Goal: Transaction & Acquisition: Book appointment/travel/reservation

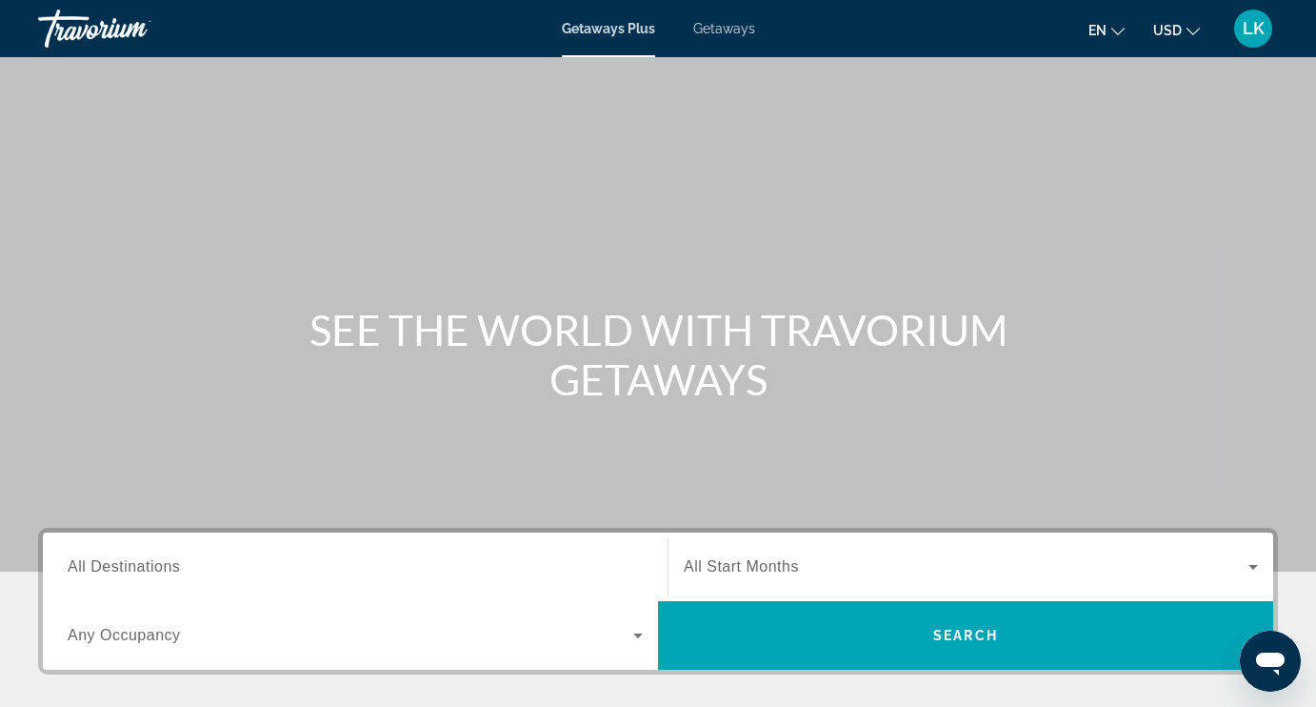
click at [154, 571] on span "All Destinations" at bounding box center [124, 566] width 112 height 16
click at [154, 571] on input "Destination All Destinations" at bounding box center [355, 567] width 575 height 23
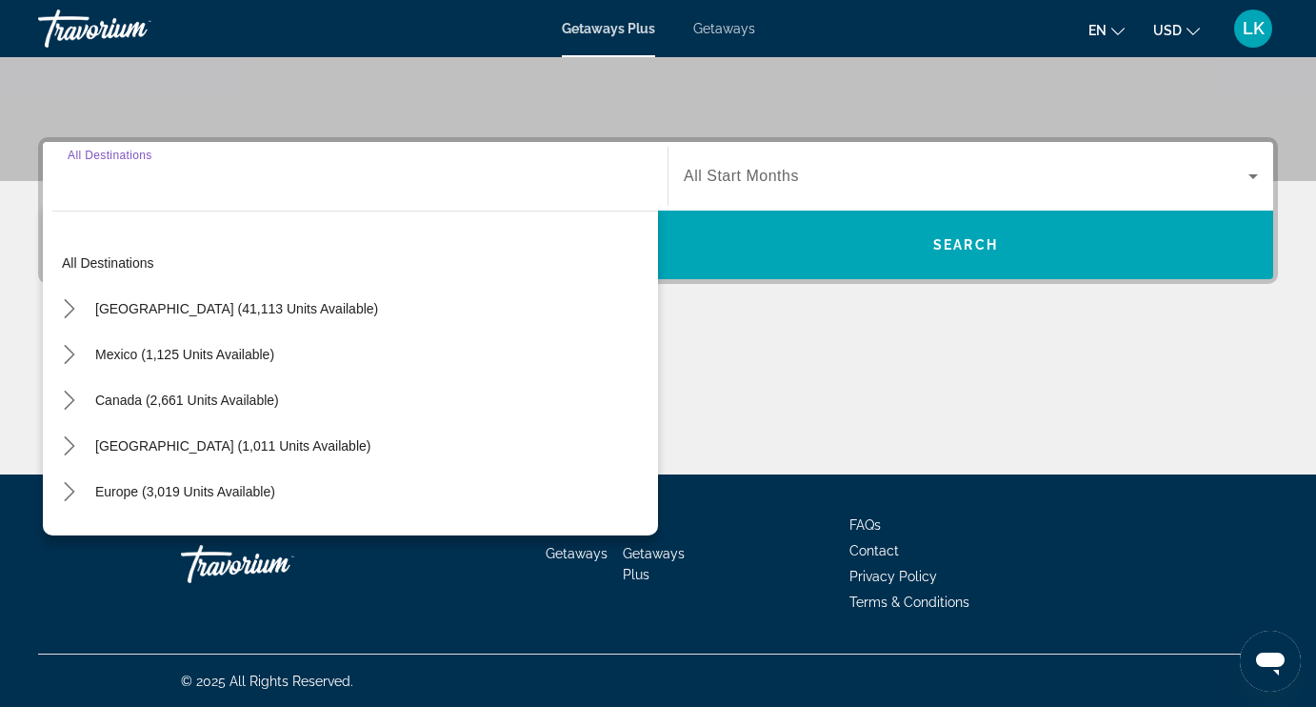
scroll to position [391, 0]
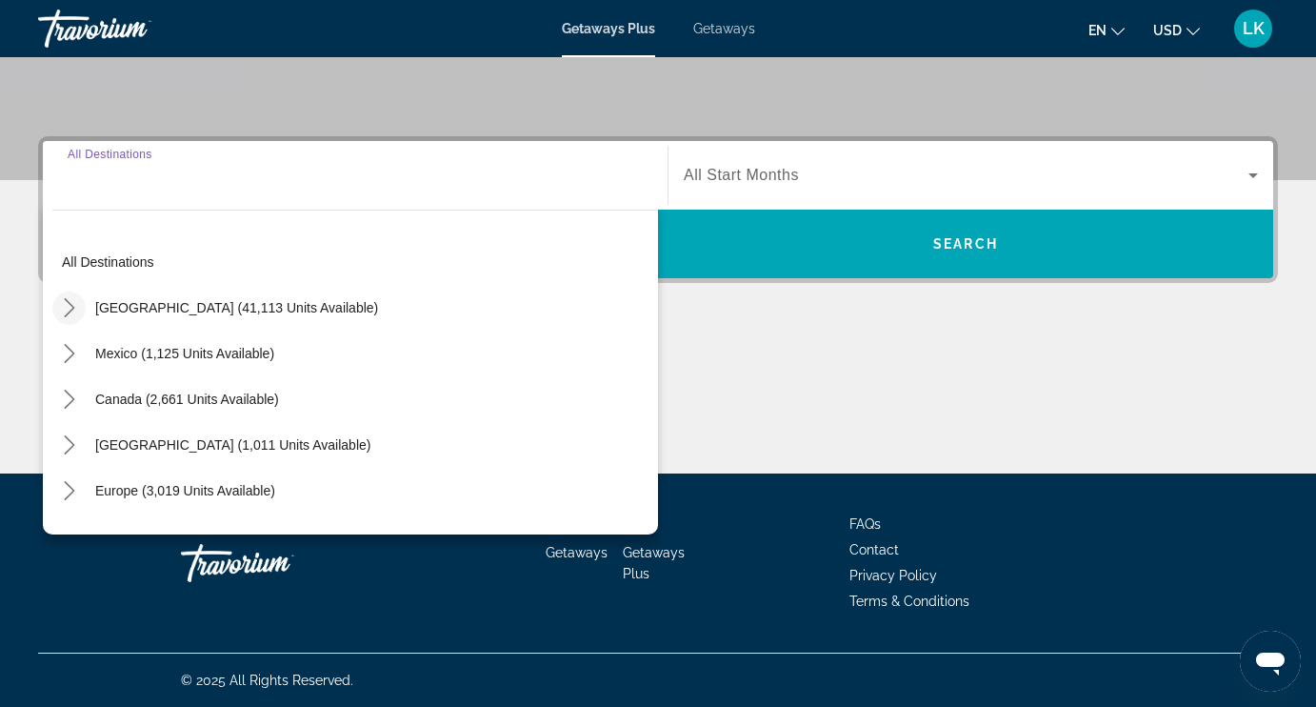
click at [70, 309] on icon "Toggle United States (41,113 units available) submenu" at bounding box center [69, 307] width 19 height 19
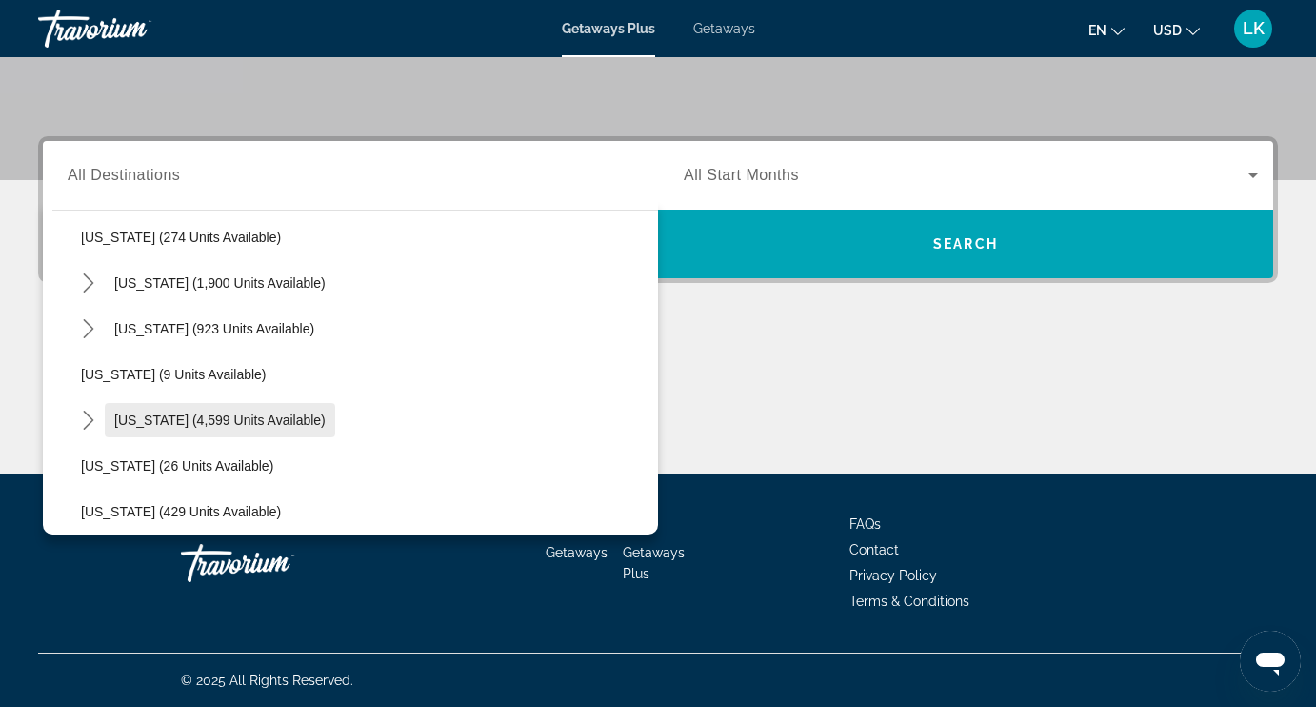
scroll to position [166, 0]
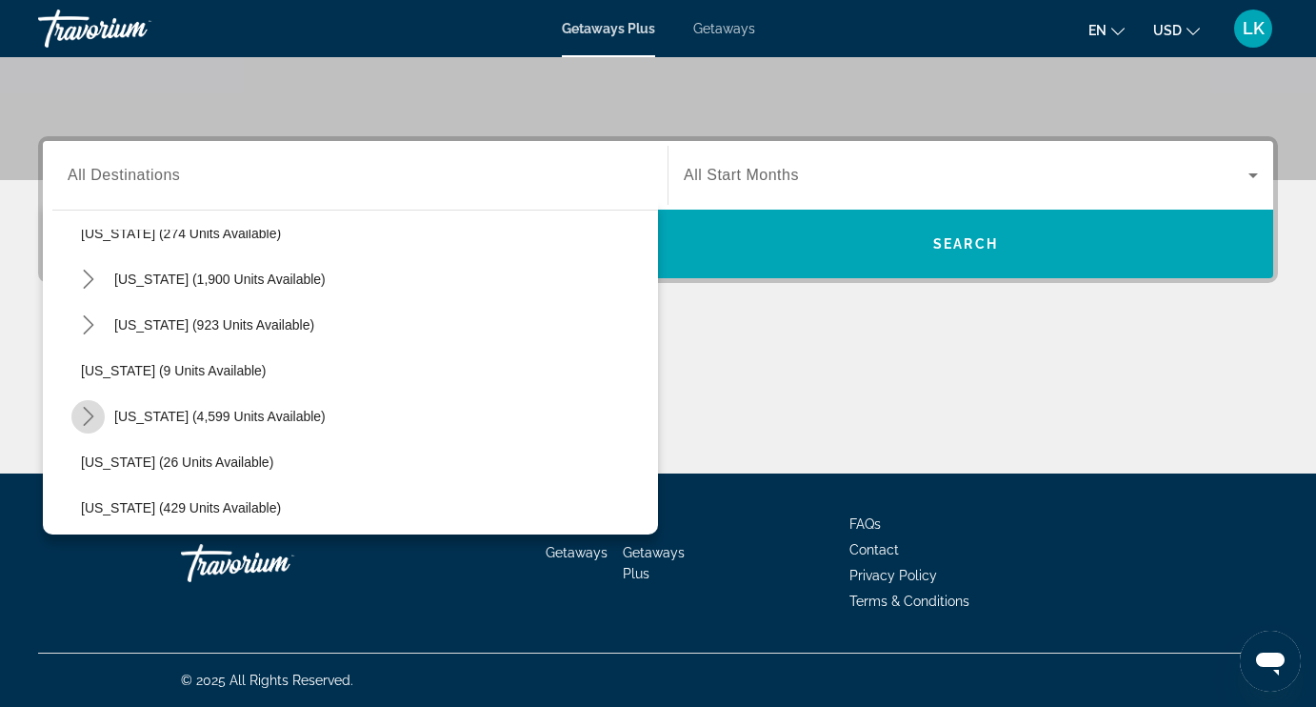
click at [88, 416] on icon "Toggle Florida (4,599 units available) submenu" at bounding box center [88, 416] width 19 height 19
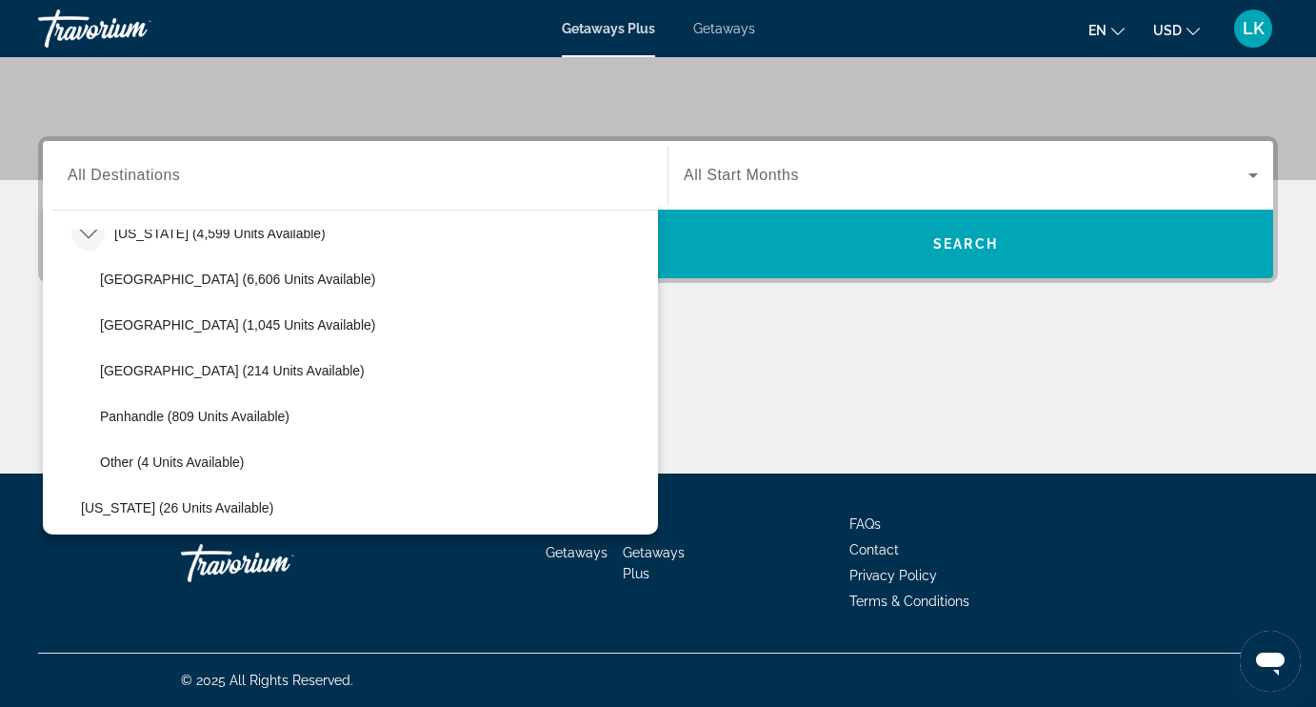
scroll to position [349, 0]
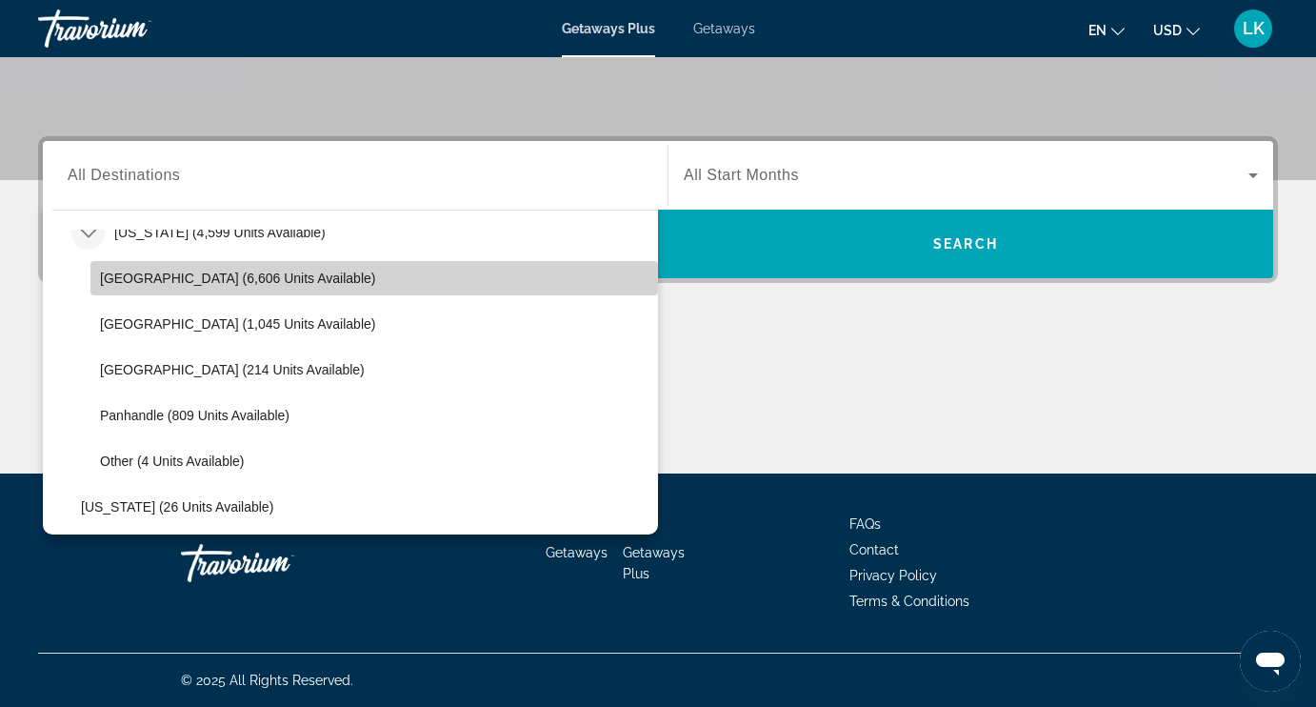
click at [143, 278] on span "[GEOGRAPHIC_DATA] (6,606 units available)" at bounding box center [237, 277] width 275 height 15
type input "**********"
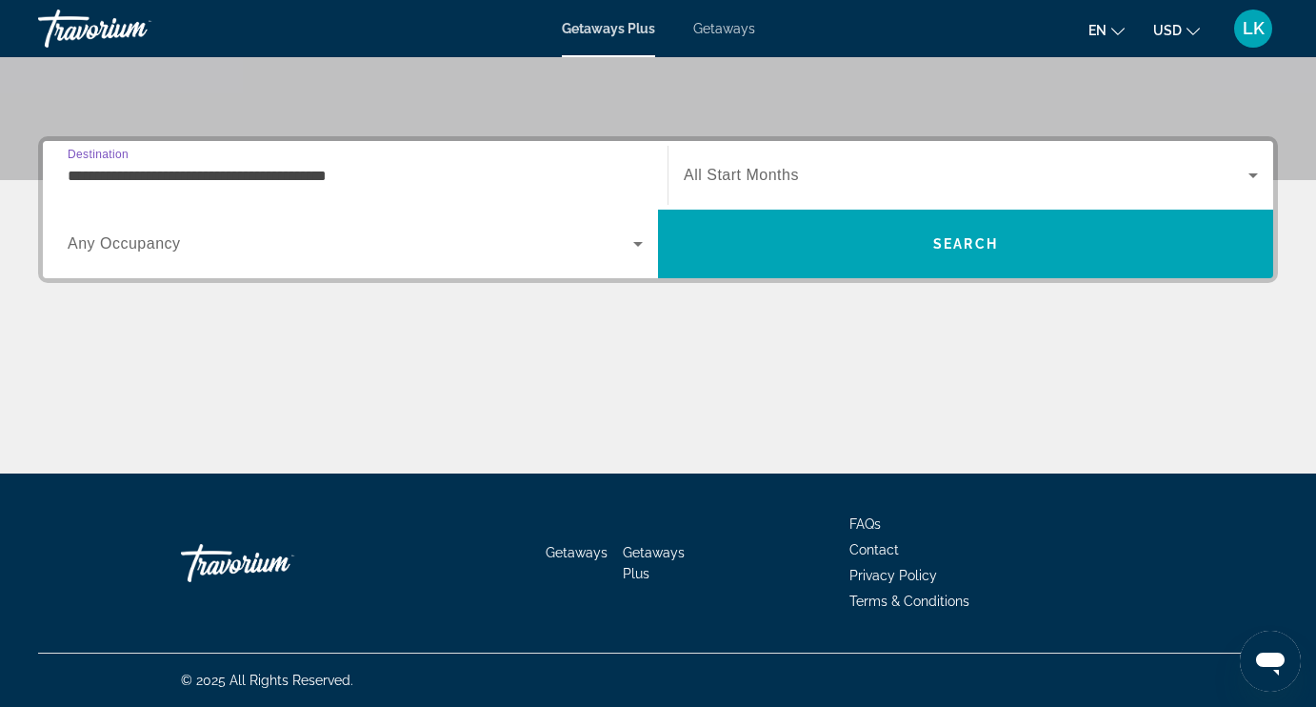
click at [443, 239] on span "Search widget" at bounding box center [351, 243] width 566 height 23
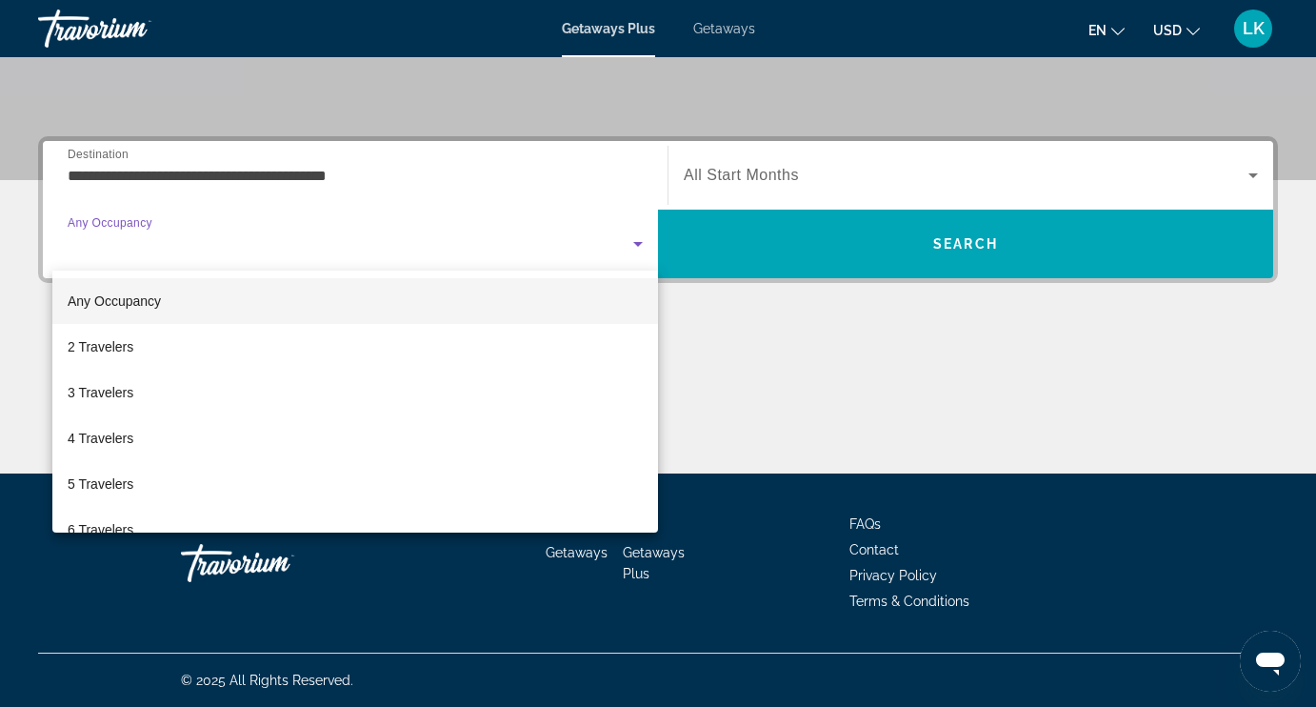
click at [326, 251] on div at bounding box center [658, 353] width 1316 height 707
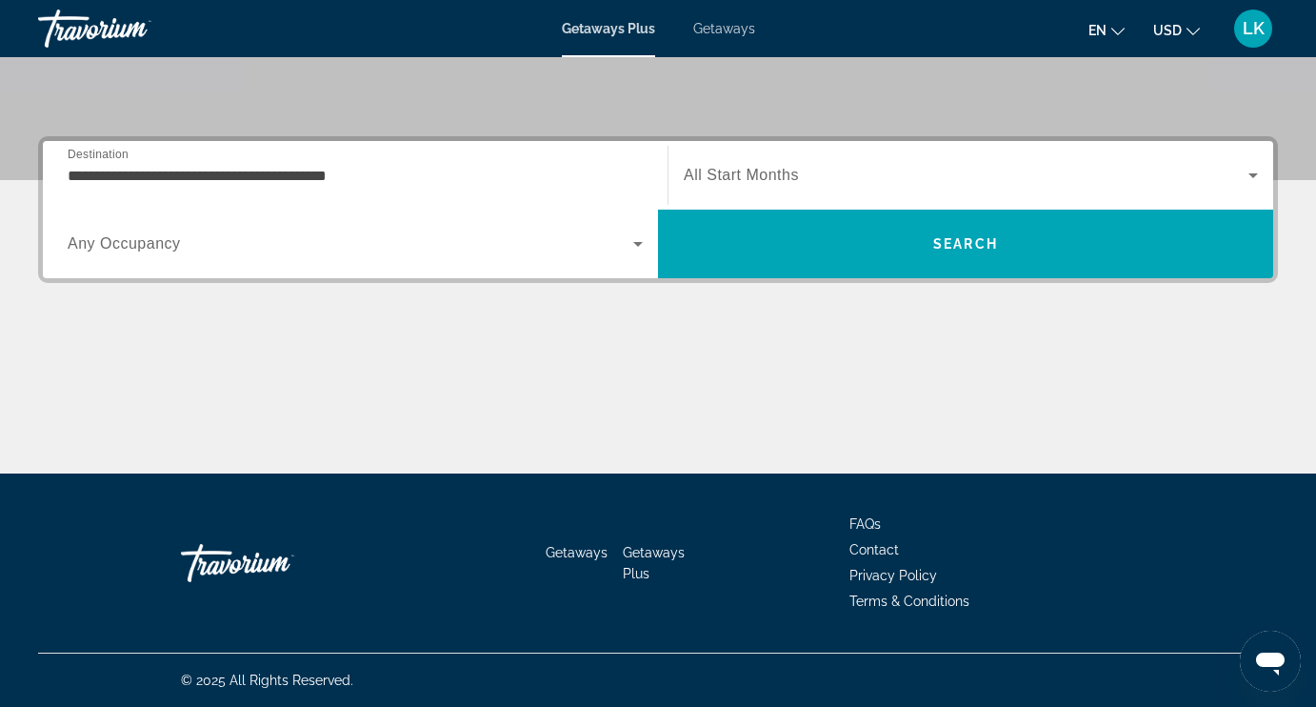
click at [717, 173] on span "All Start Months" at bounding box center [741, 175] width 115 height 16
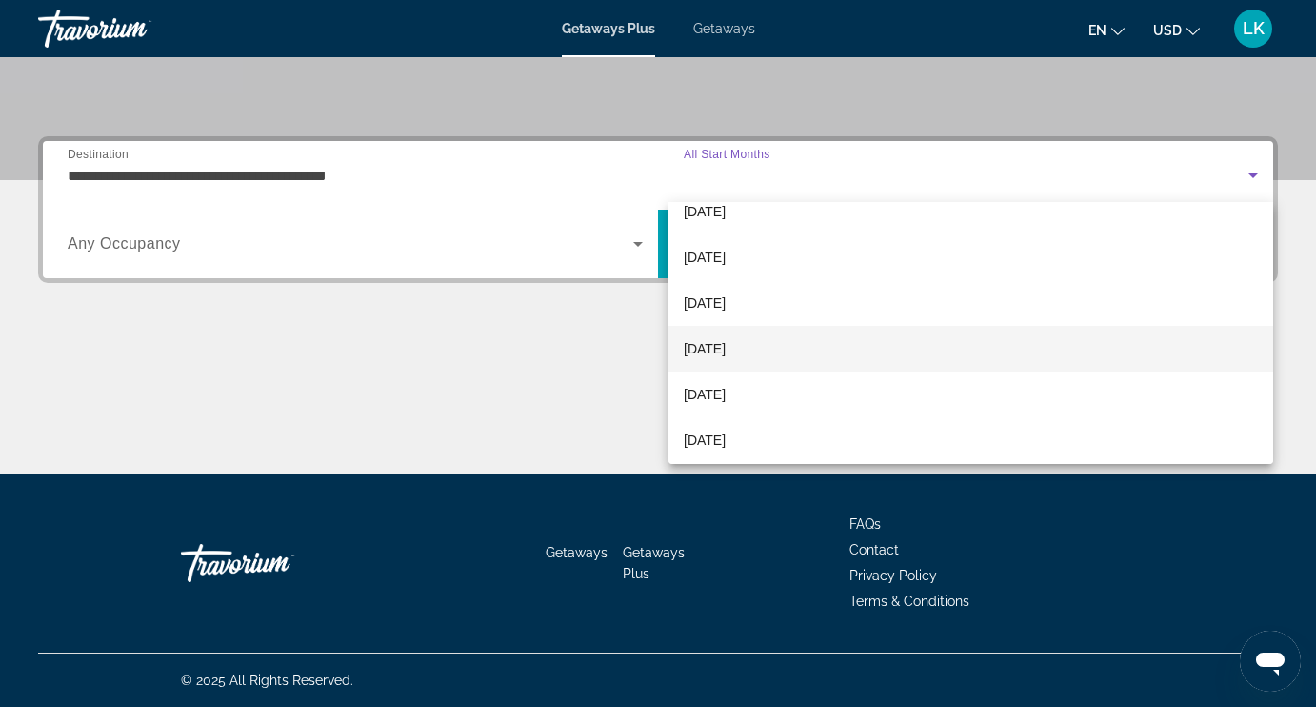
scroll to position [77, 0]
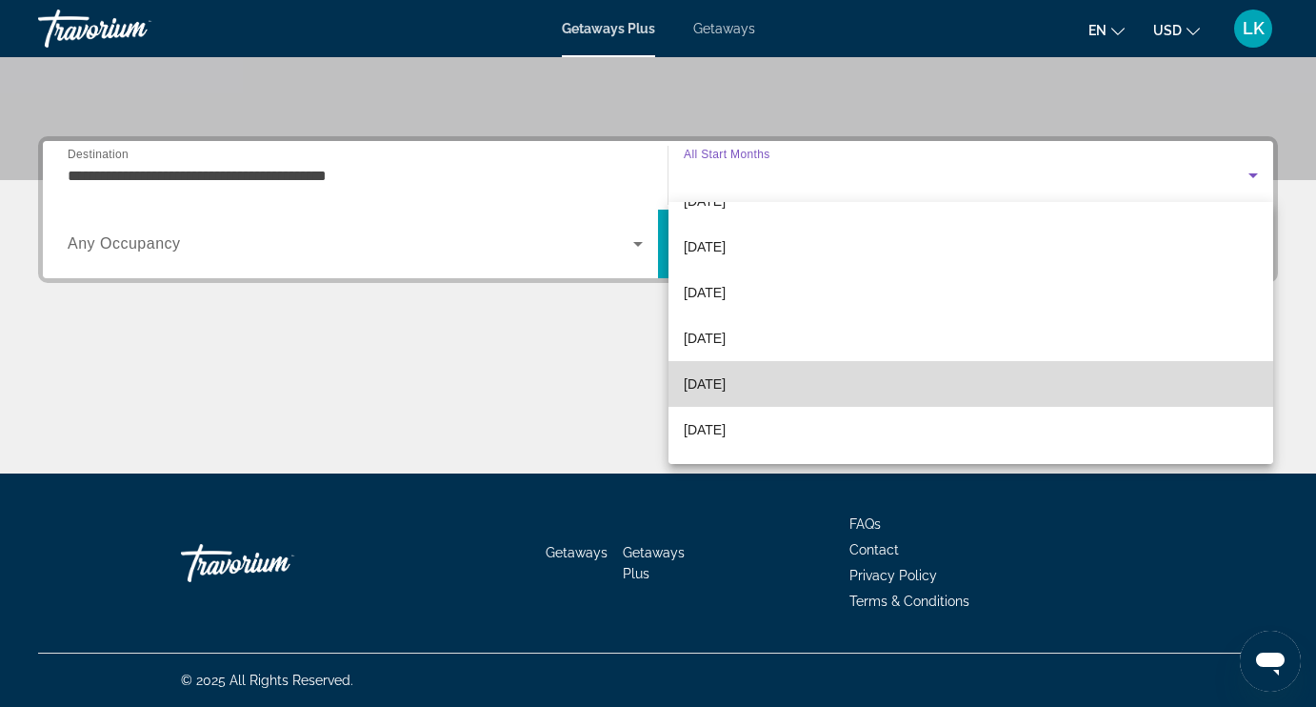
click at [723, 389] on span "[DATE]" at bounding box center [705, 383] width 42 height 23
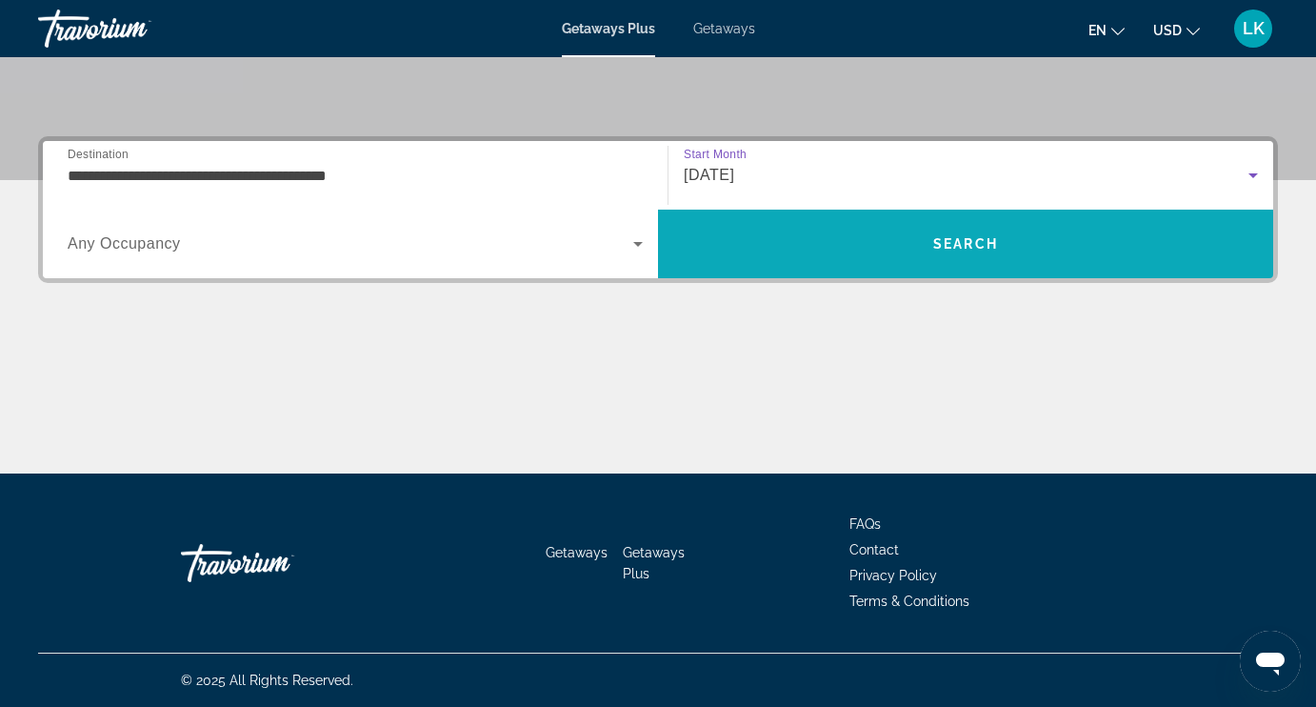
click at [882, 248] on span "Search" at bounding box center [965, 244] width 615 height 46
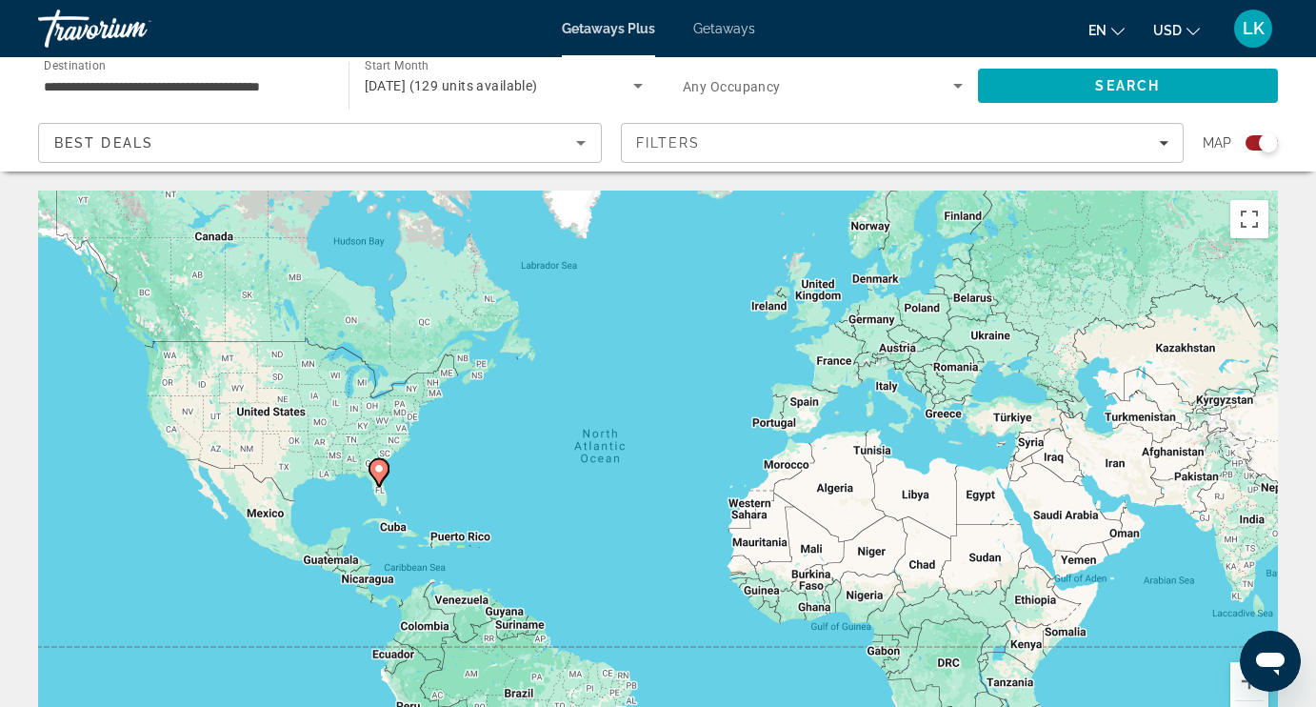
click at [720, 29] on span "Getaways" at bounding box center [724, 28] width 62 height 15
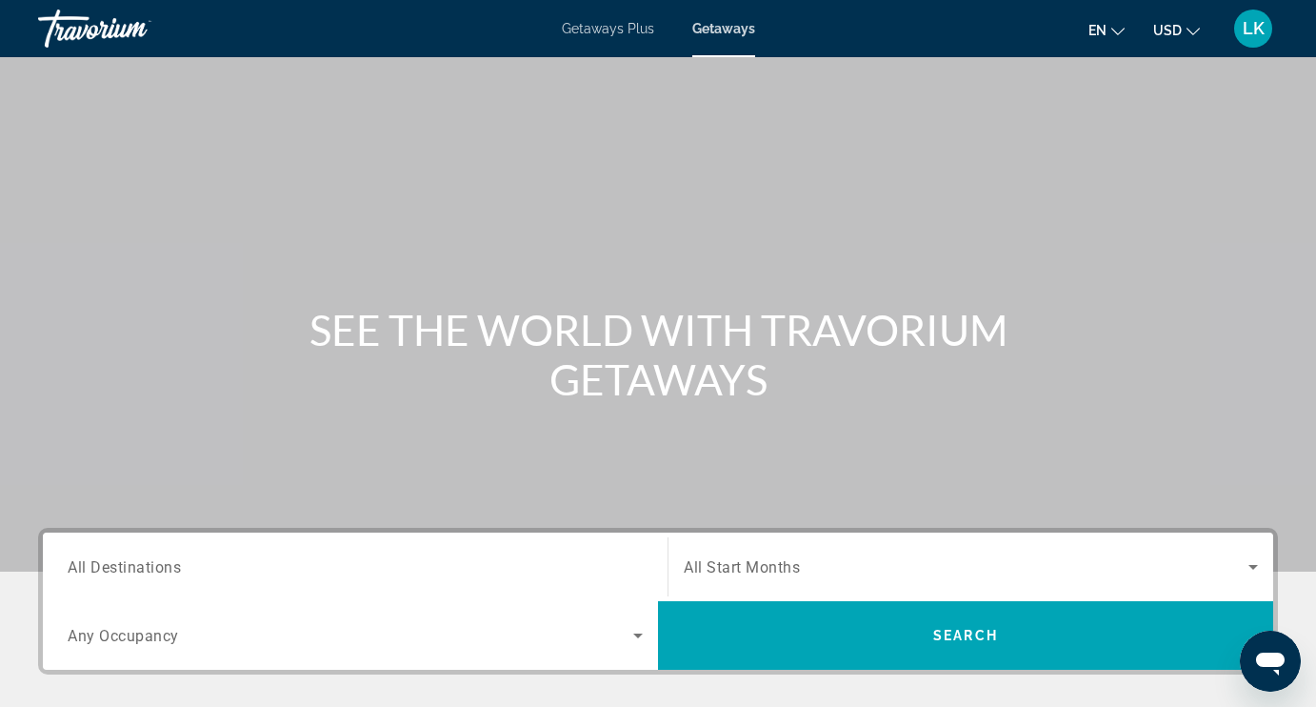
click at [176, 561] on span "All Destinations" at bounding box center [124, 566] width 113 height 18
click at [176, 561] on input "Destination All Destinations" at bounding box center [355, 567] width 575 height 23
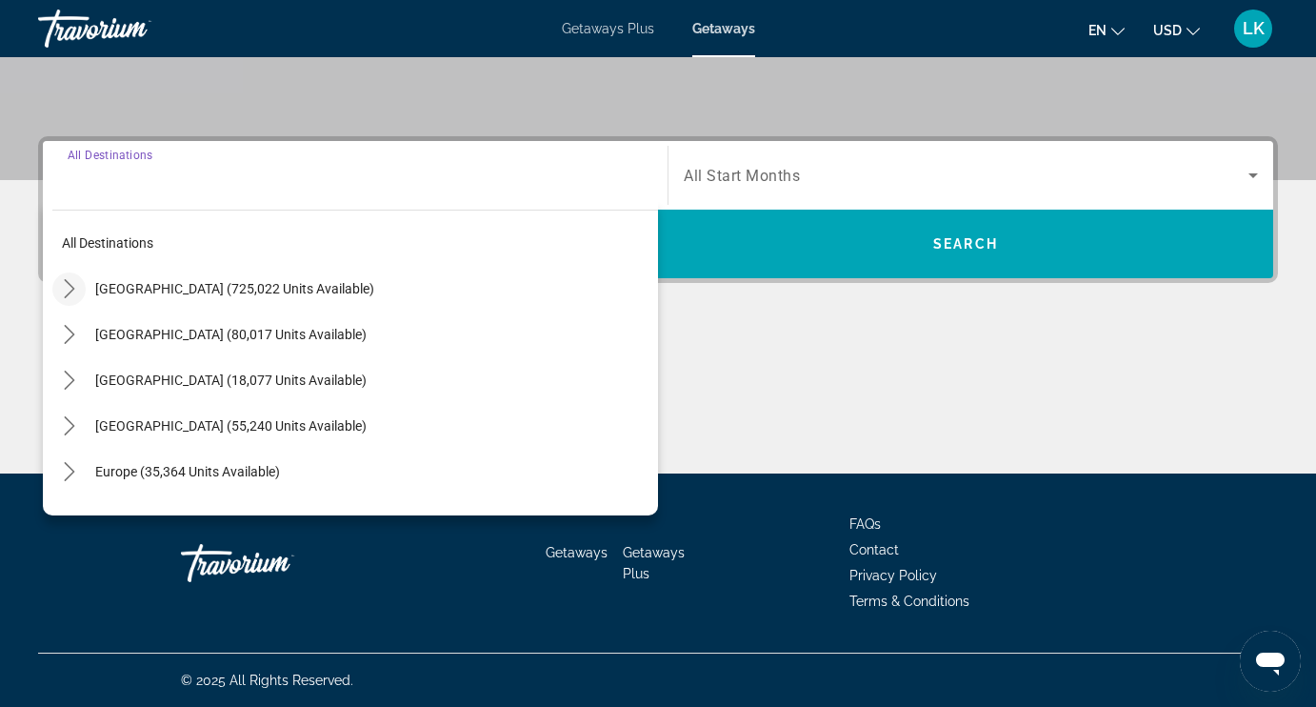
click at [68, 291] on icon "Toggle United States (725,022 units available) submenu" at bounding box center [69, 288] width 19 height 19
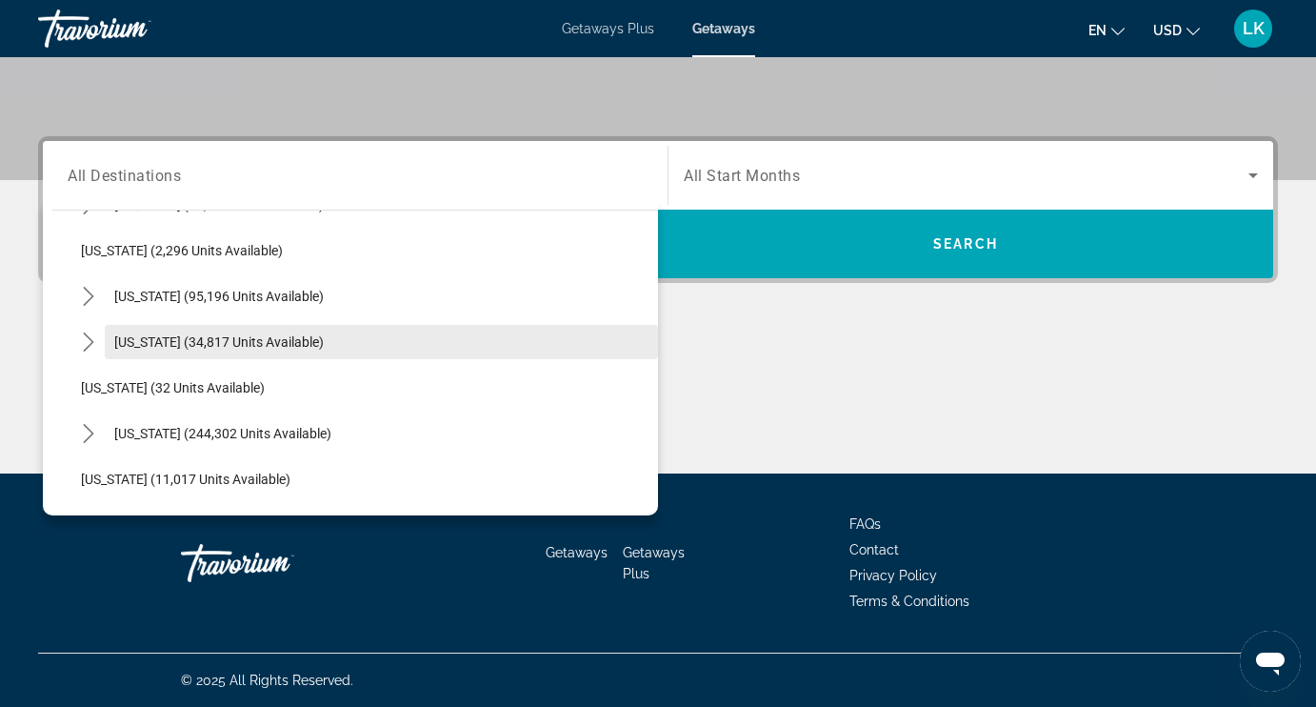
scroll to position [138, 0]
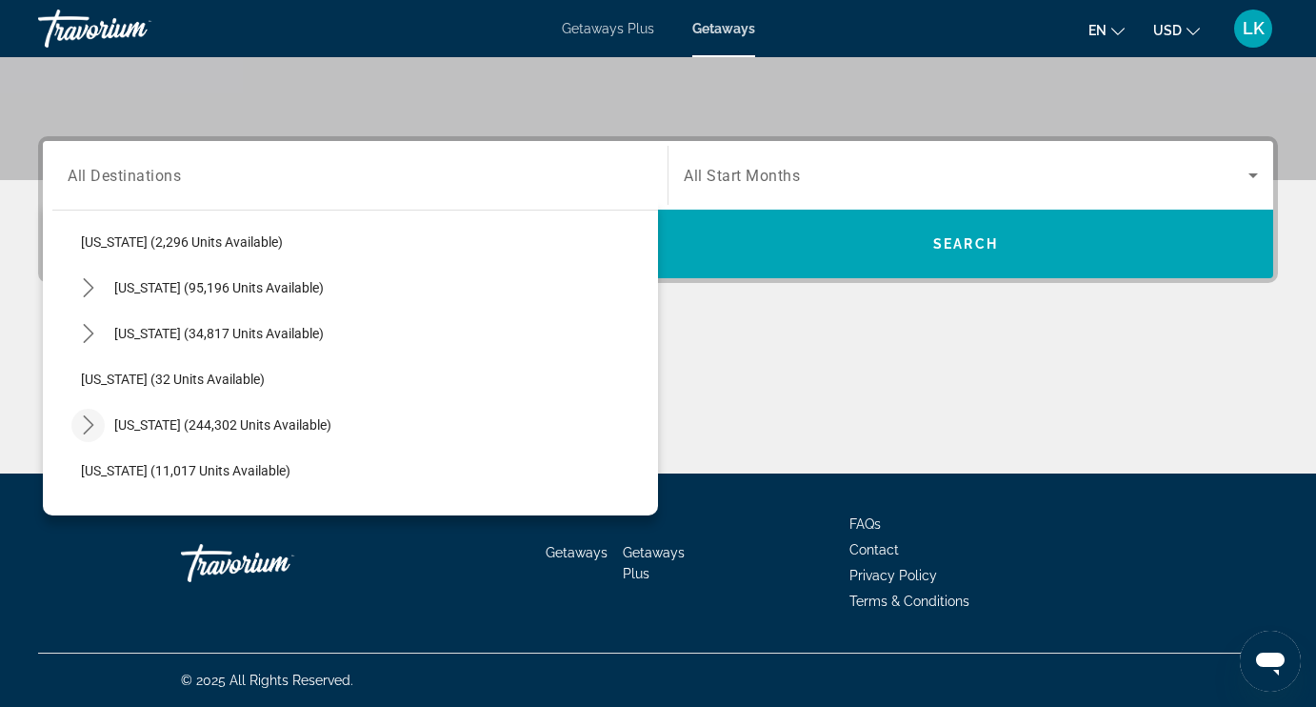
click at [90, 426] on icon "Toggle Florida (244,302 units available) submenu" at bounding box center [88, 424] width 19 height 19
click at [127, 463] on span "Orlando & Disney Area (96,963 units available)" at bounding box center [237, 470] width 274 height 15
type input "**********"
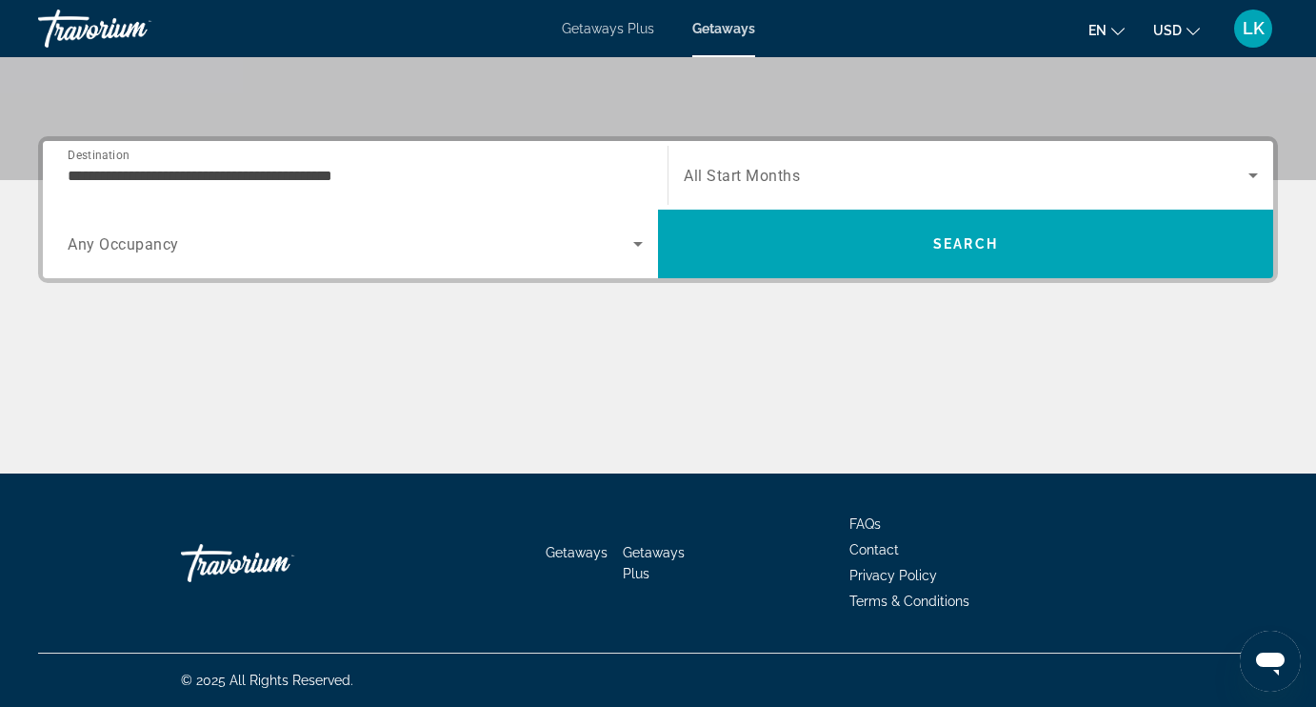
click at [743, 178] on span "All Start Months" at bounding box center [742, 176] width 116 height 18
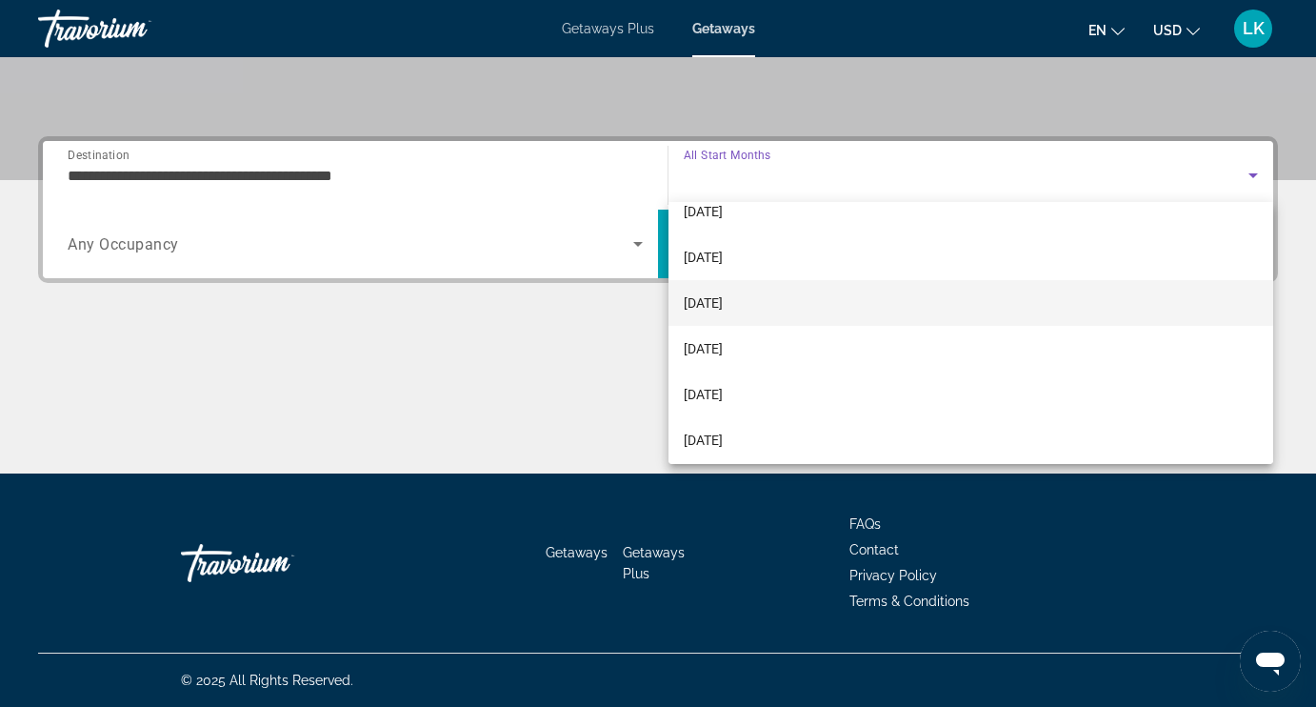
scroll to position [70, 0]
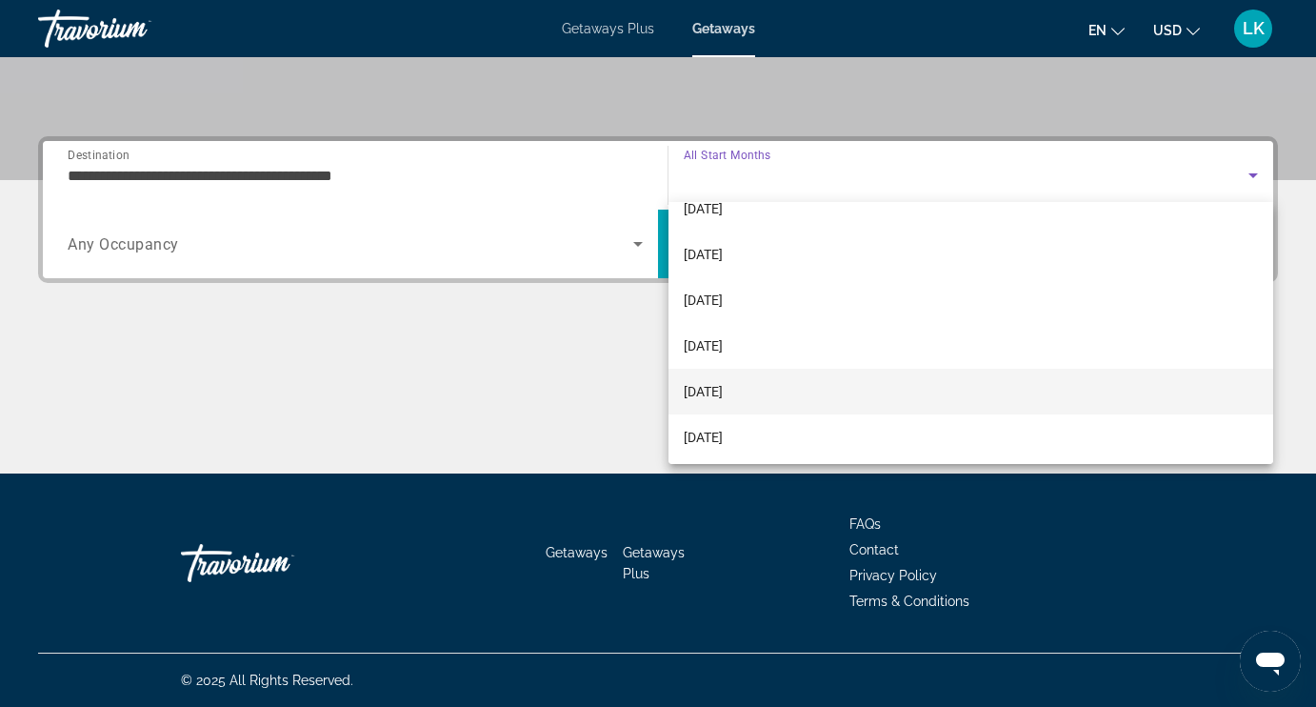
click at [723, 382] on span "[DATE]" at bounding box center [703, 391] width 39 height 23
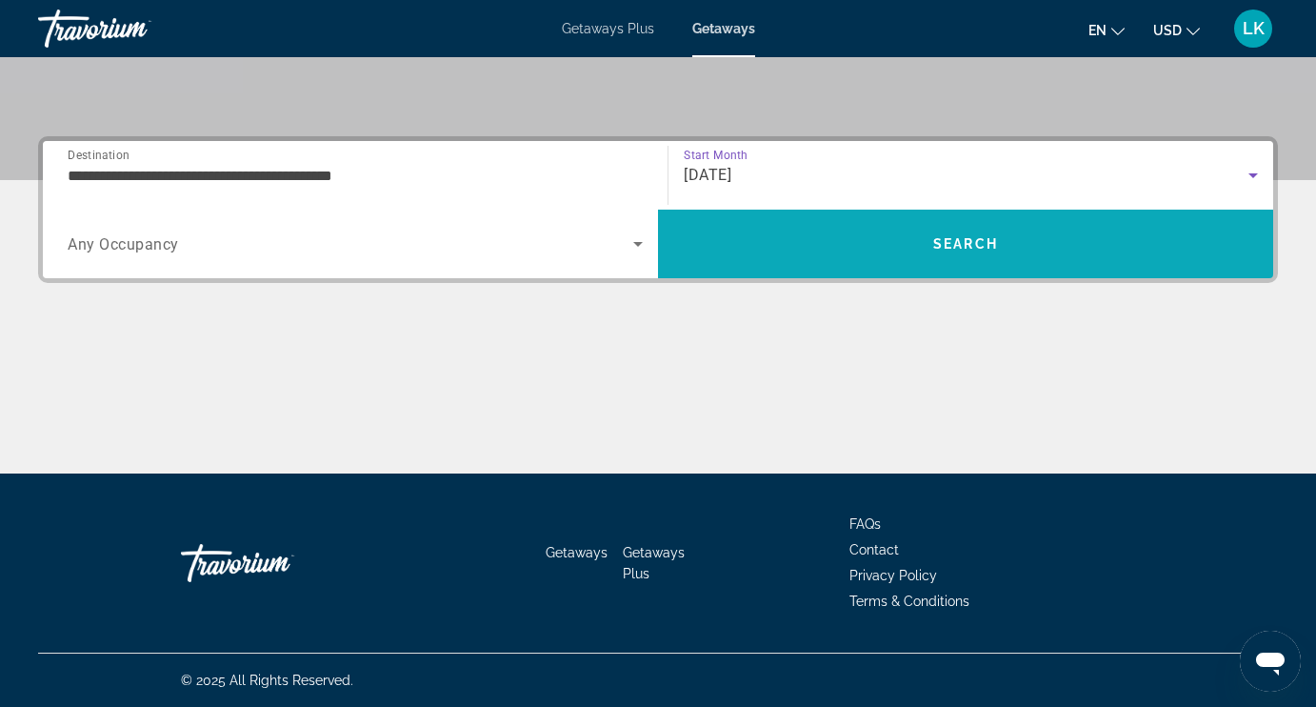
click at [805, 247] on span "Search" at bounding box center [965, 244] width 615 height 46
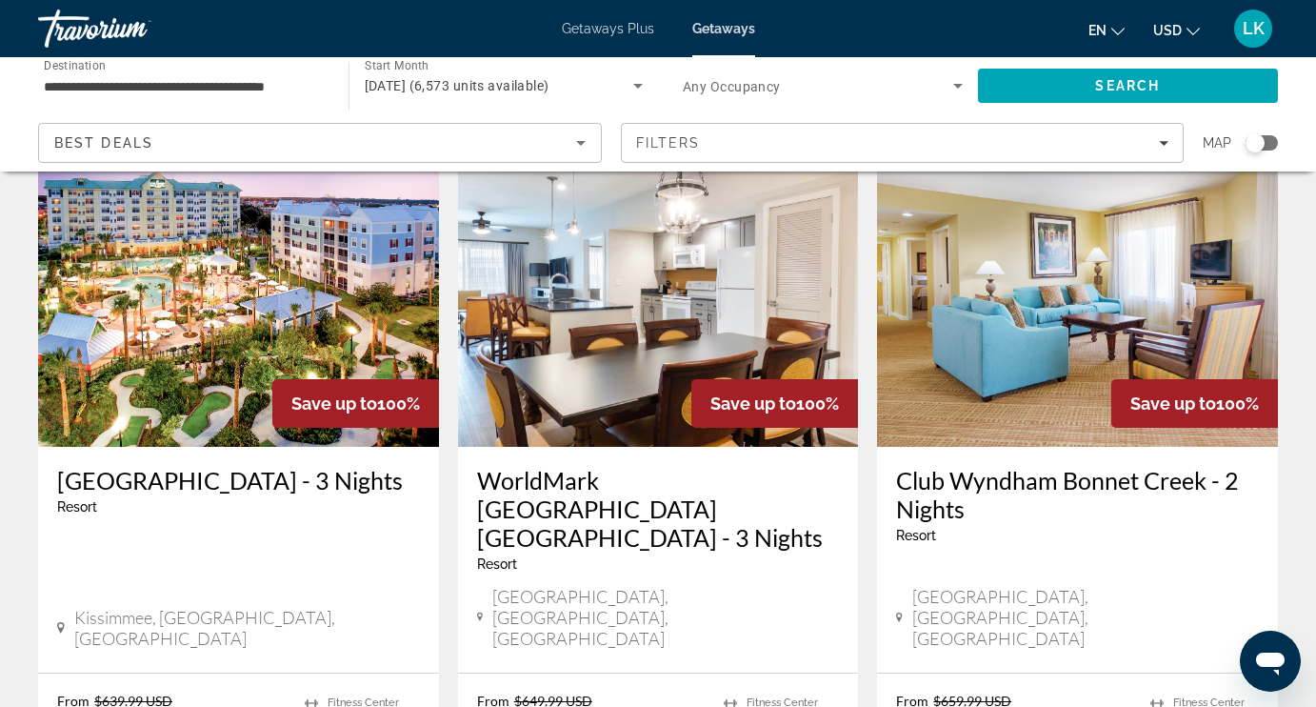
scroll to position [50, 0]
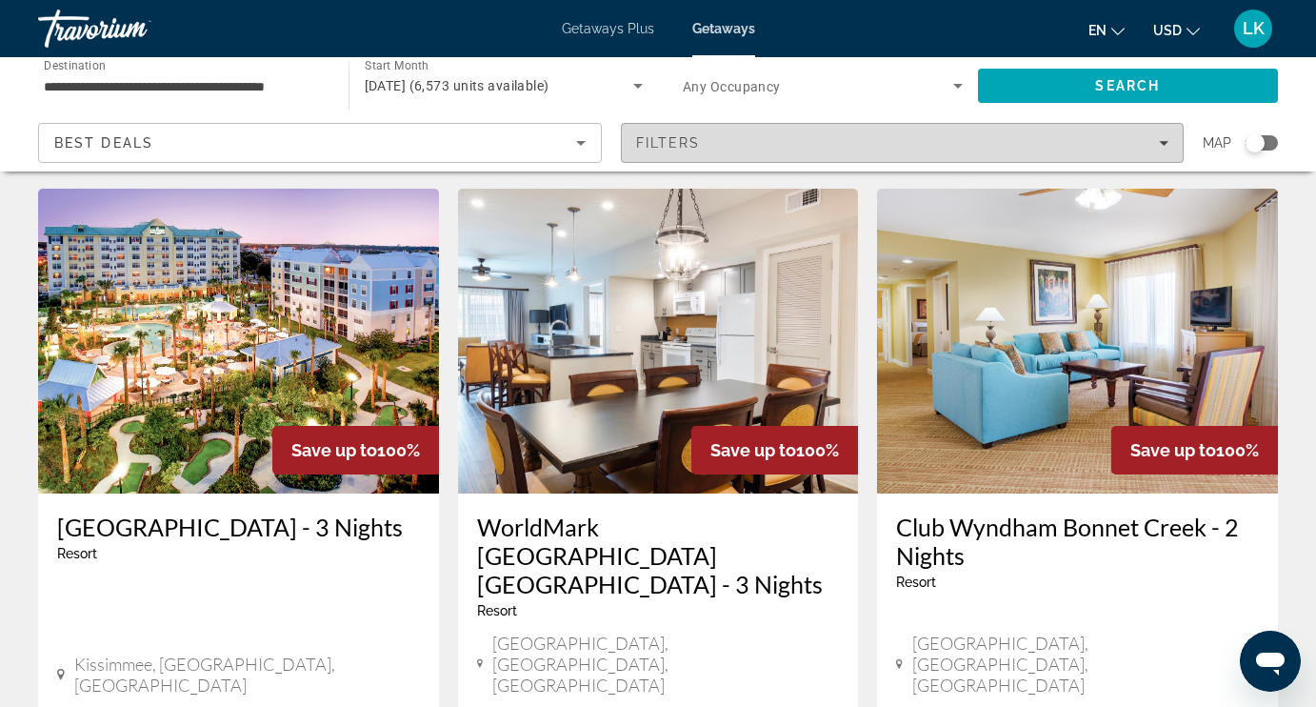
click at [988, 136] on div "Filters" at bounding box center [902, 142] width 533 height 15
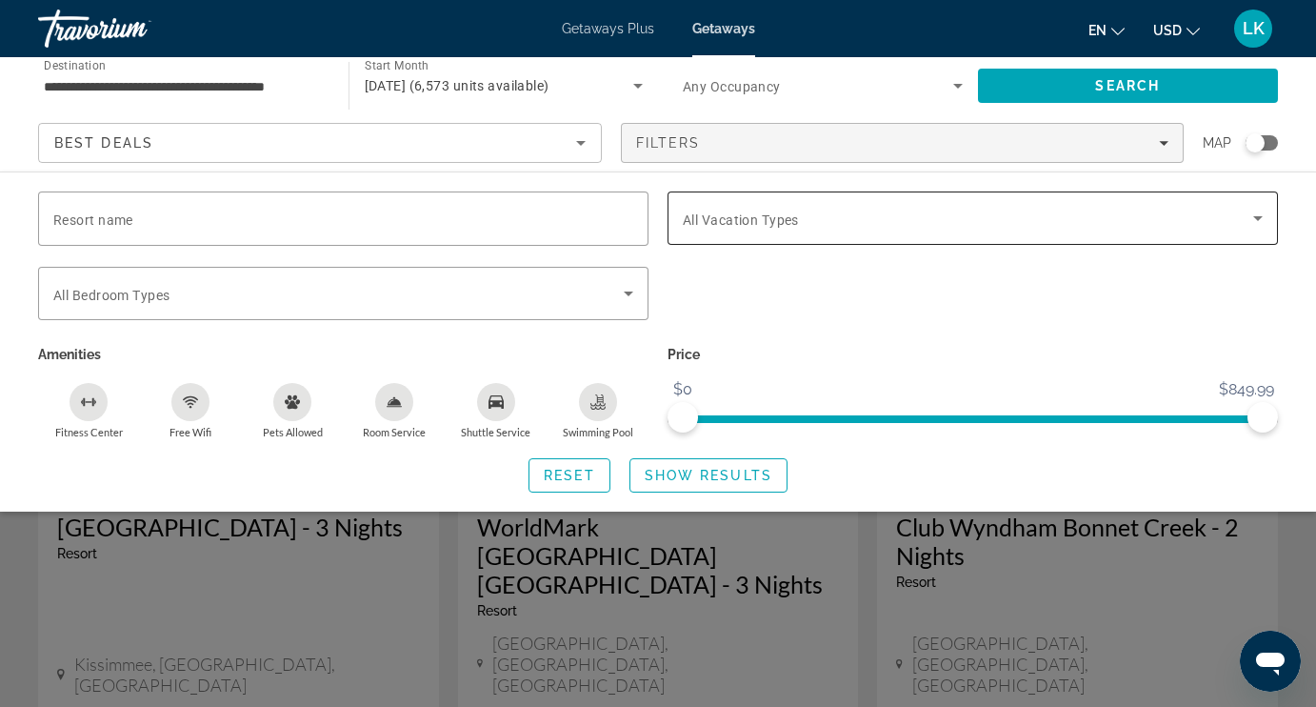
click at [792, 220] on span "All Vacation Types" at bounding box center [741, 219] width 116 height 15
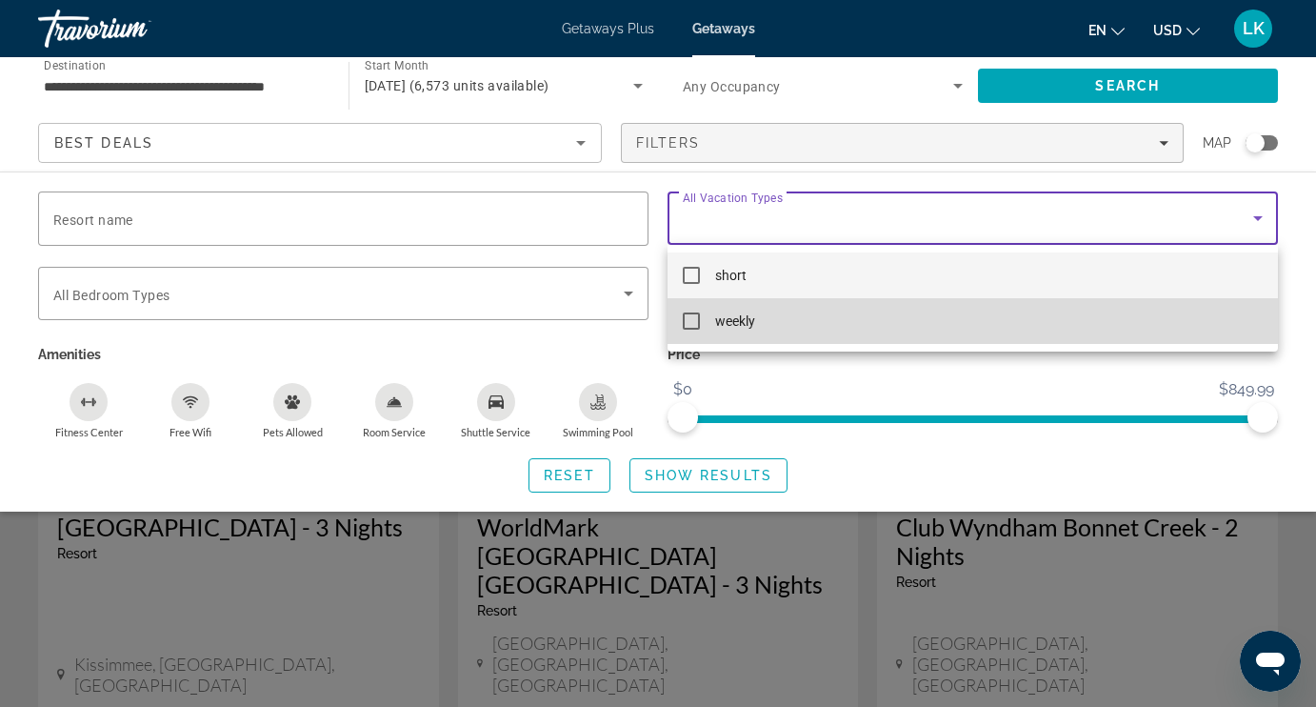
click at [689, 317] on mat-pseudo-checkbox at bounding box center [691, 320] width 17 height 17
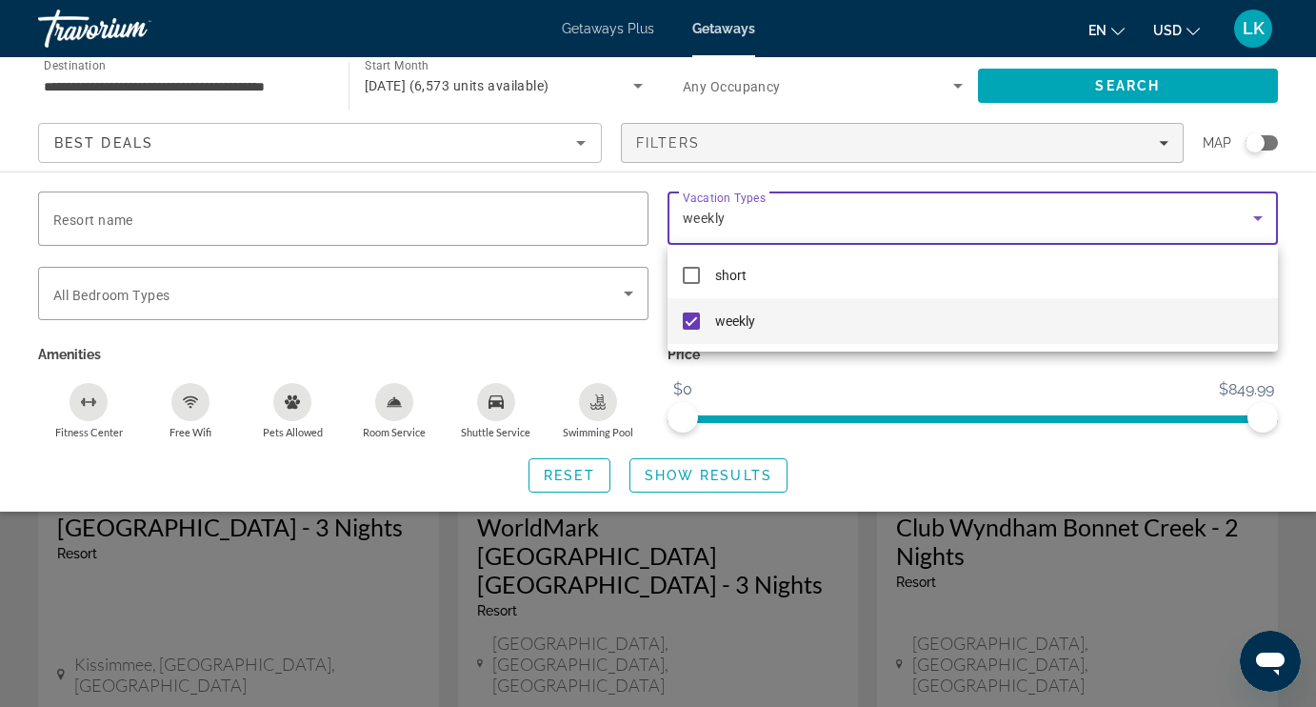
click at [676, 471] on div at bounding box center [658, 353] width 1316 height 707
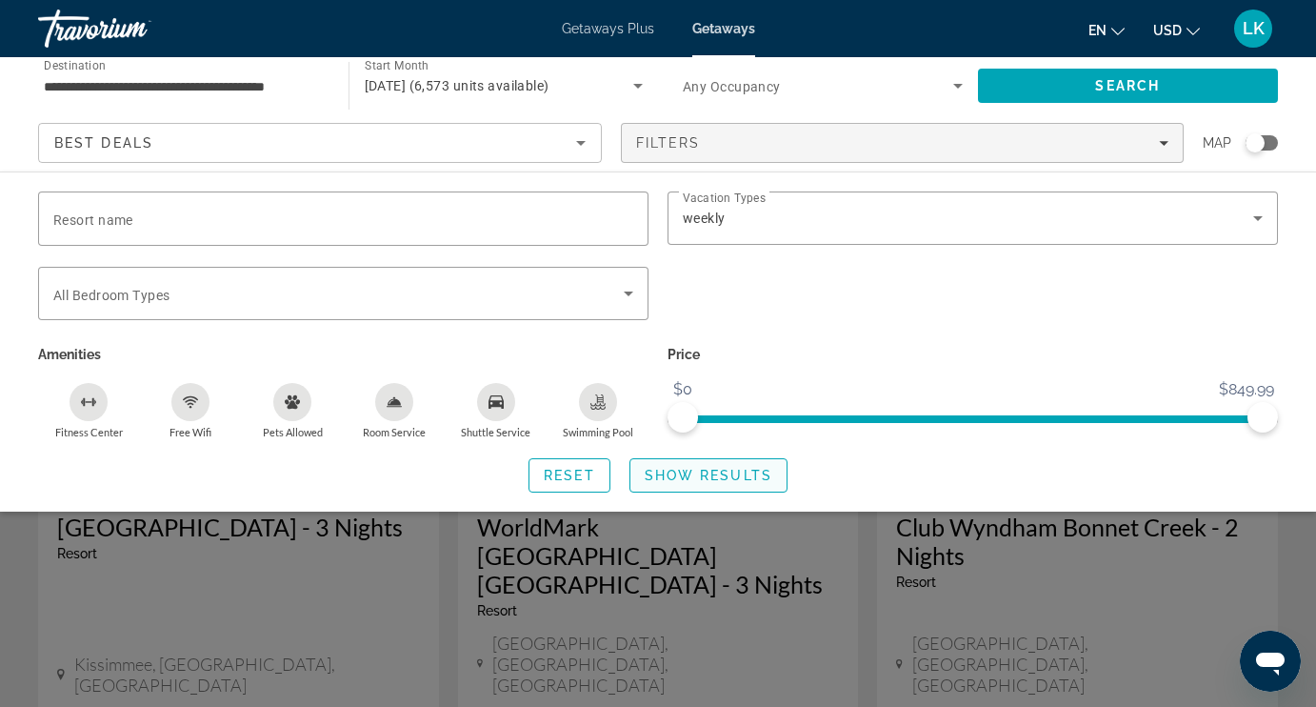
click at [676, 468] on span "Search widget" at bounding box center [708, 475] width 156 height 46
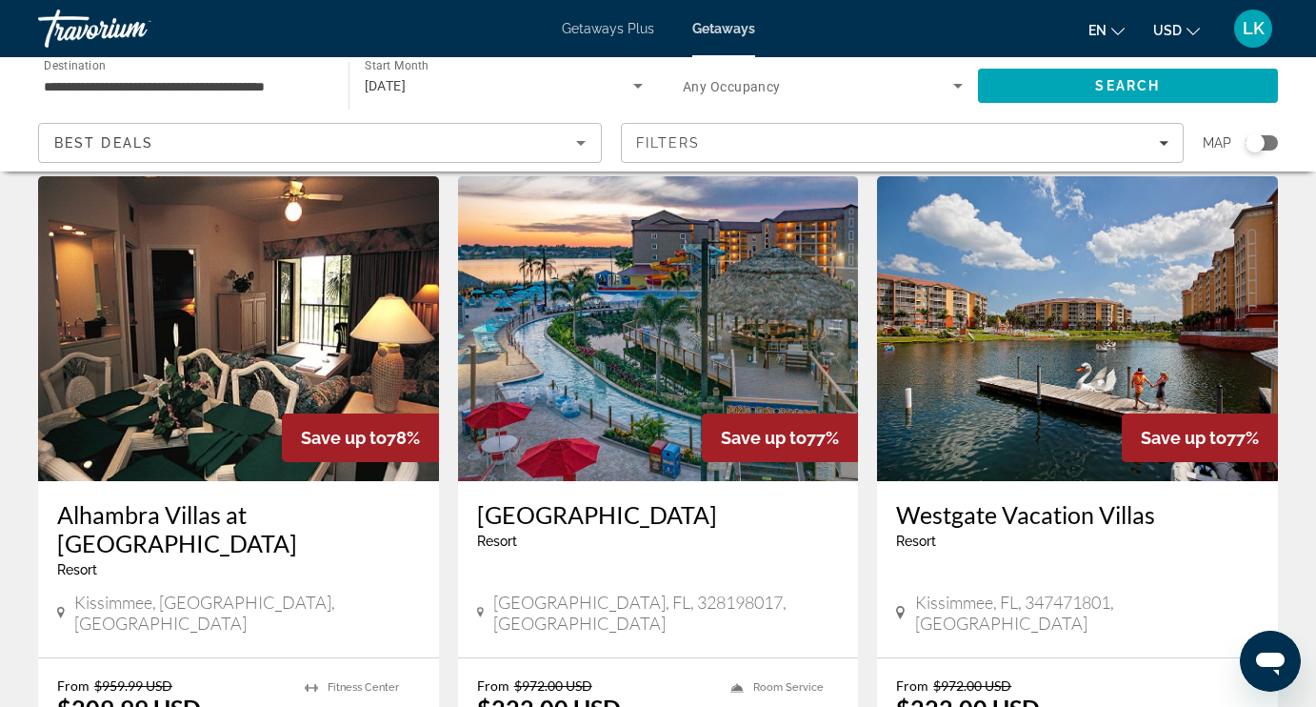
scroll to position [2182, 0]
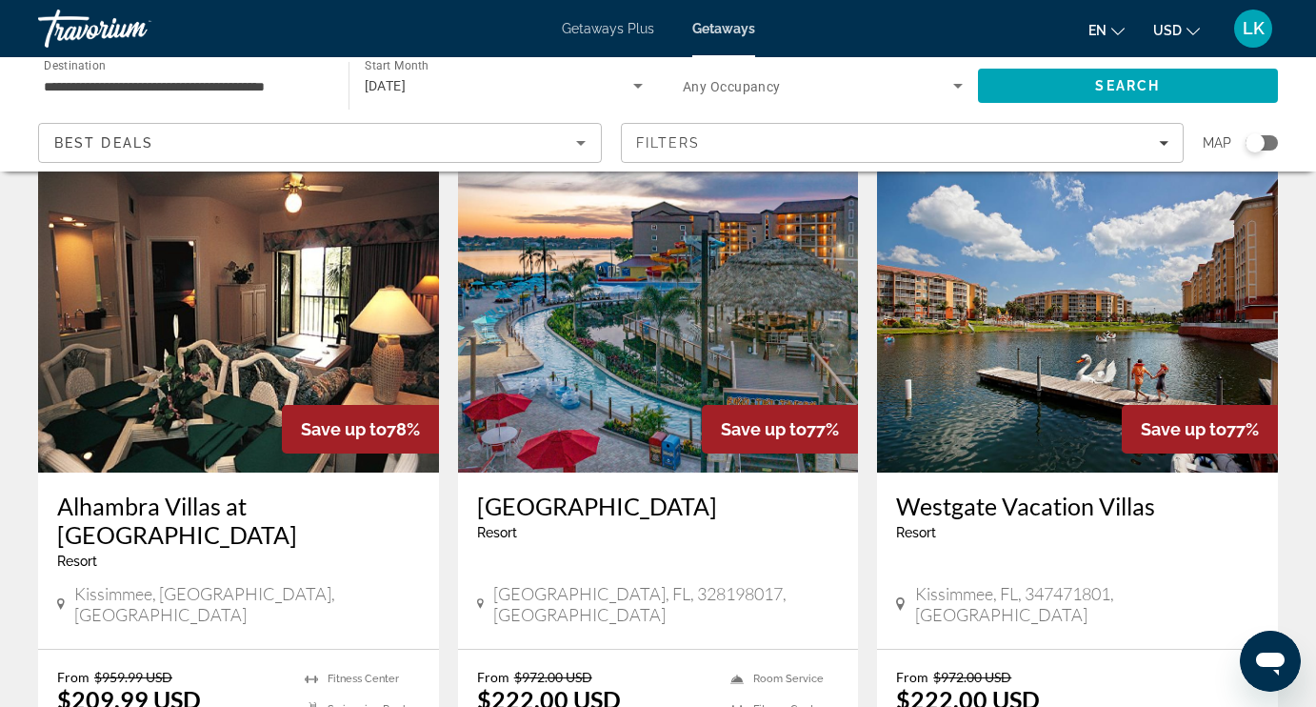
click at [643, 315] on img "Main content" at bounding box center [658, 320] width 401 height 305
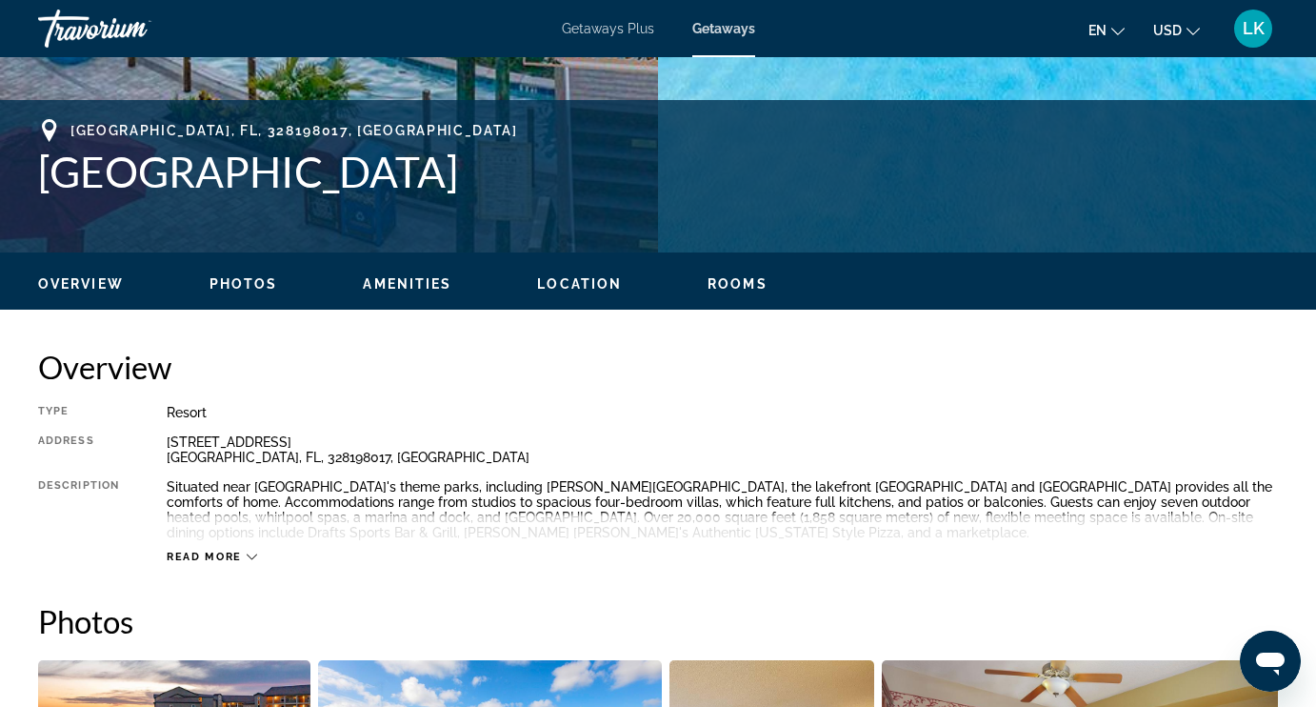
scroll to position [711, 0]
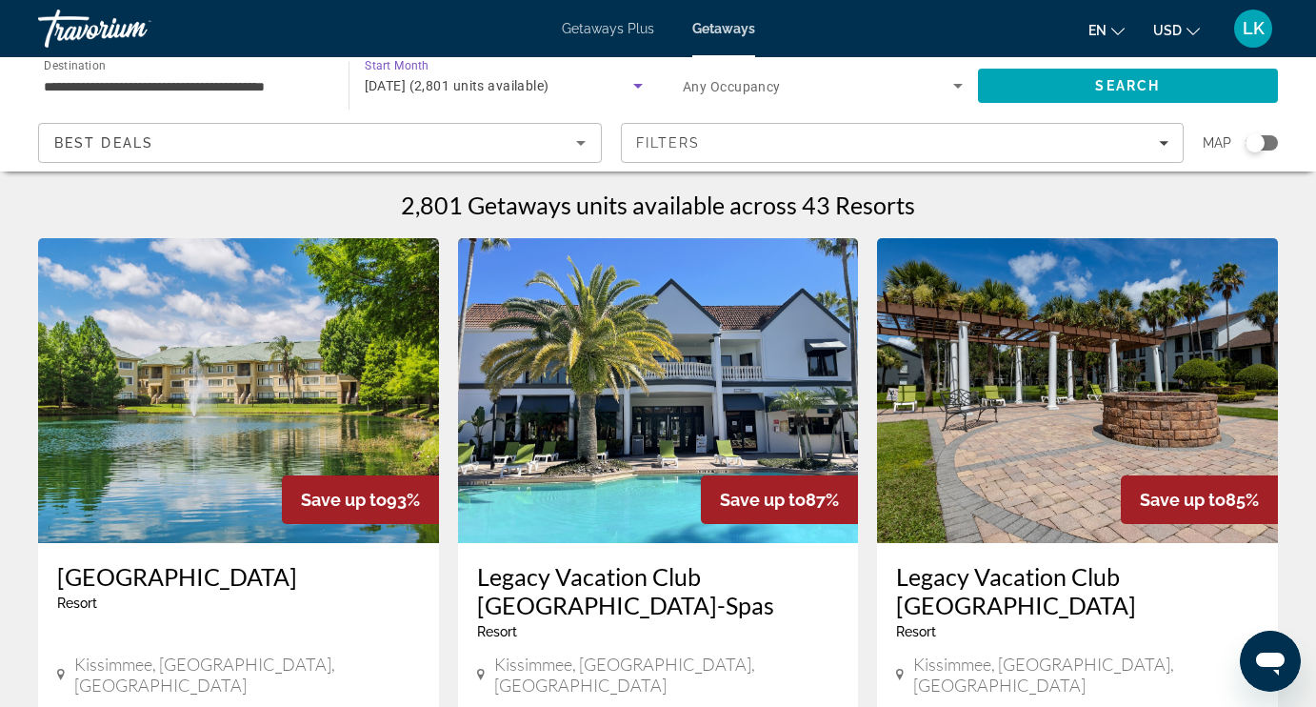
click at [421, 90] on span "[DATE] (2,801 units available)" at bounding box center [457, 85] width 185 height 15
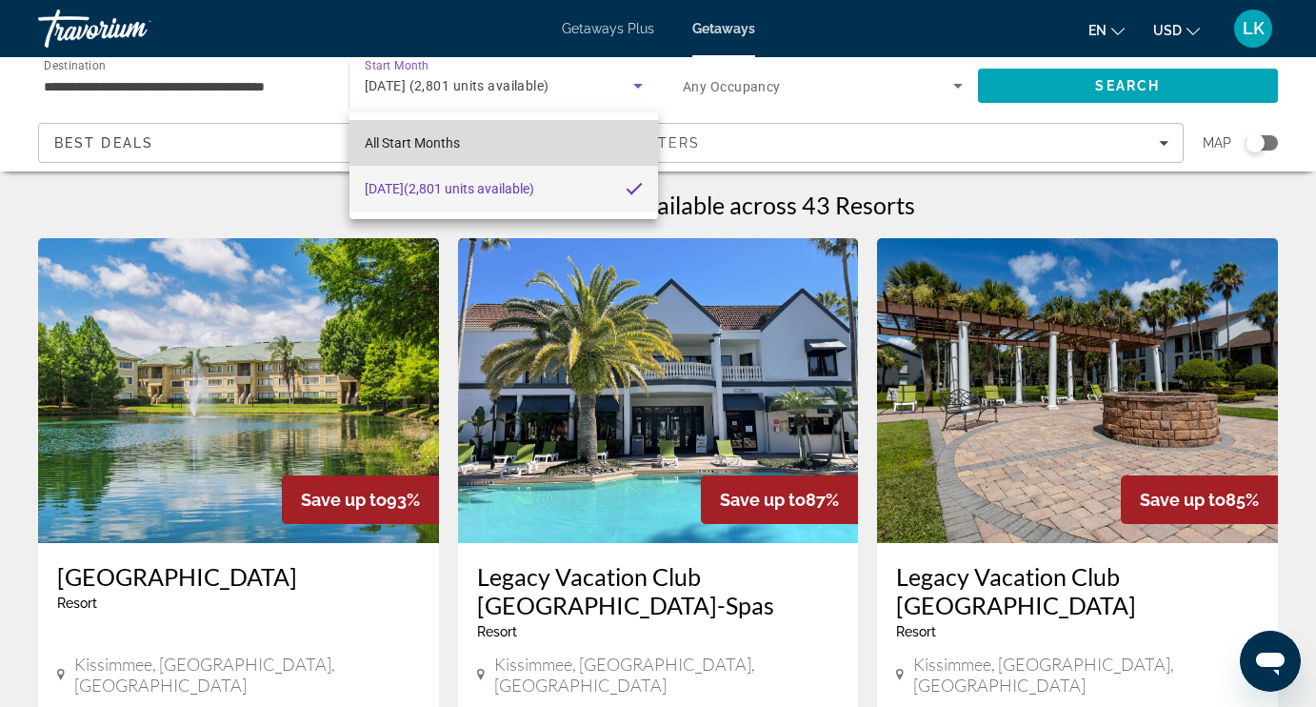
click at [450, 147] on span "All Start Months" at bounding box center [412, 142] width 95 height 15
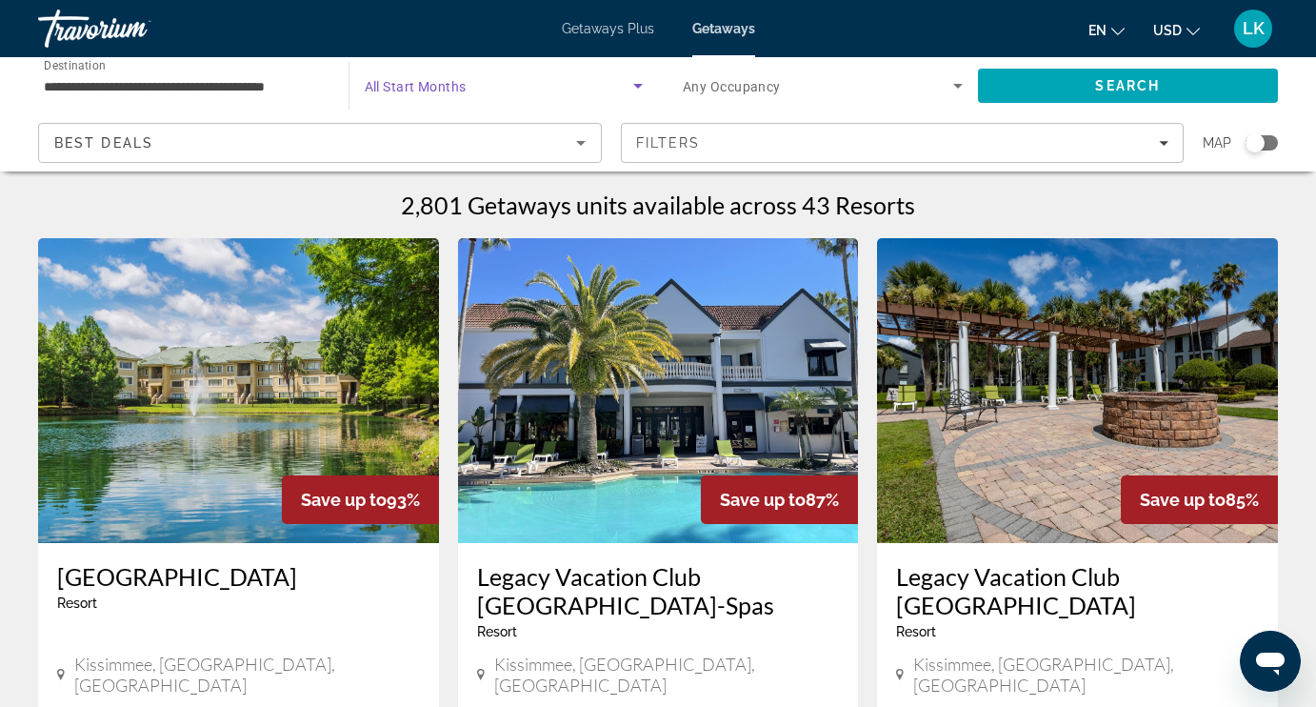
click at [453, 91] on span "All Start Months" at bounding box center [416, 86] width 102 height 15
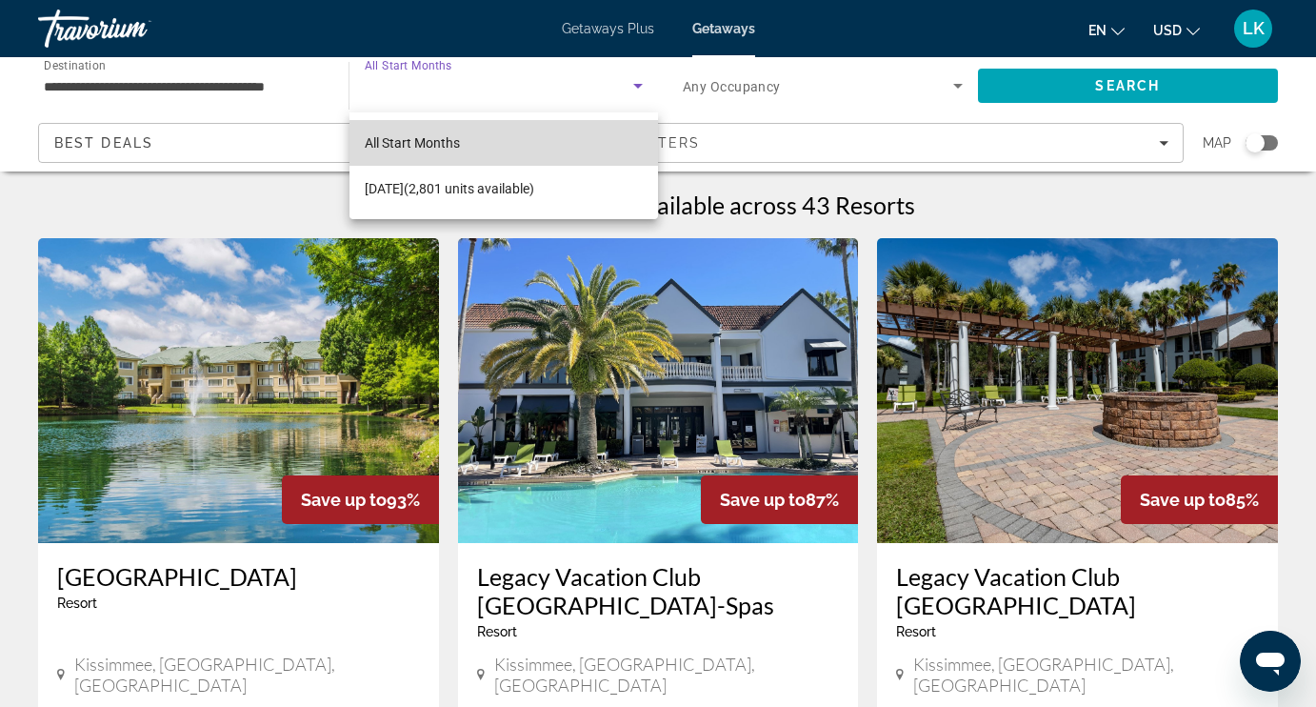
click at [432, 140] on span "All Start Months" at bounding box center [412, 142] width 95 height 15
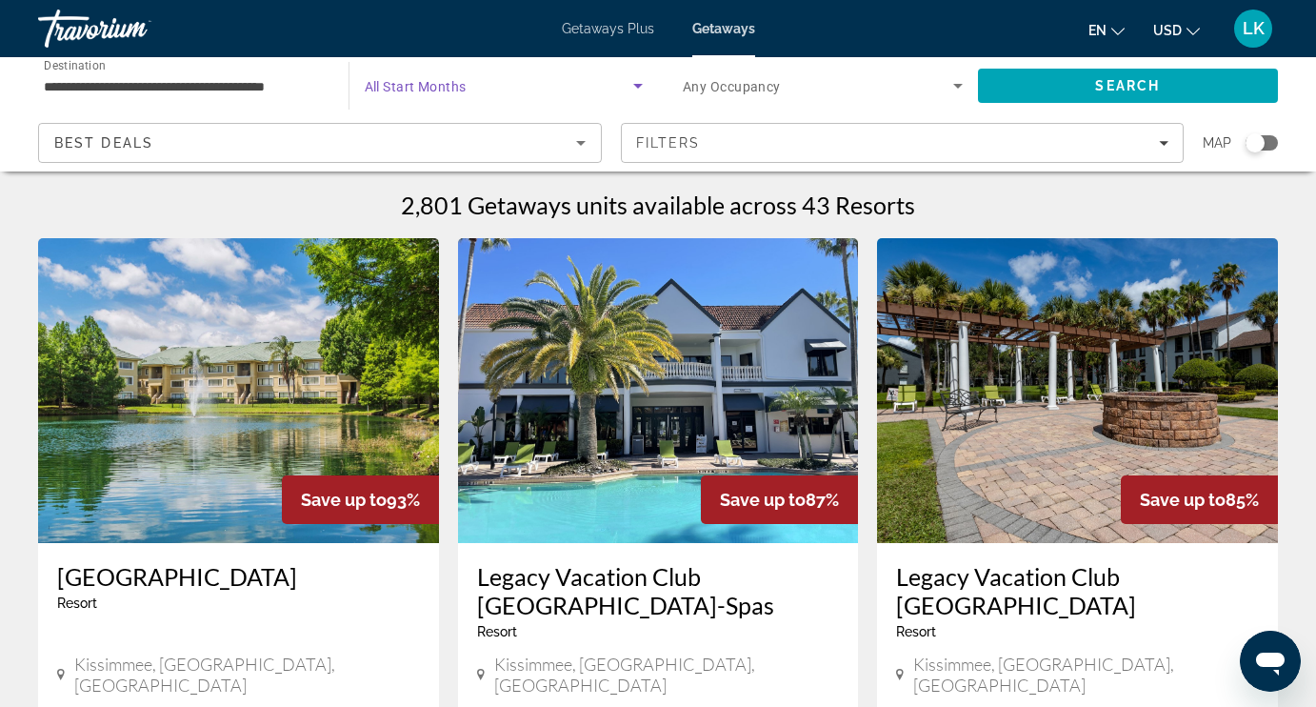
click at [458, 86] on span "All Start Months" at bounding box center [416, 86] width 102 height 15
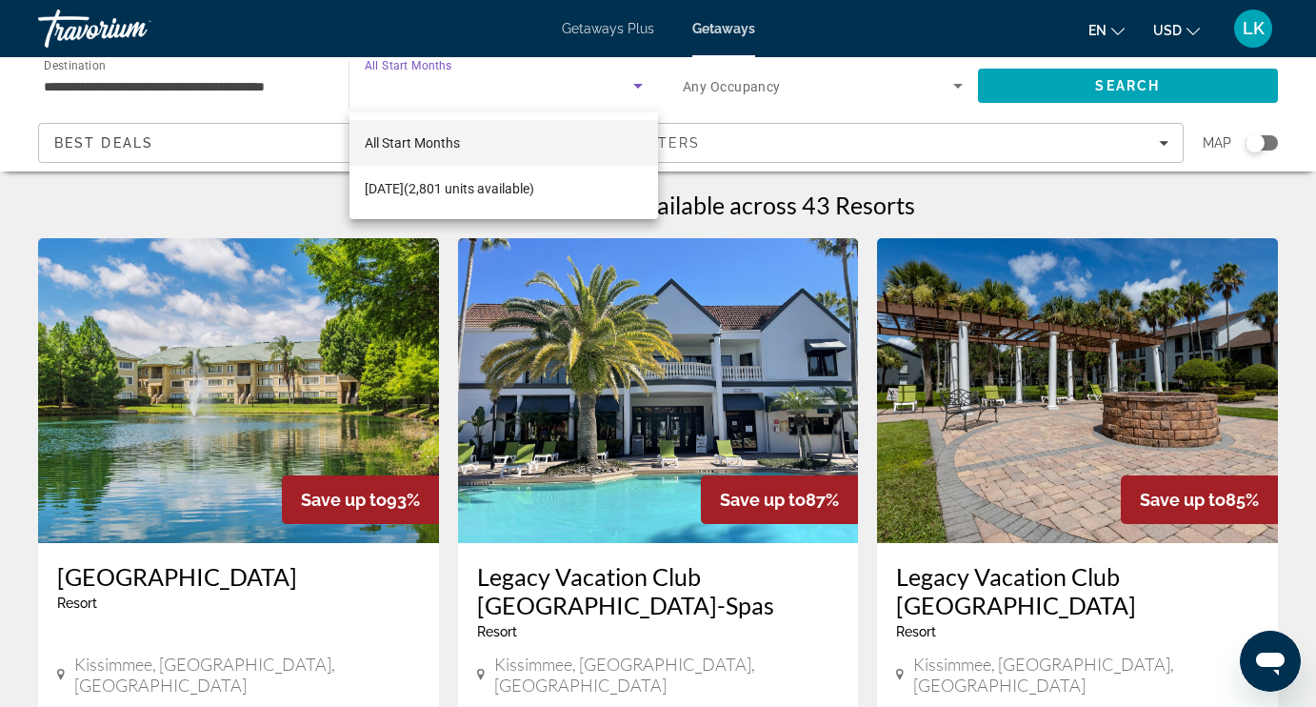
click at [428, 145] on span "All Start Months" at bounding box center [412, 142] width 95 height 15
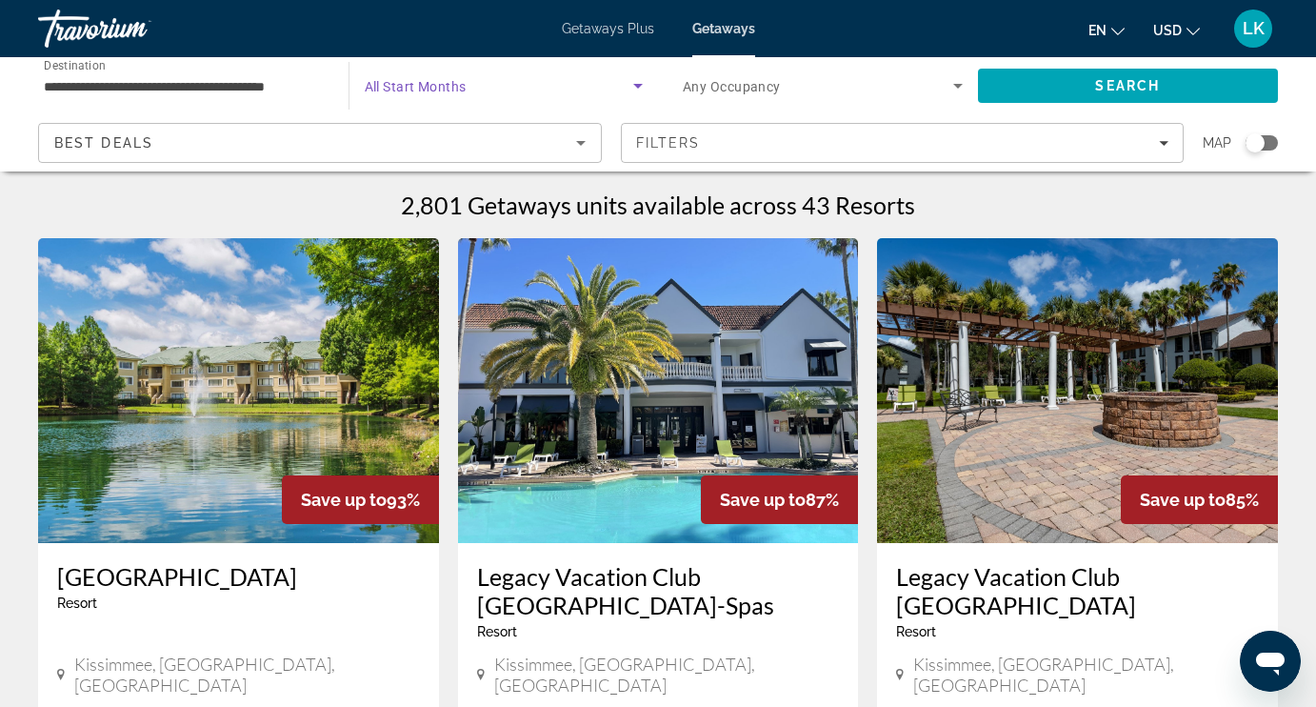
click at [636, 86] on icon "Search widget" at bounding box center [638, 86] width 10 height 5
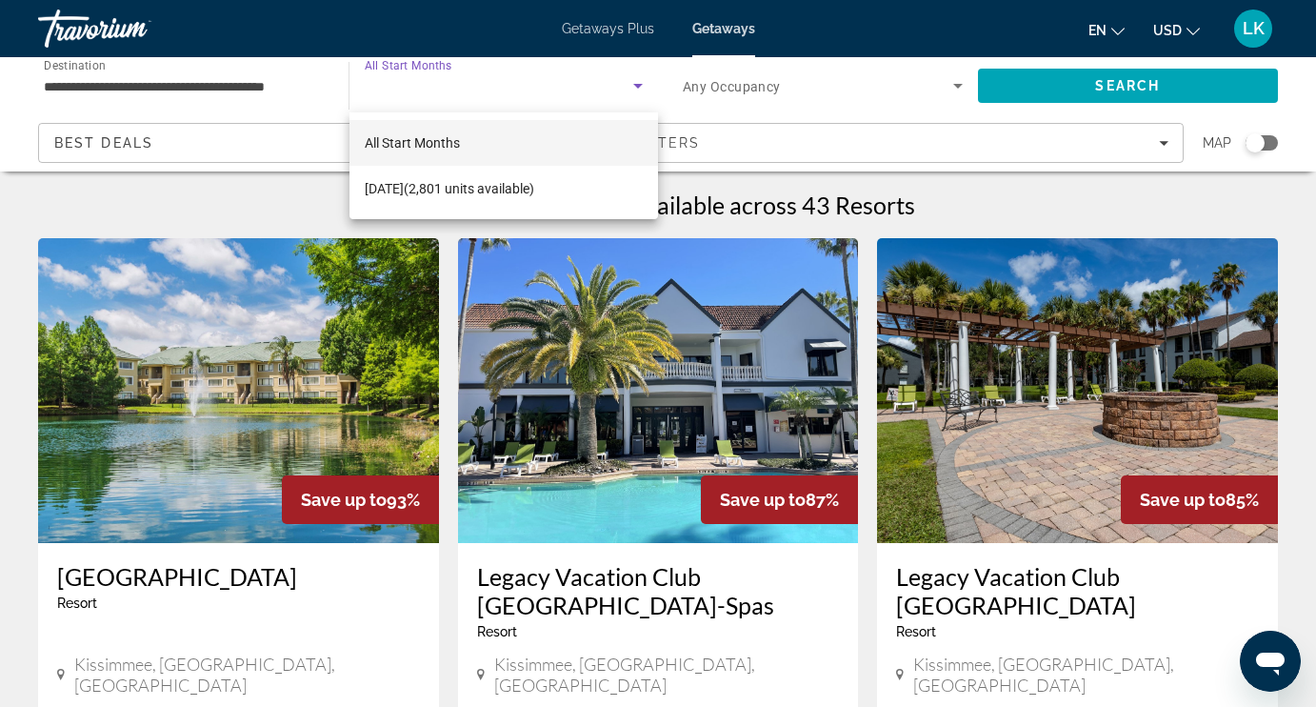
click at [636, 88] on div at bounding box center [658, 353] width 1316 height 707
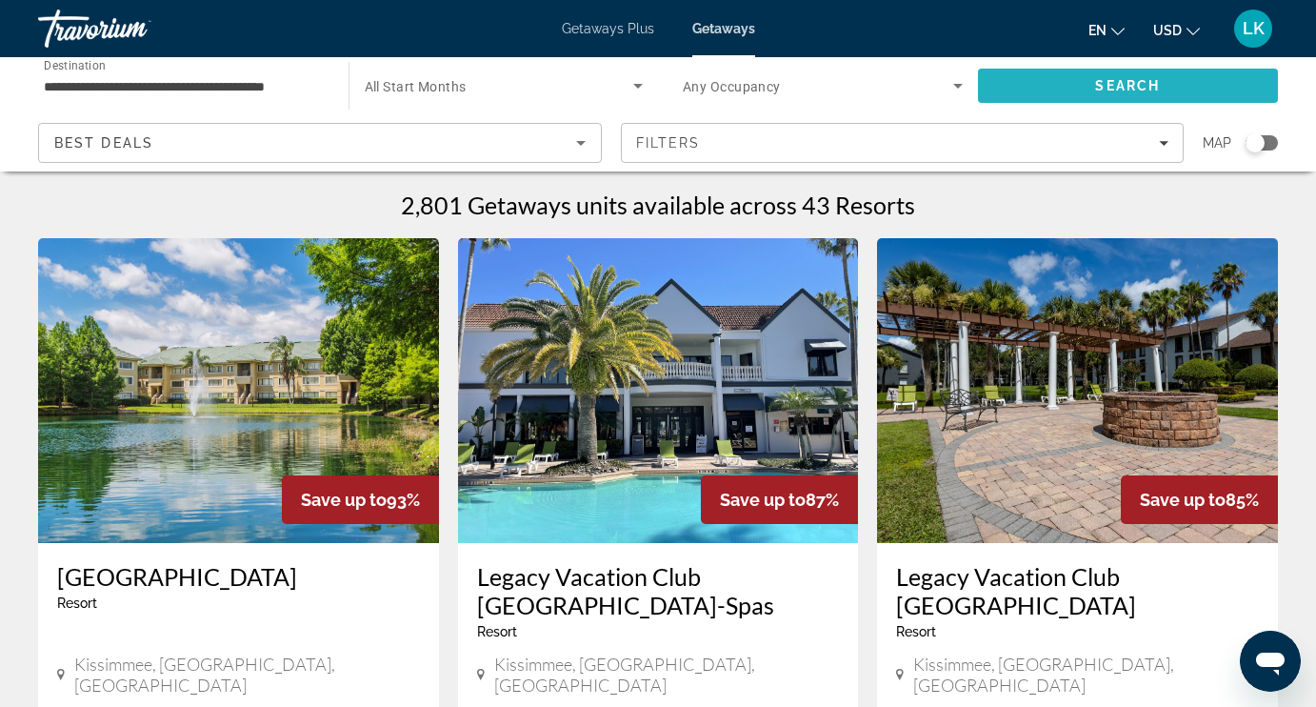
click at [1045, 83] on span "Search" at bounding box center [1128, 86] width 301 height 46
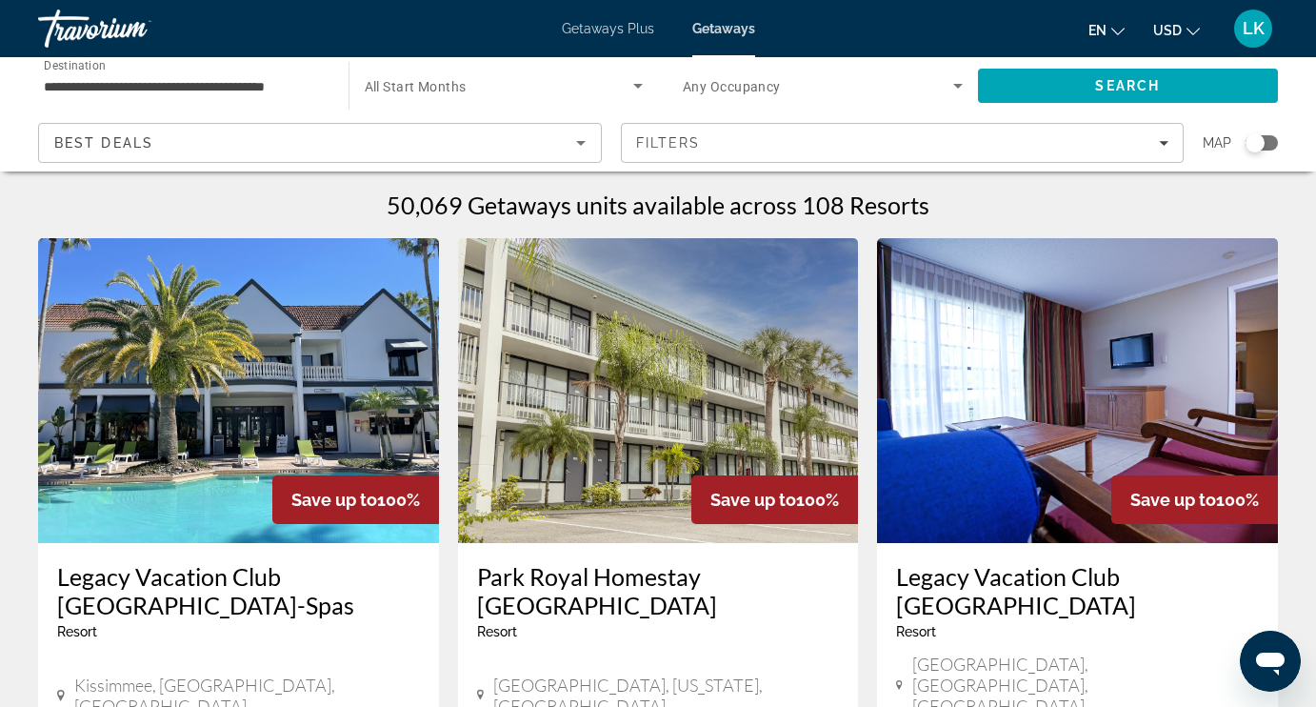
click at [457, 89] on span "All Start Months" at bounding box center [416, 86] width 102 height 15
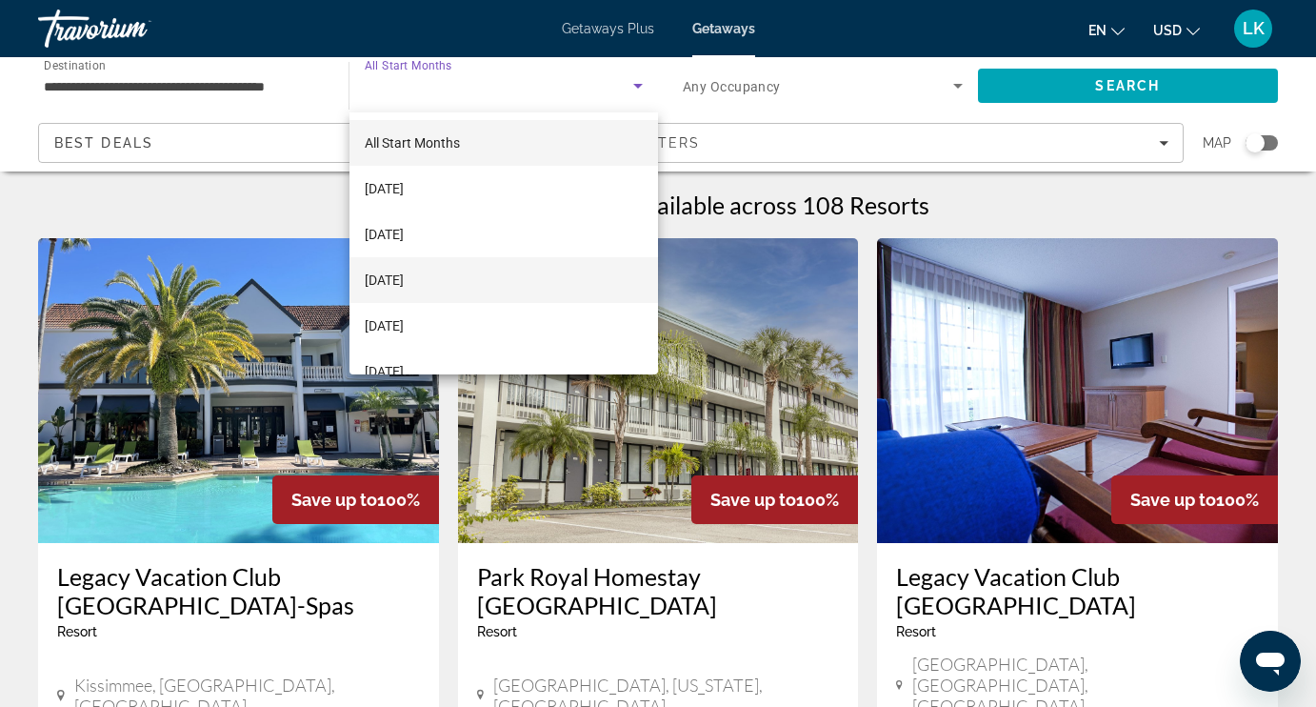
click at [404, 274] on span "[DATE]" at bounding box center [384, 280] width 39 height 23
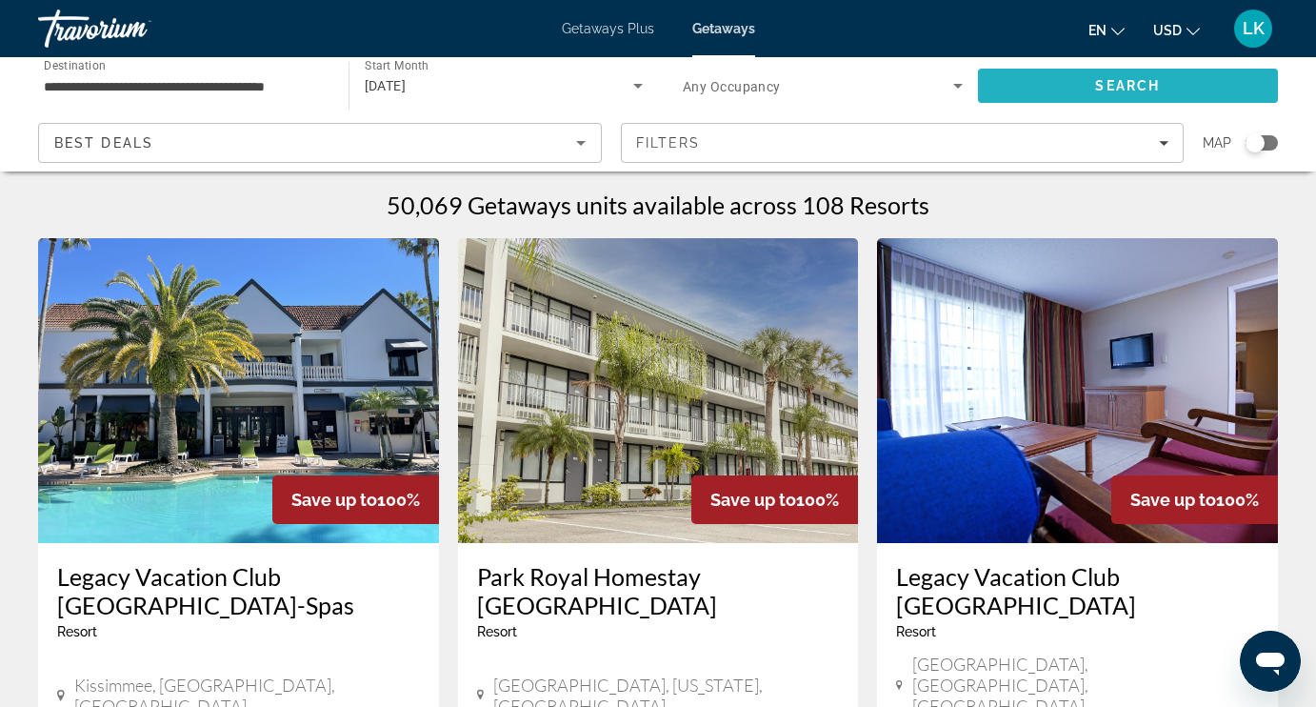
click at [1061, 78] on span "Search" at bounding box center [1128, 86] width 301 height 46
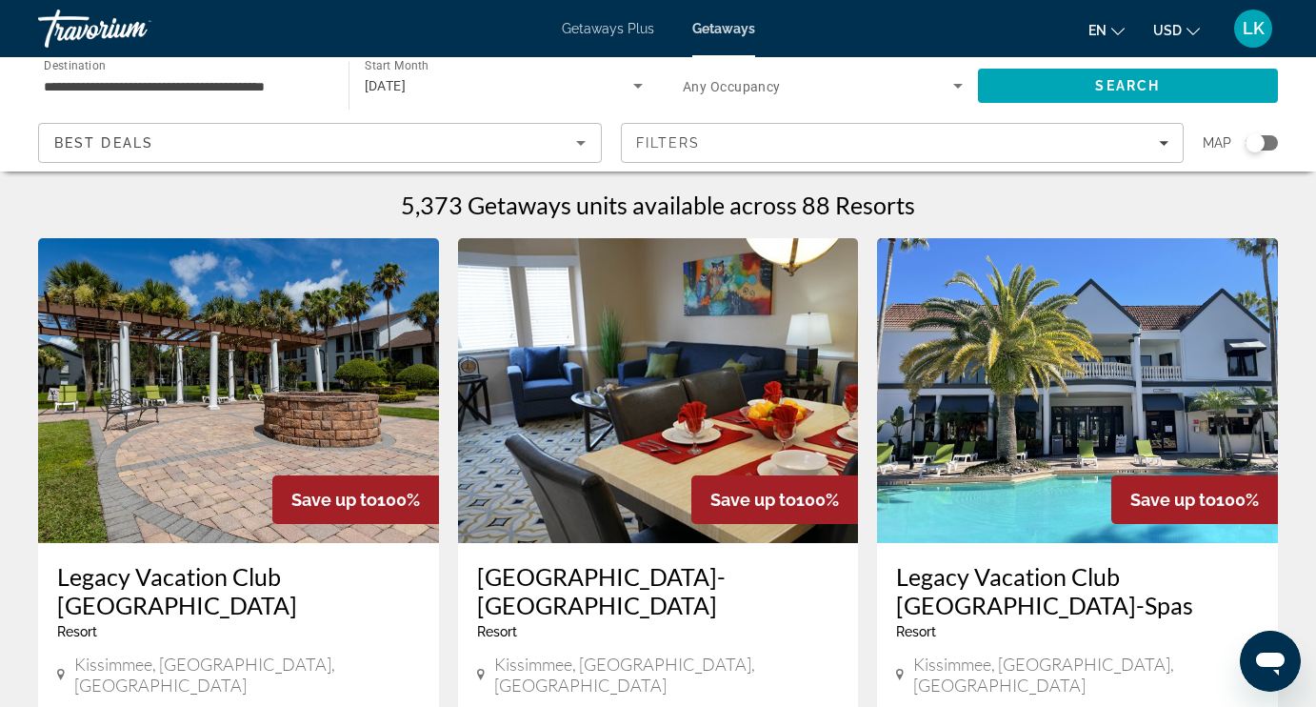
click at [196, 473] on img "Main content" at bounding box center [238, 390] width 401 height 305
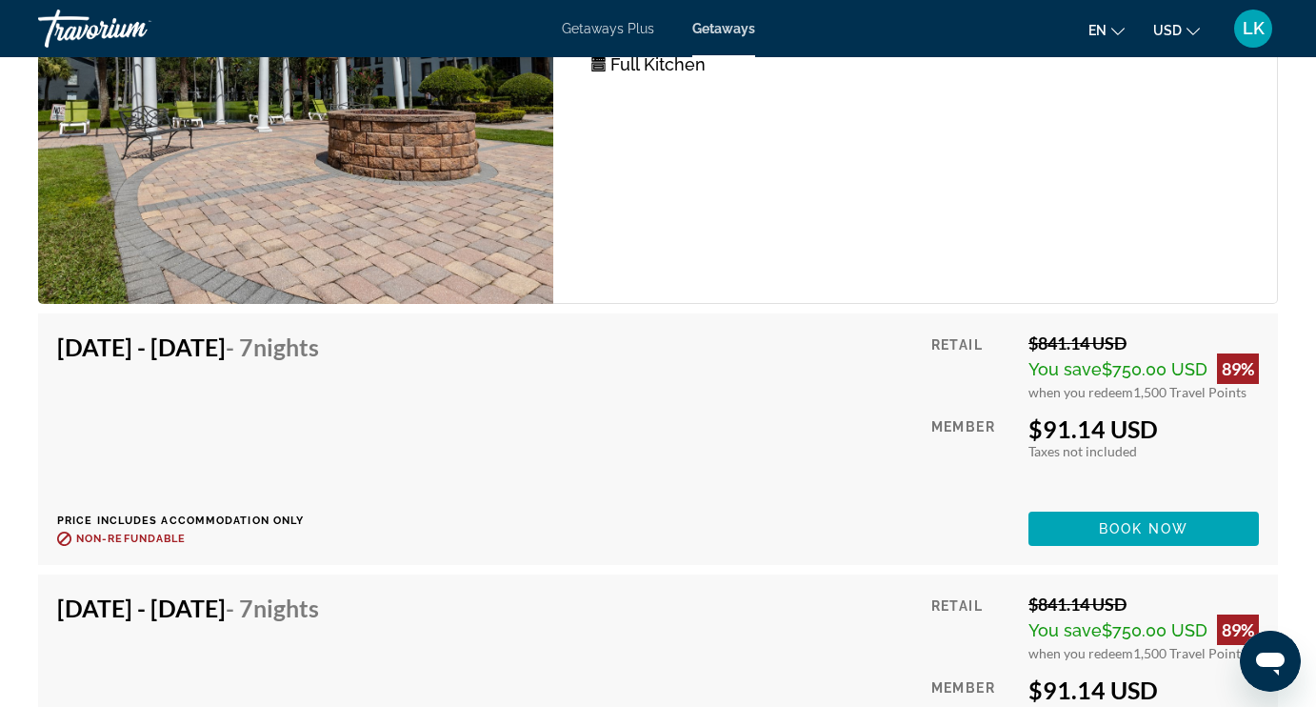
scroll to position [5738, 0]
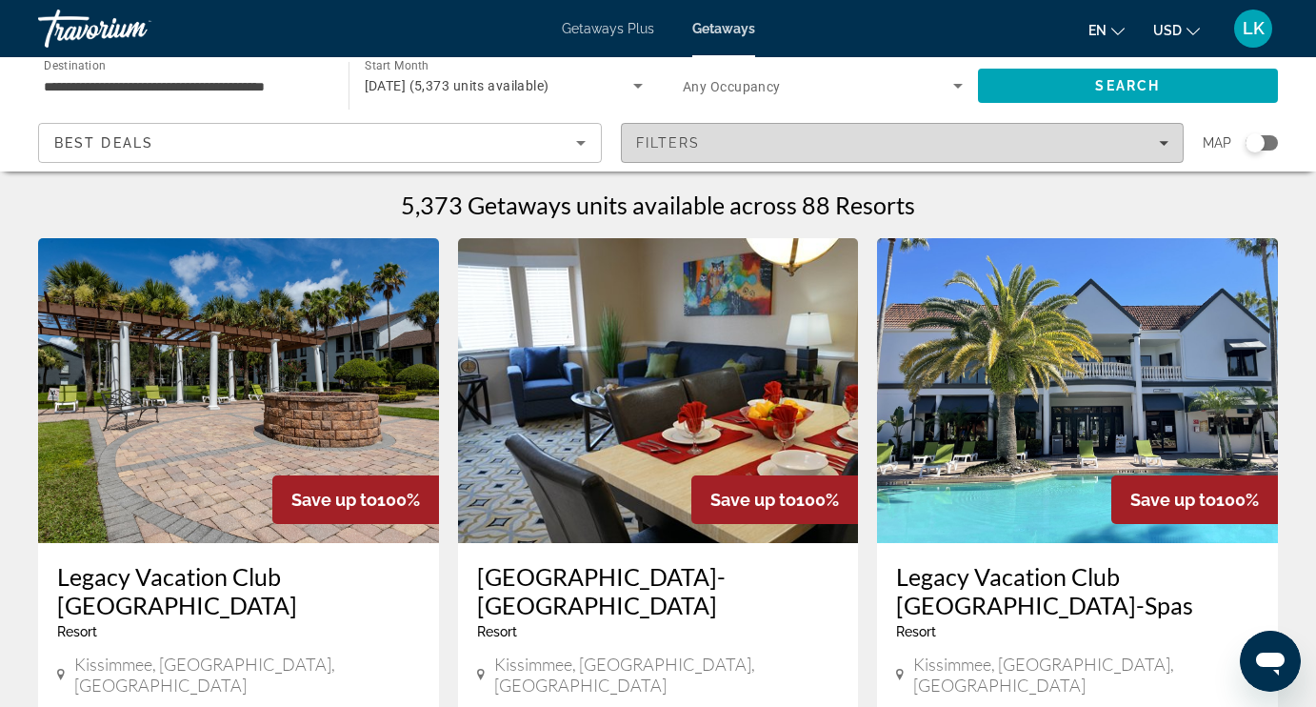
click at [740, 147] on div "Filters" at bounding box center [902, 142] width 533 height 15
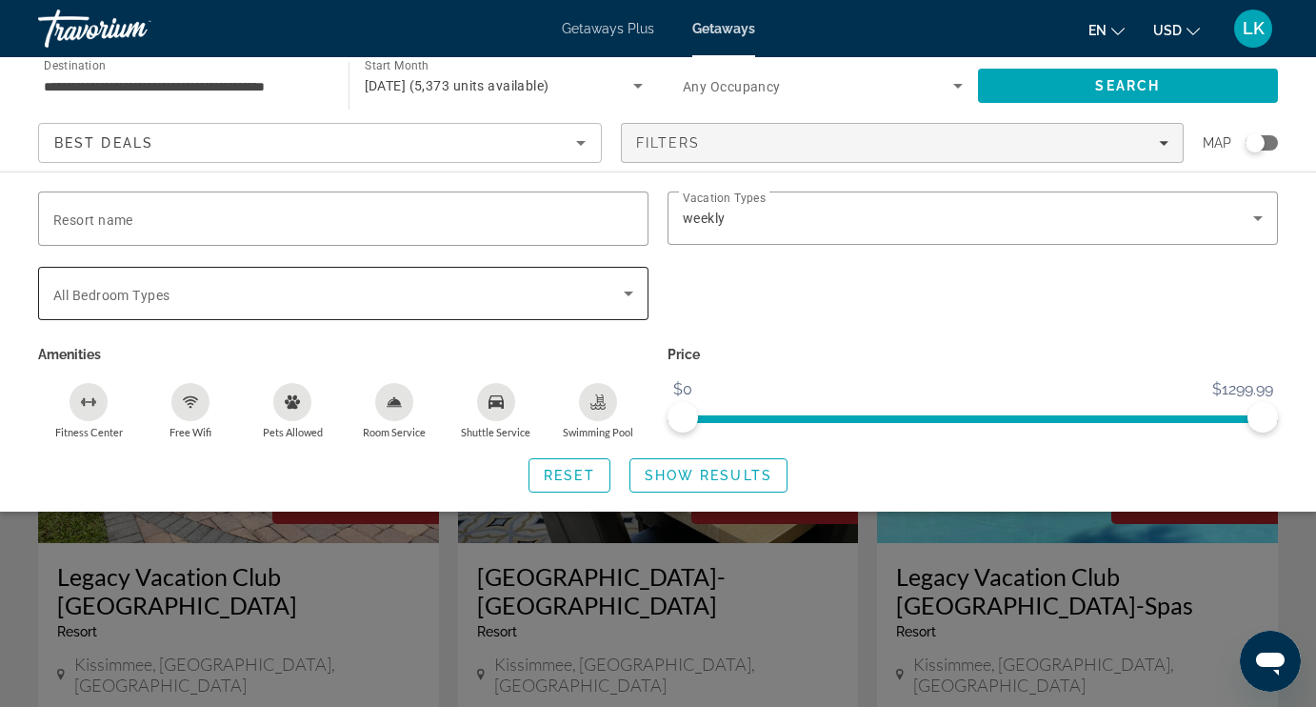
click at [287, 303] on span "Search widget" at bounding box center [338, 293] width 570 height 23
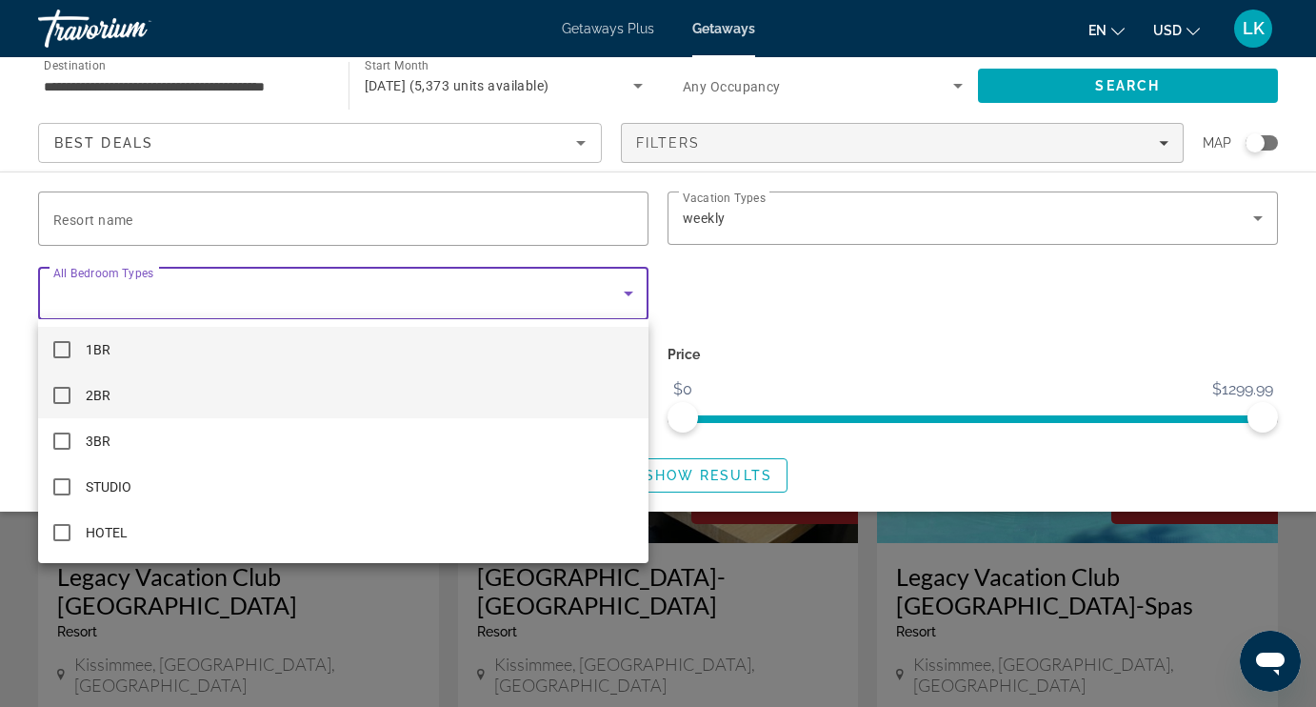
click at [66, 397] on mat-pseudo-checkbox at bounding box center [61, 395] width 17 height 17
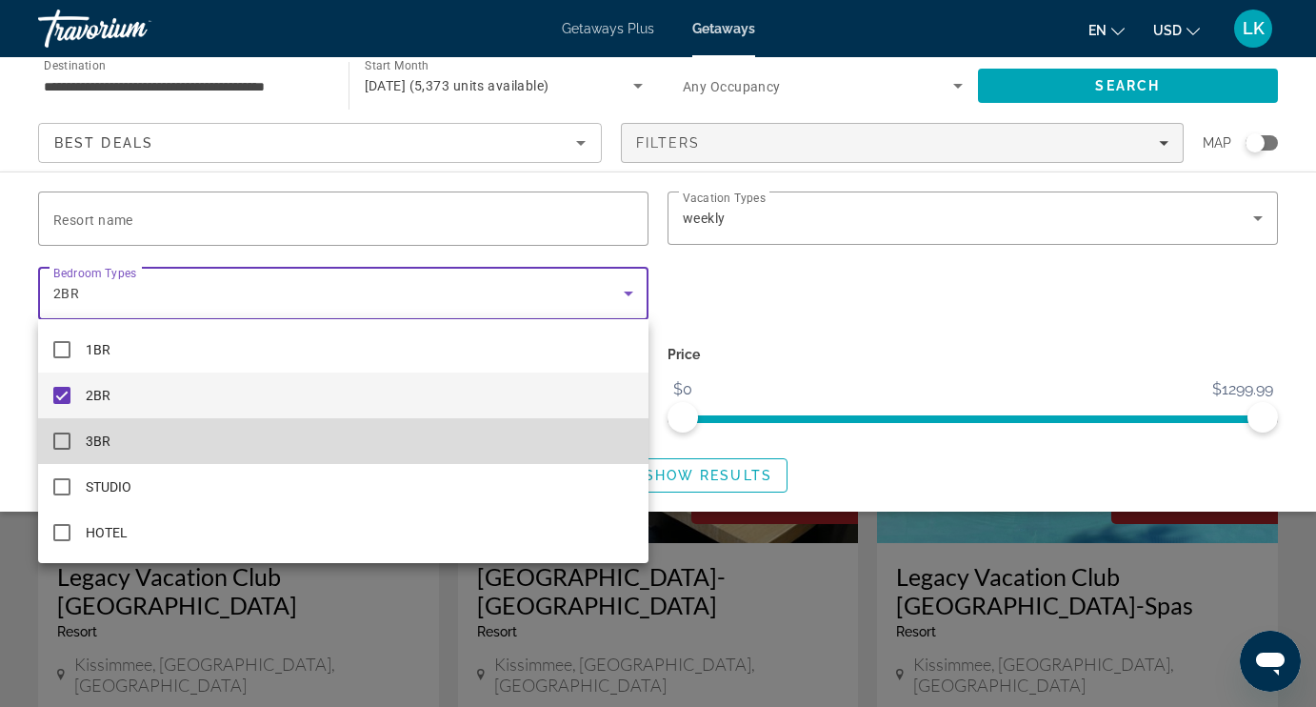
click at [59, 433] on mat-pseudo-checkbox at bounding box center [61, 440] width 17 height 17
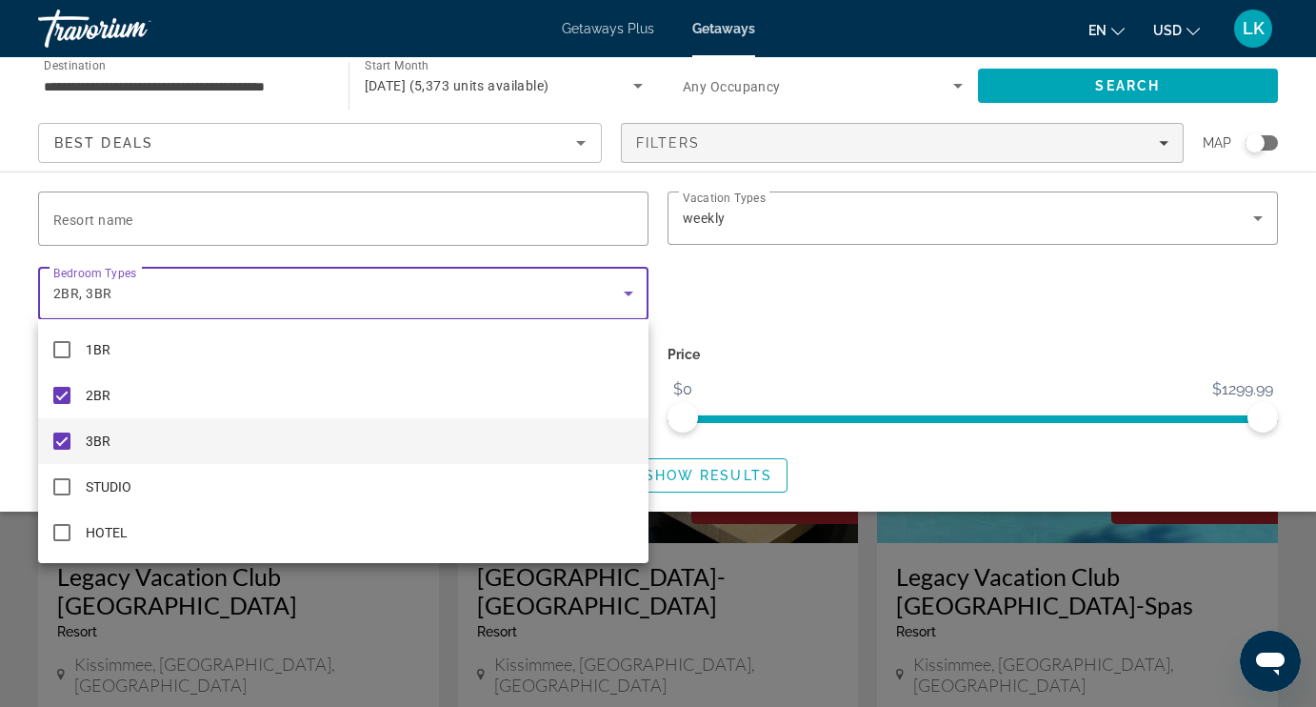
click at [788, 272] on div at bounding box center [658, 353] width 1316 height 707
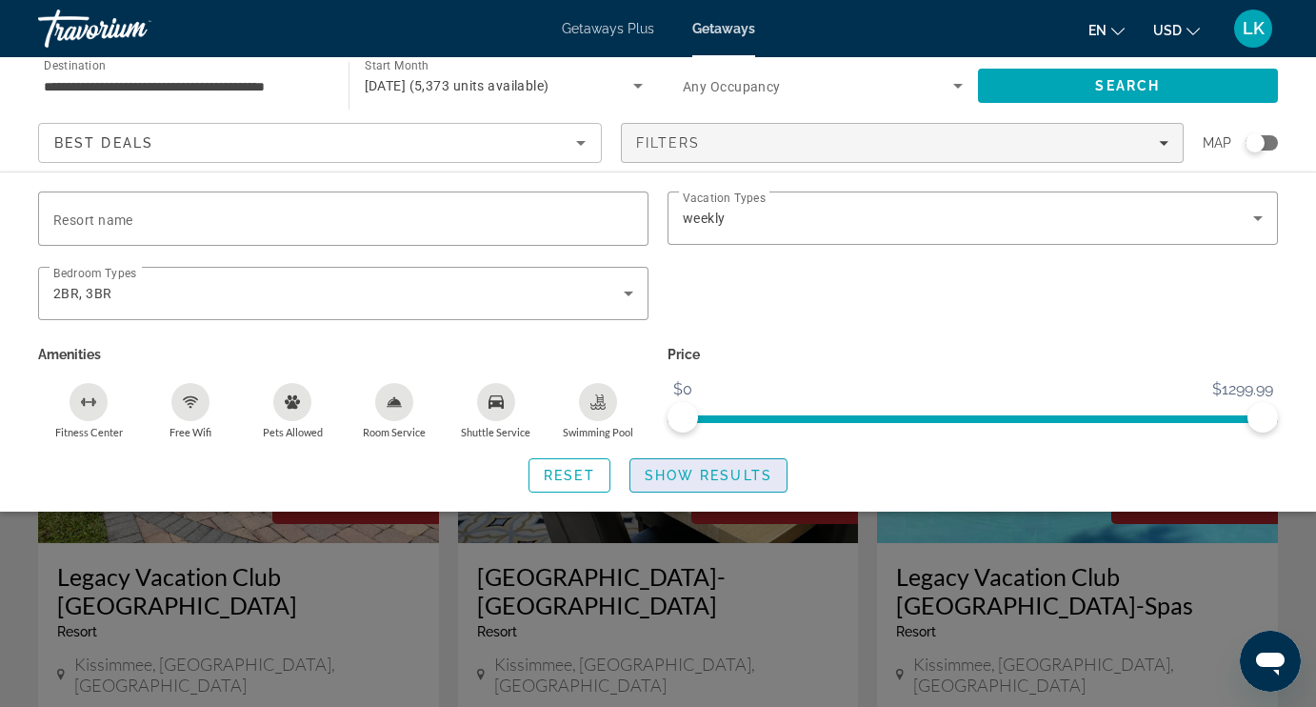
click at [695, 479] on span "Show Results" at bounding box center [709, 475] width 128 height 15
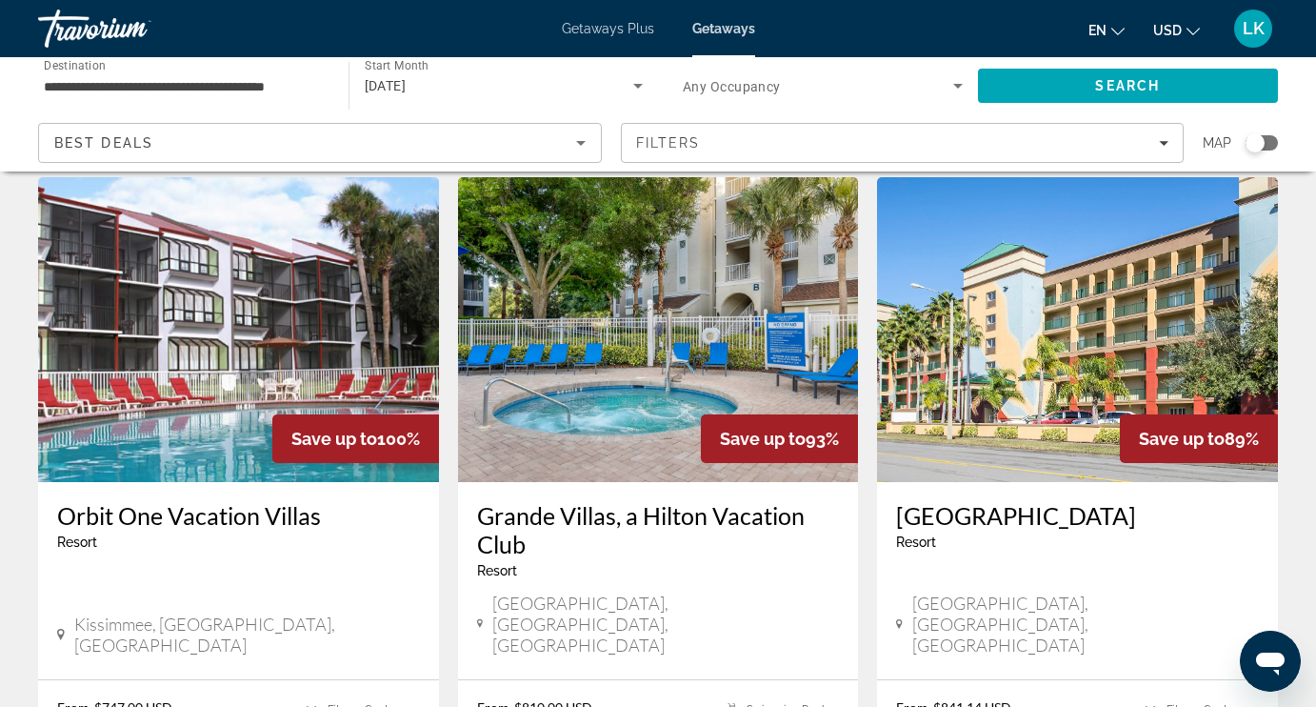
scroll to position [59, 0]
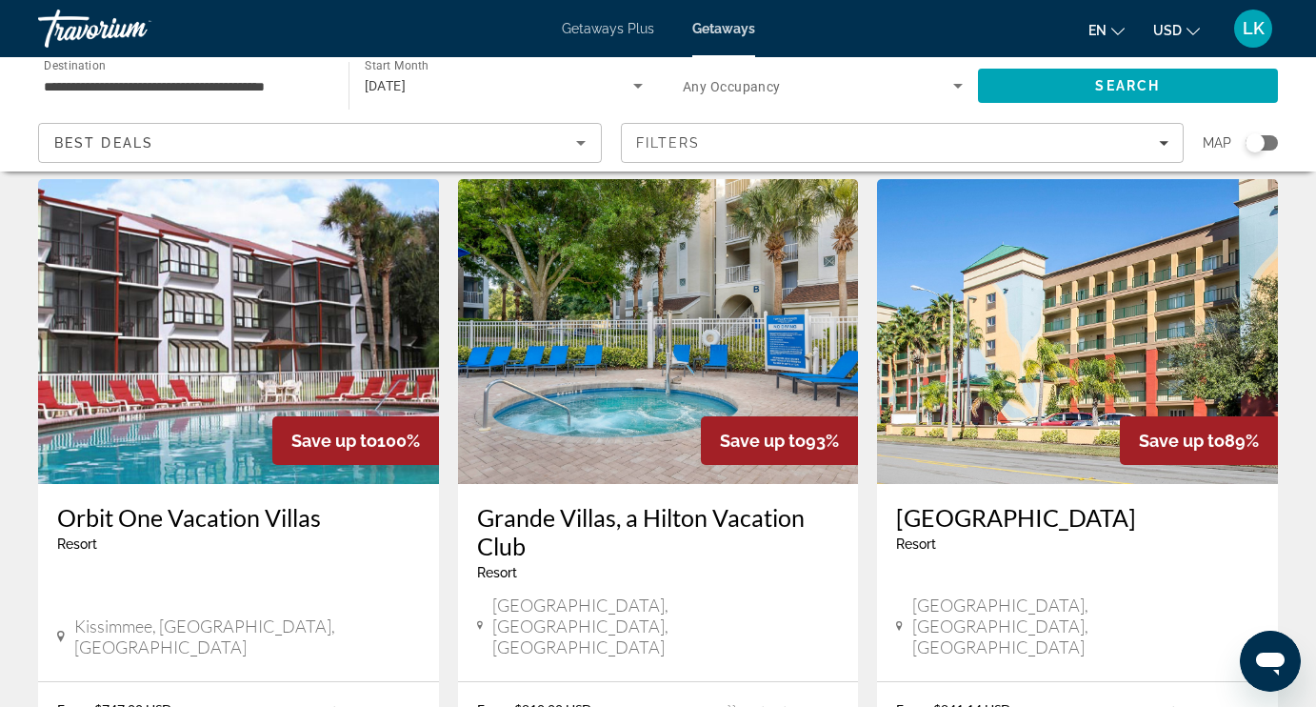
click at [171, 442] on img "Main content" at bounding box center [238, 331] width 401 height 305
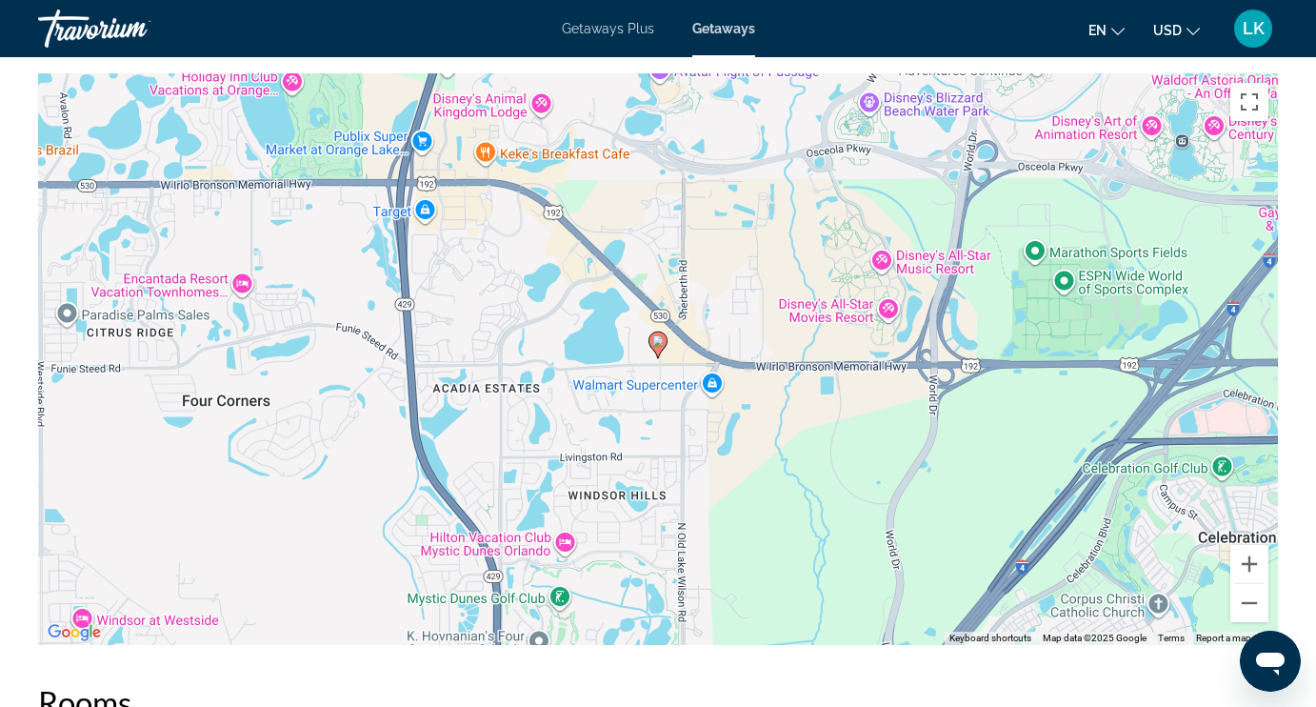
scroll to position [2962, 0]
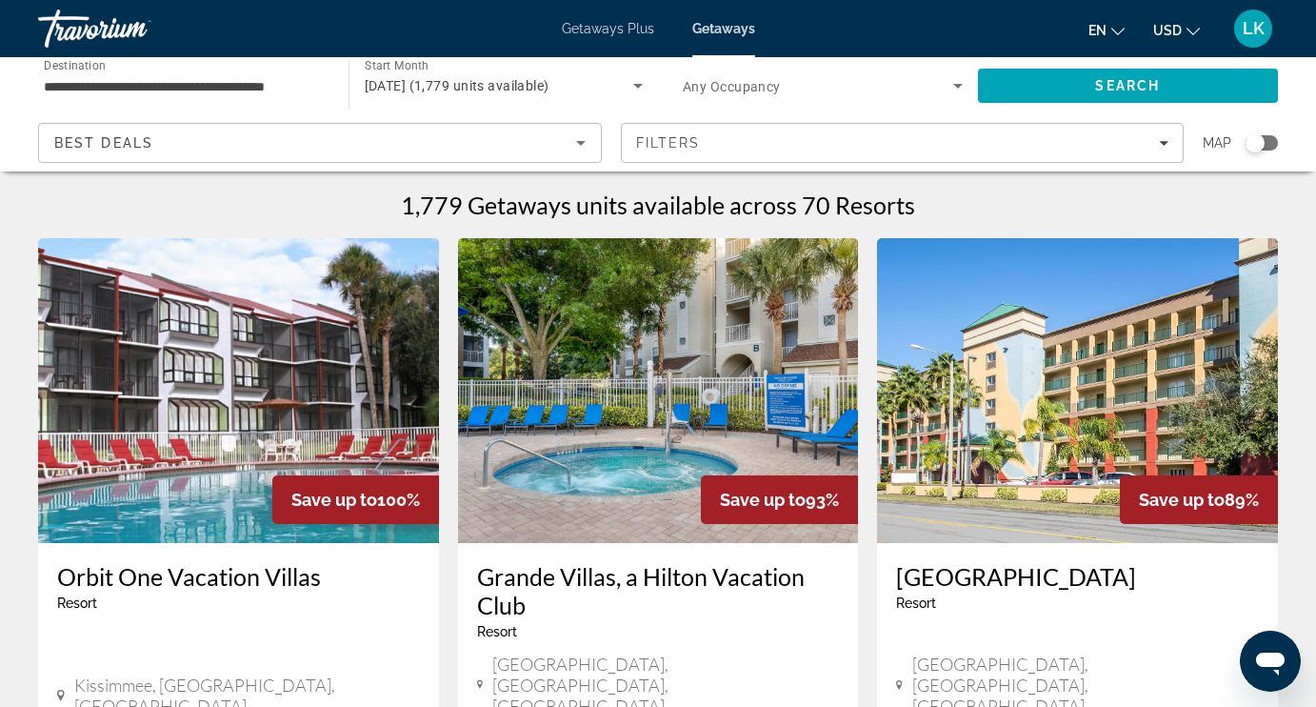
click at [584, 444] on img "Main content" at bounding box center [658, 390] width 401 height 305
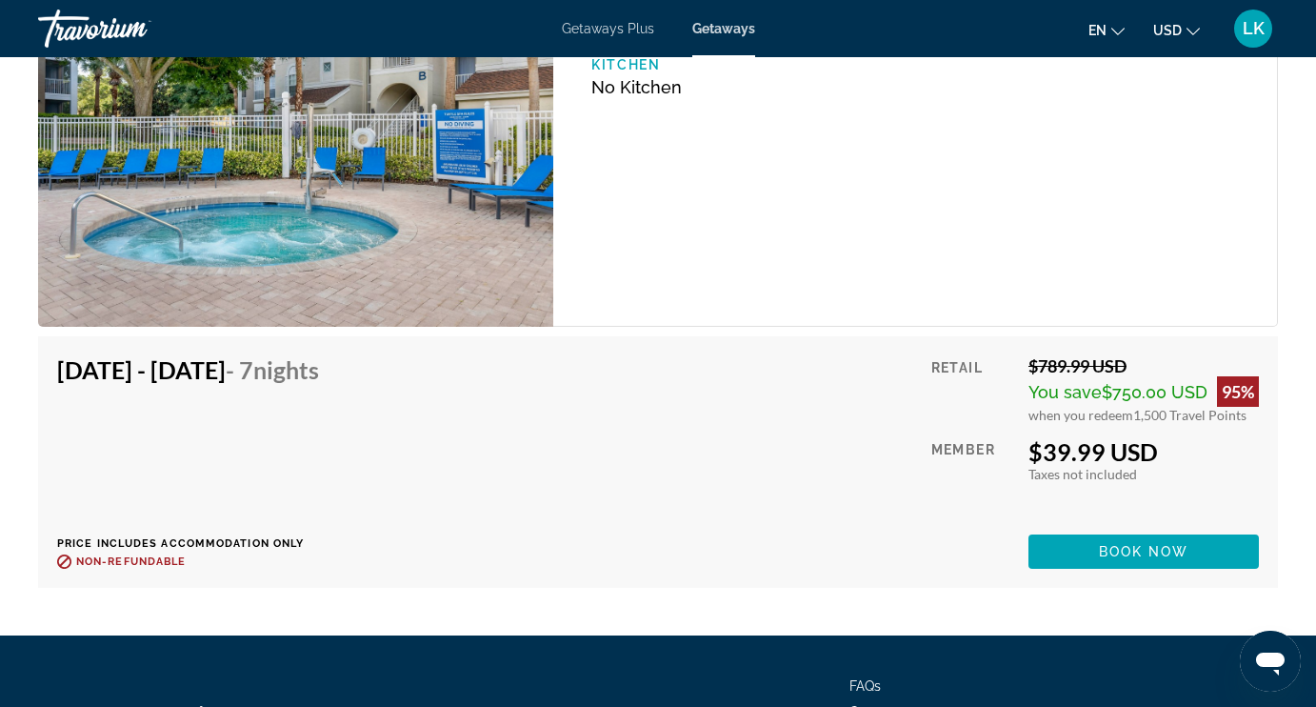
scroll to position [6622, 0]
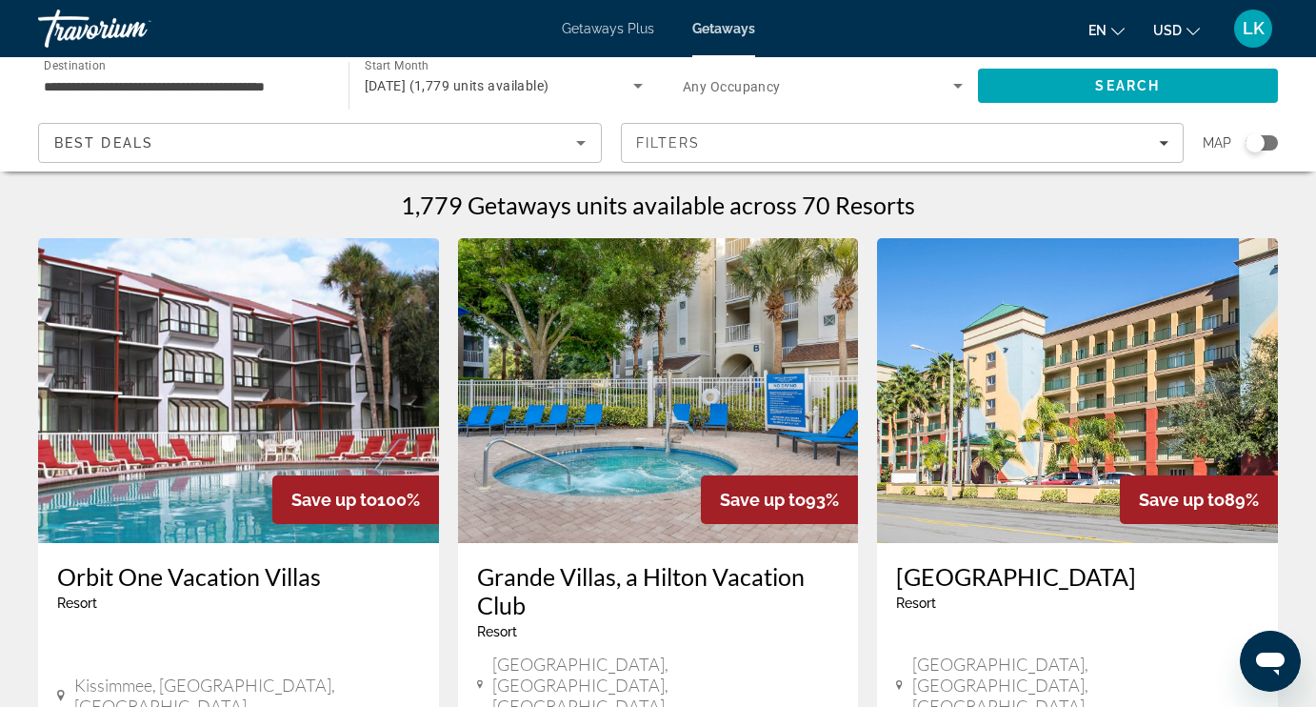
click at [979, 417] on img "Main content" at bounding box center [1077, 390] width 401 height 305
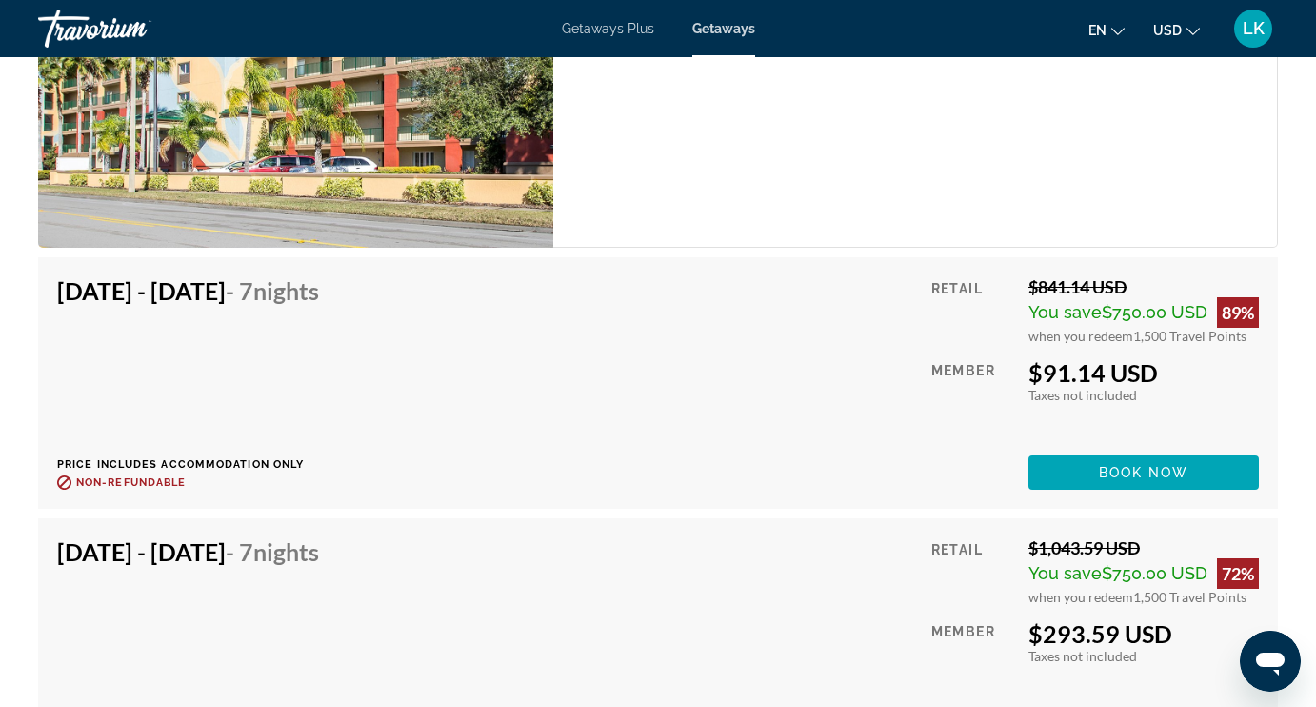
scroll to position [3742, 0]
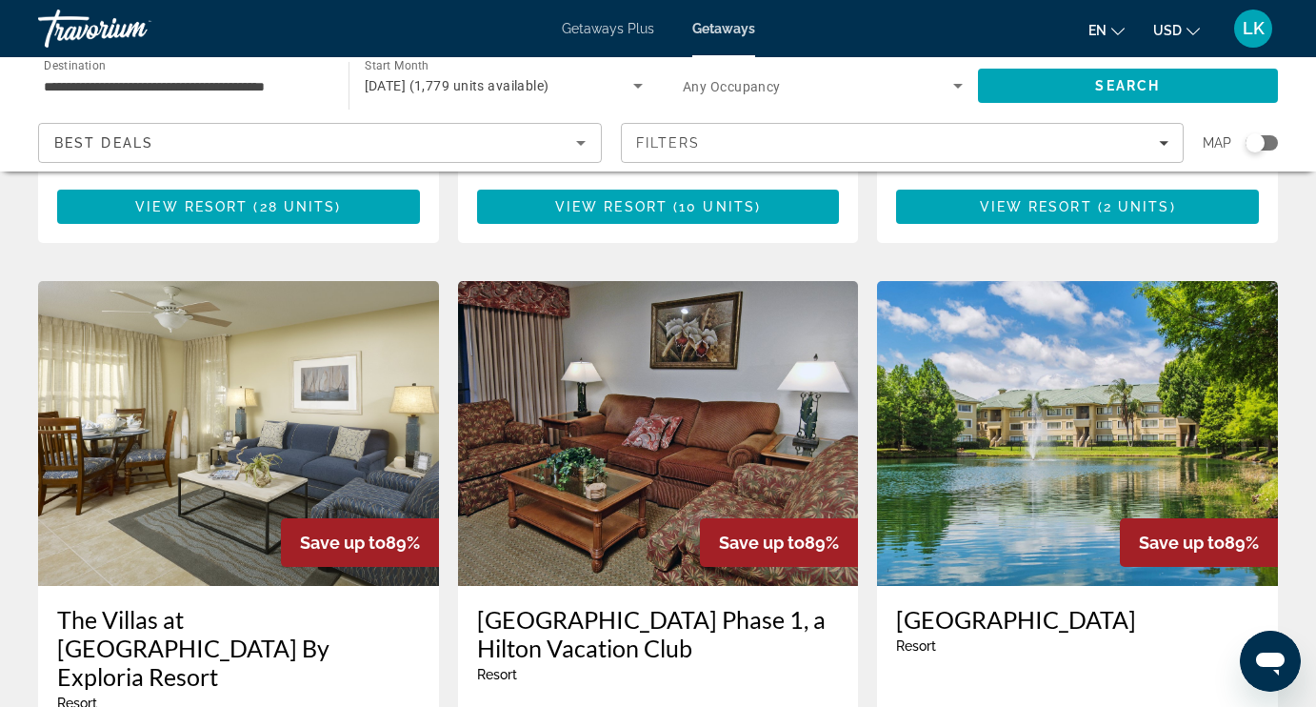
scroll to position [677, 0]
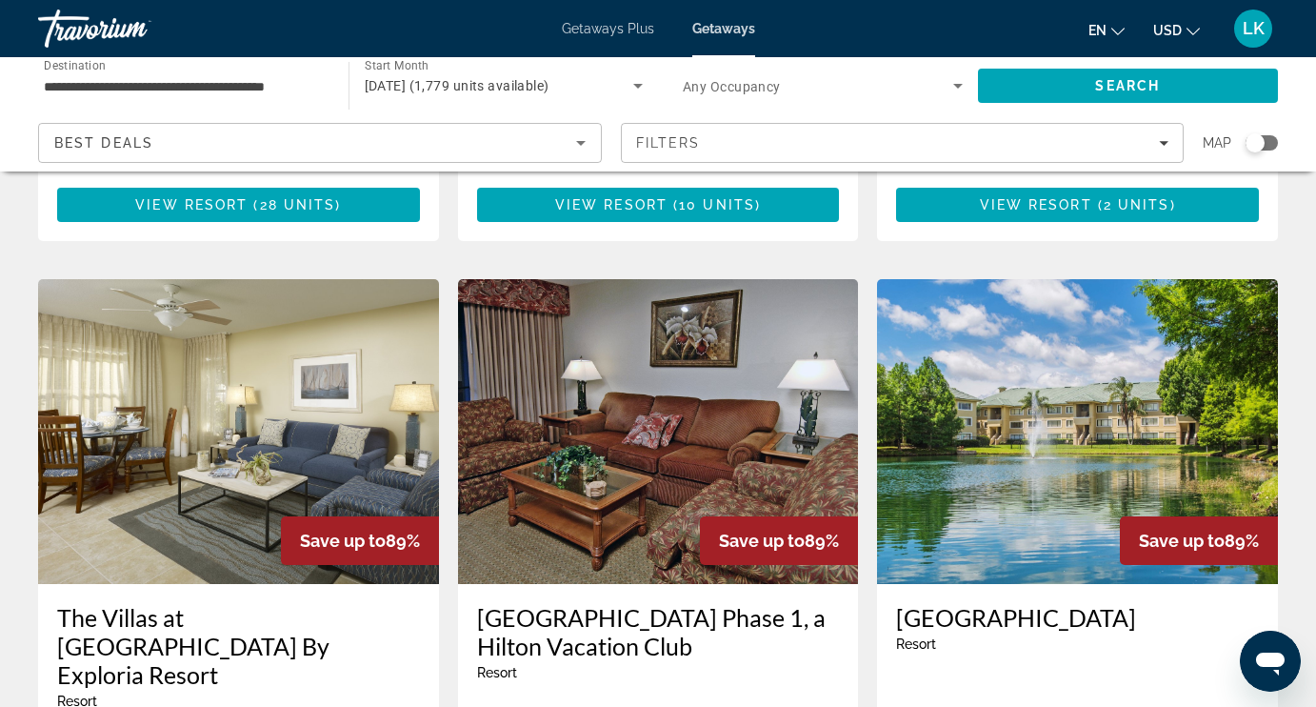
click at [214, 433] on img "Main content" at bounding box center [238, 431] width 401 height 305
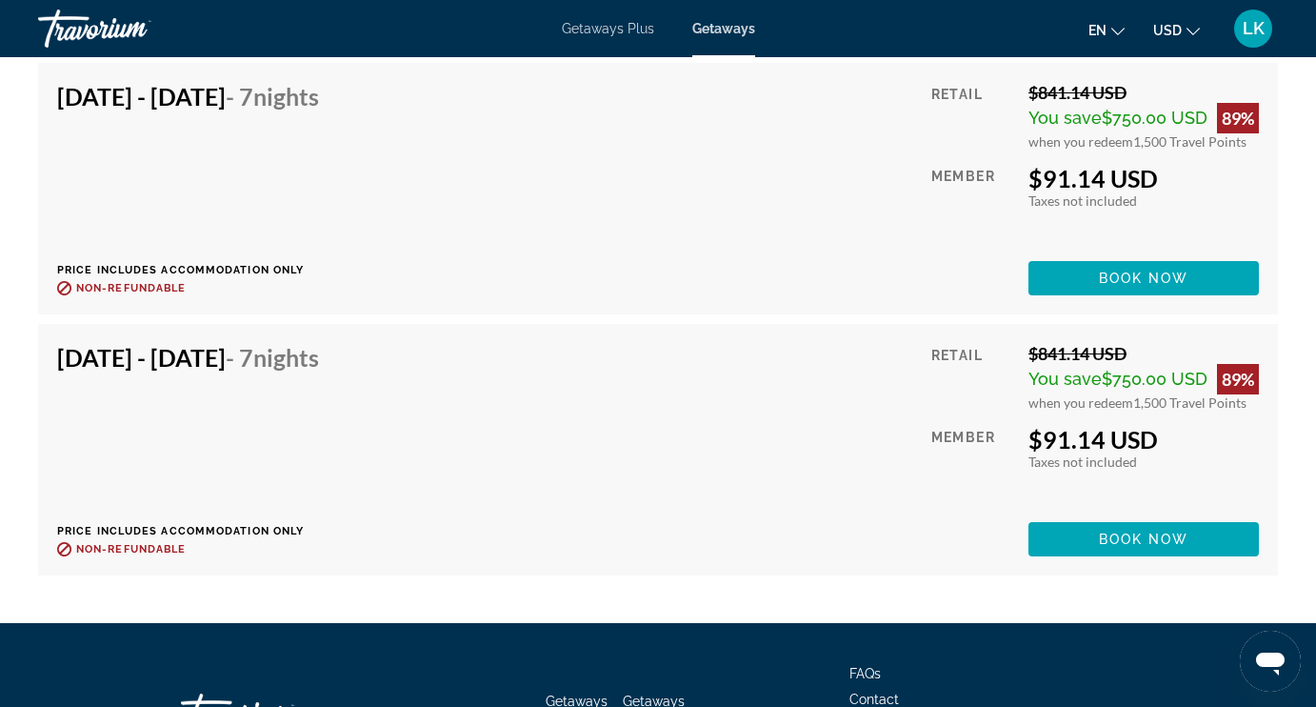
scroll to position [4367, 0]
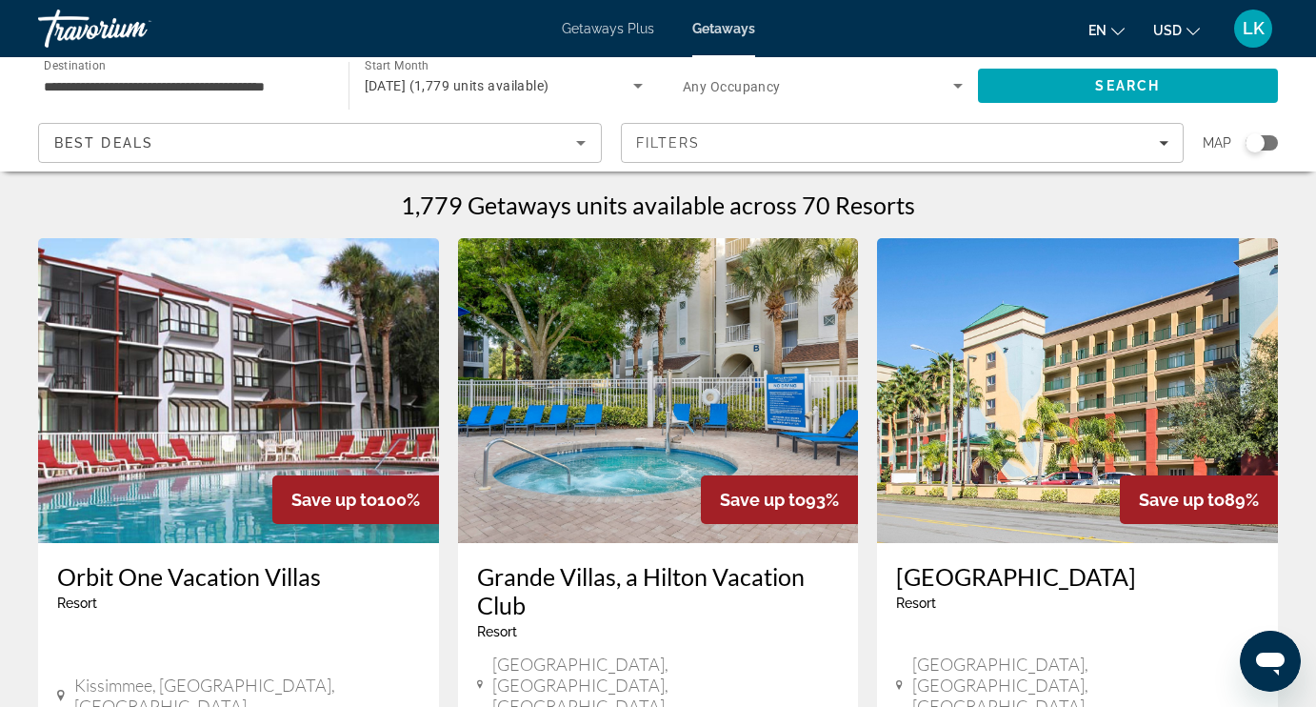
click at [630, 469] on img "Main content" at bounding box center [658, 390] width 401 height 305
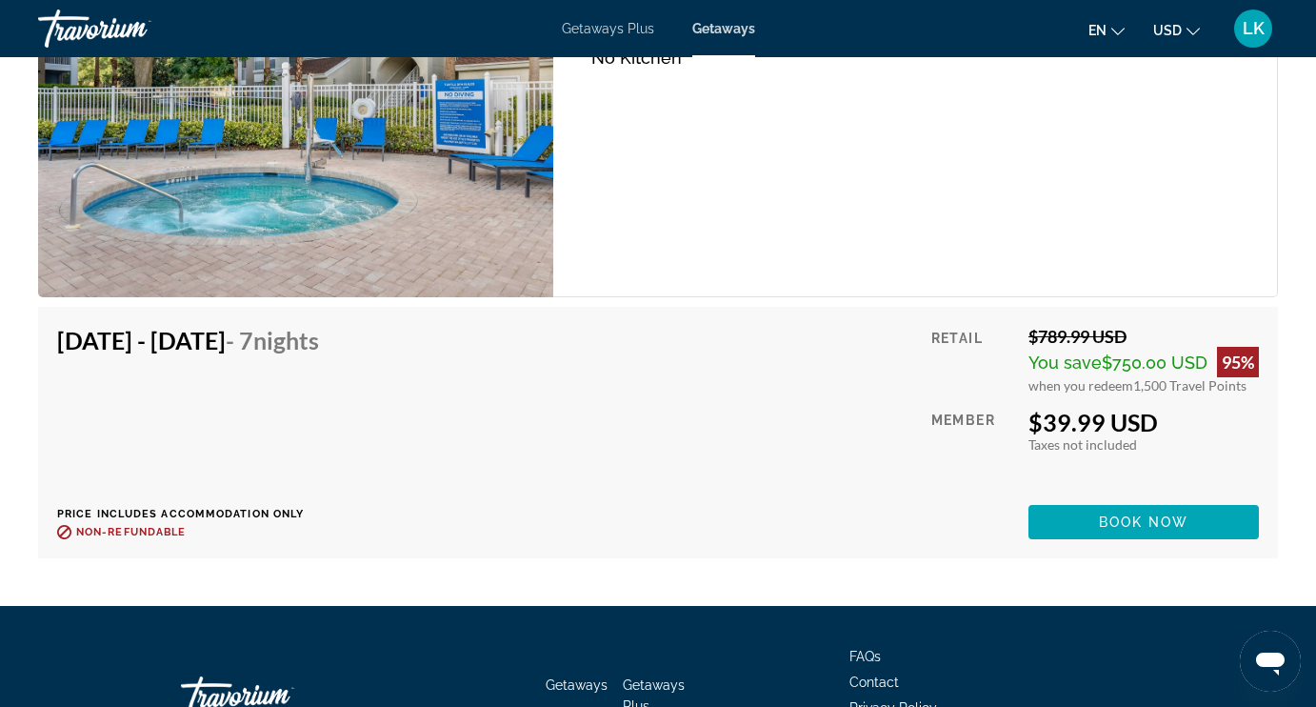
scroll to position [6651, 0]
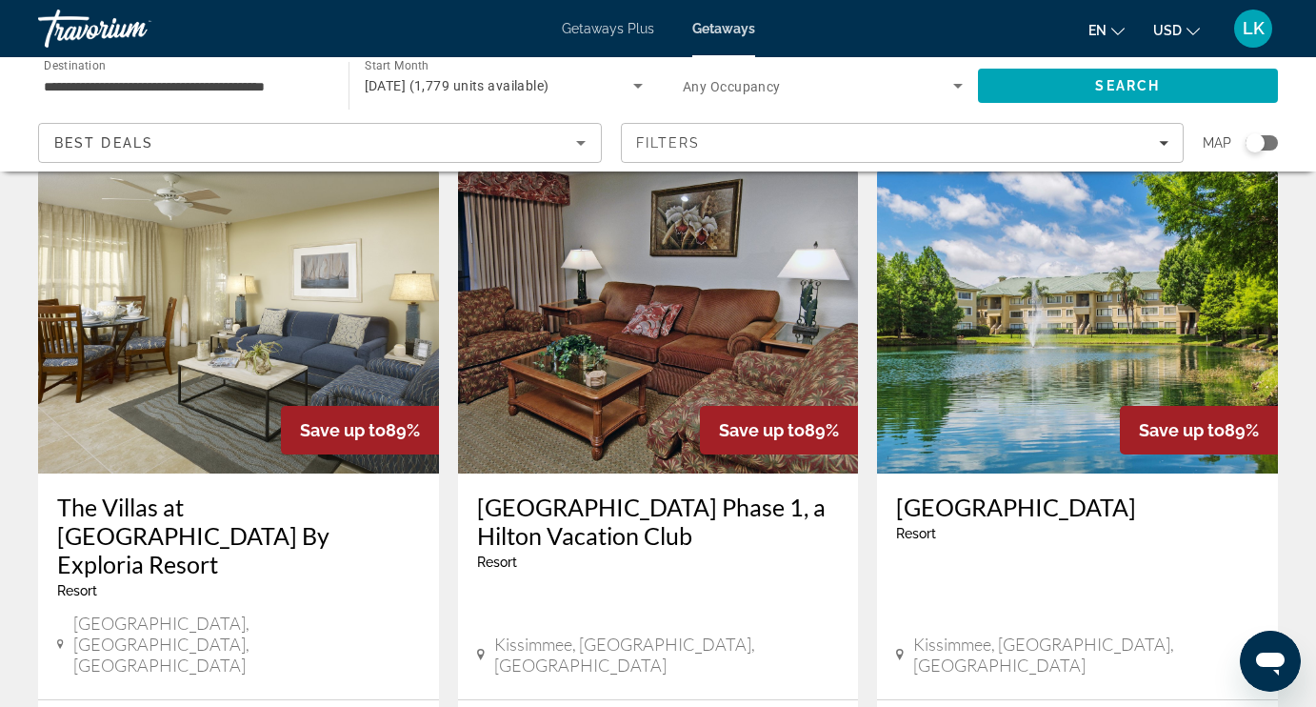
scroll to position [788, 0]
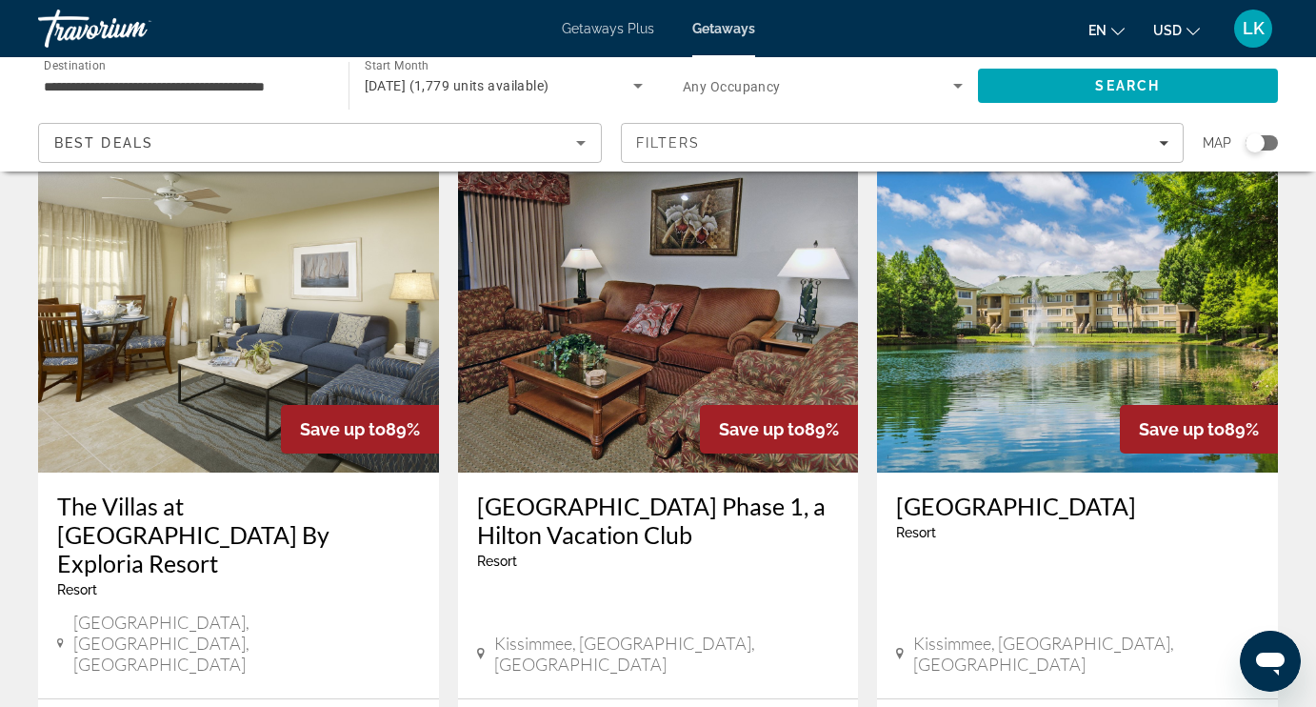
click at [235, 391] on img "Main content" at bounding box center [238, 320] width 401 height 305
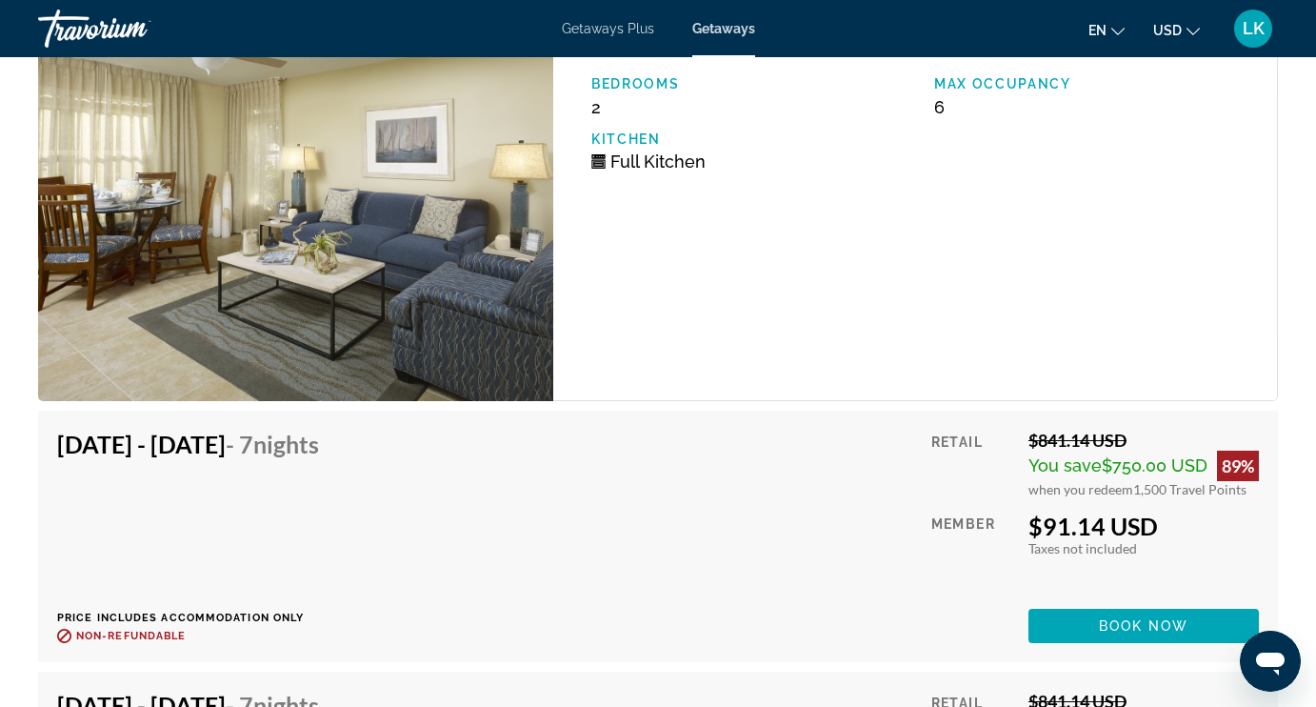
scroll to position [4013, 0]
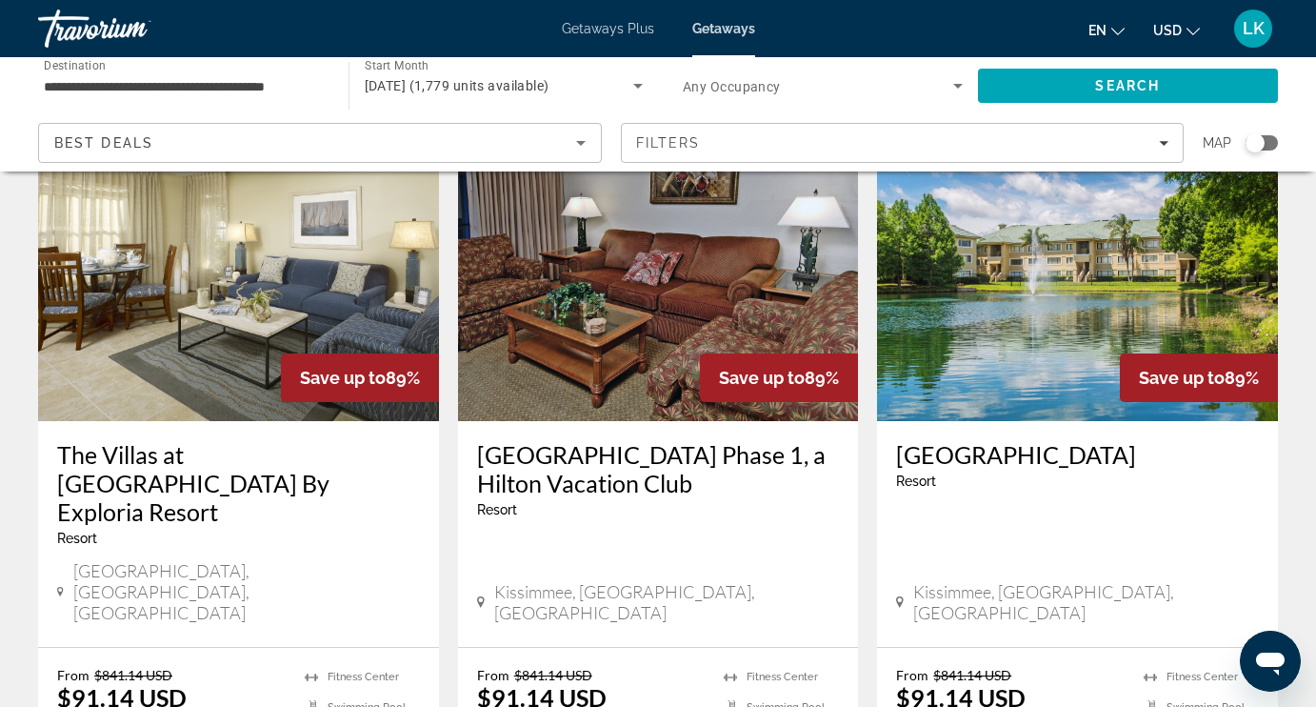
scroll to position [839, 0]
click at [568, 335] on img "Main content" at bounding box center [658, 269] width 401 height 305
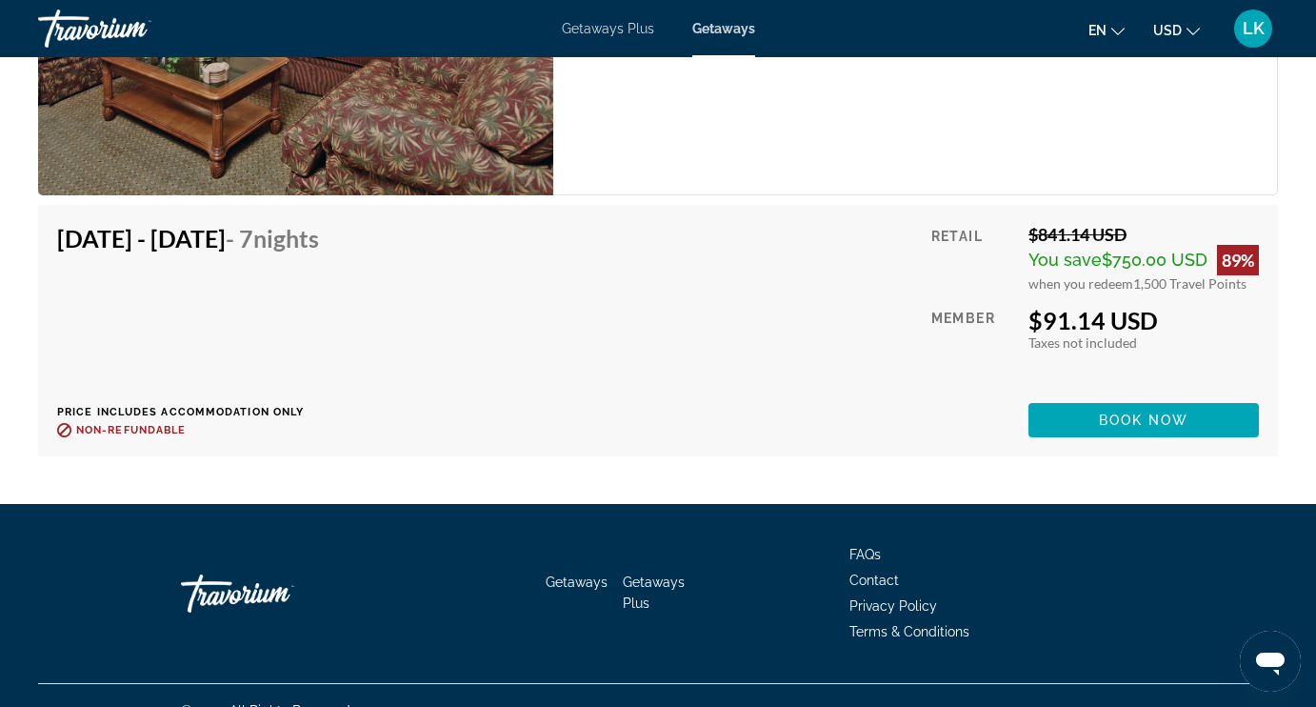
scroll to position [3671, 0]
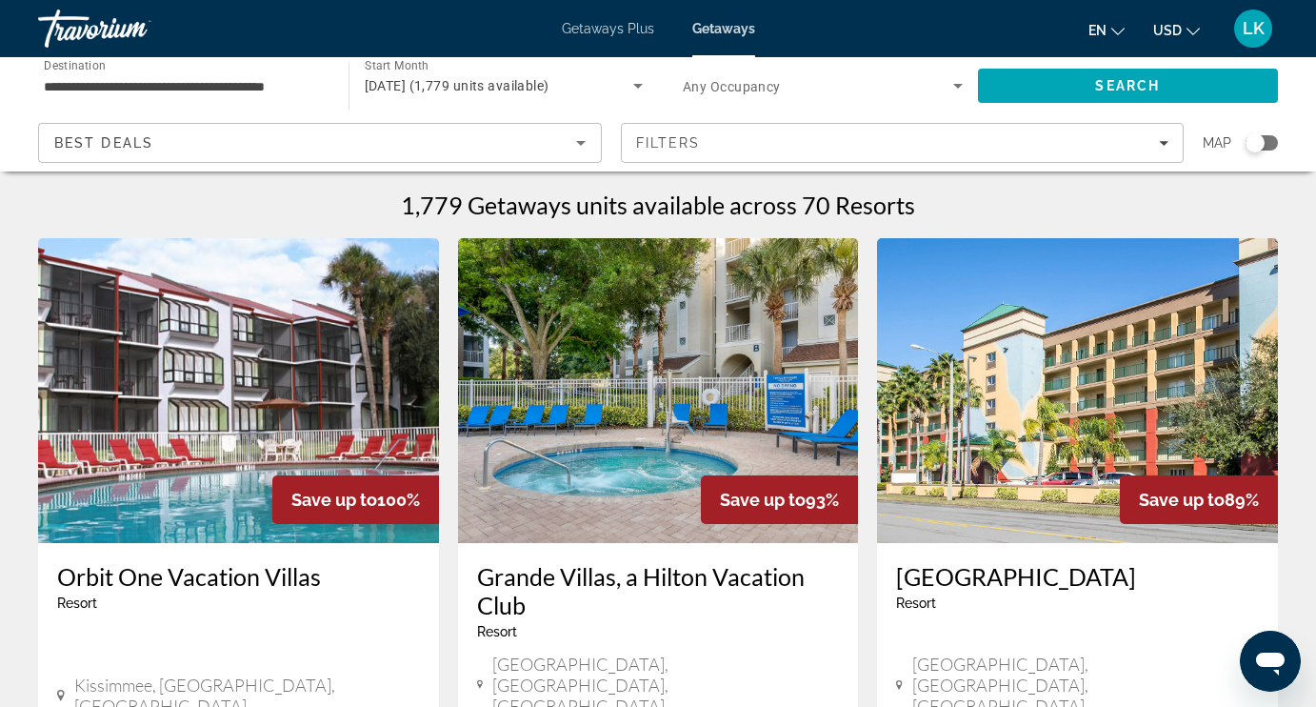
click at [1053, 367] on img "Main content" at bounding box center [1077, 390] width 401 height 305
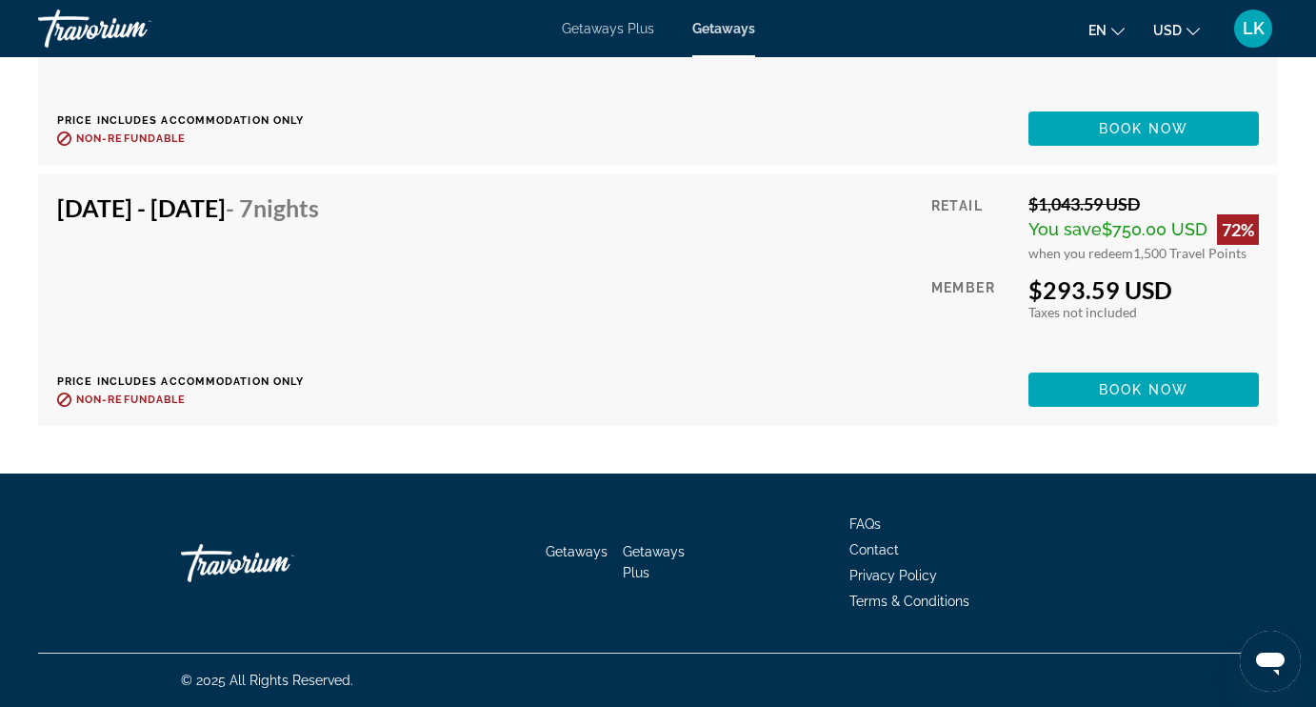
scroll to position [4097, 0]
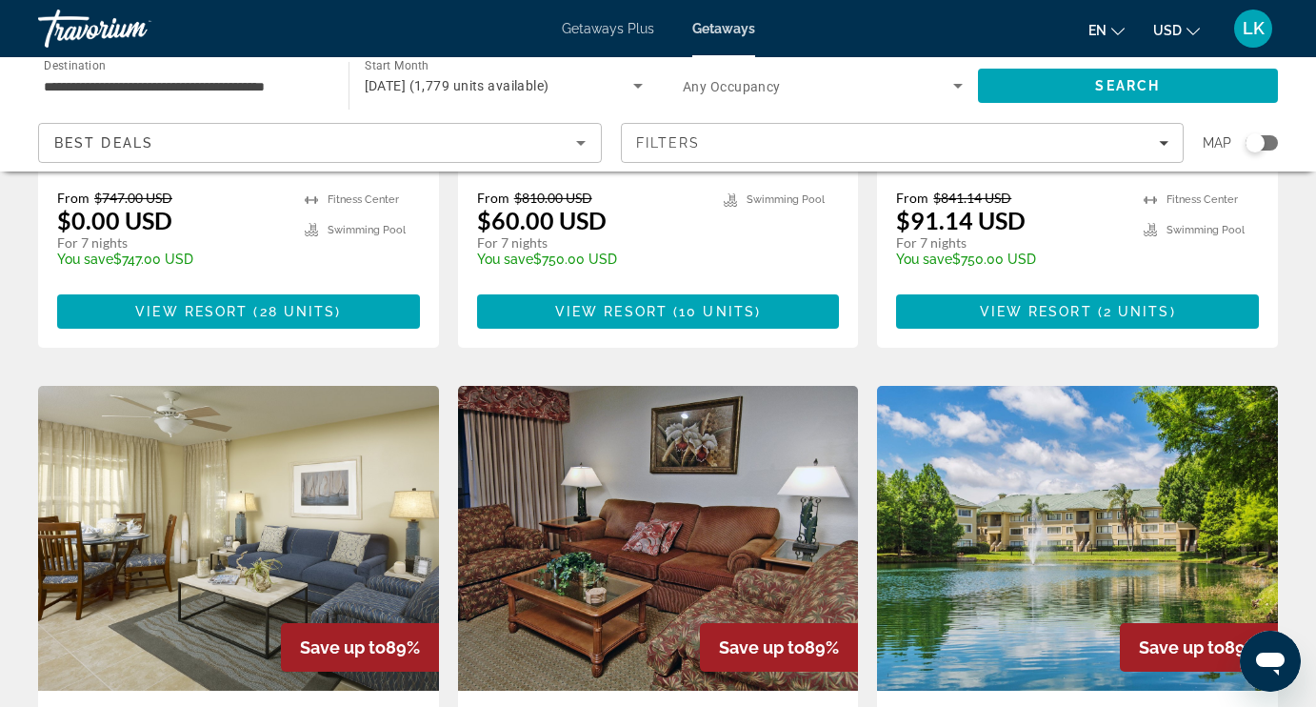
scroll to position [584, 0]
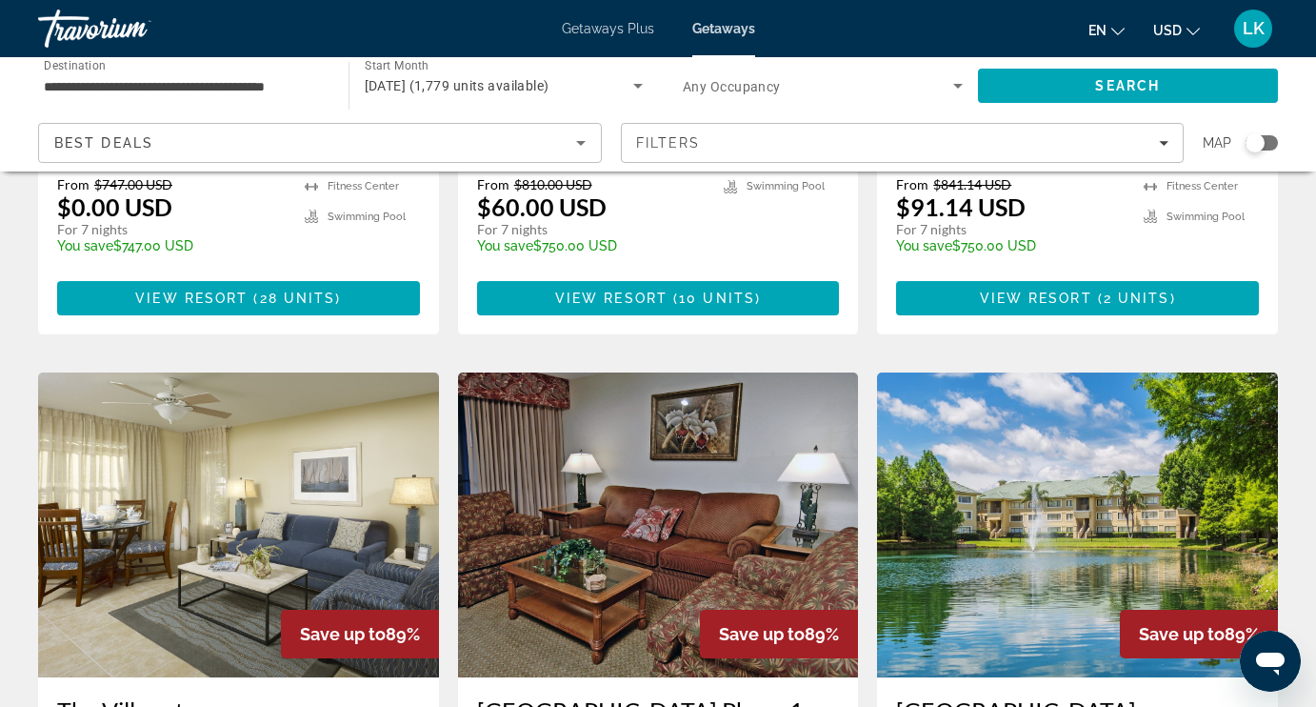
click at [291, 485] on img "Main content" at bounding box center [238, 524] width 401 height 305
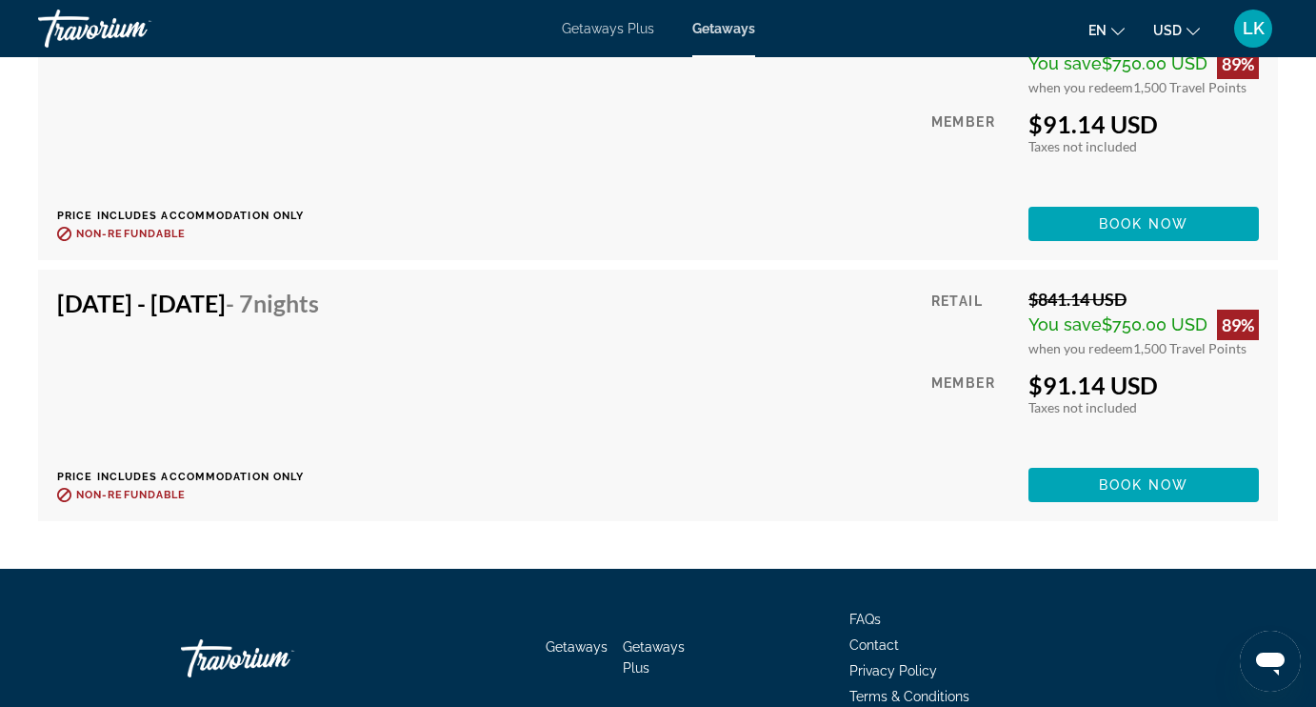
scroll to position [4420, 0]
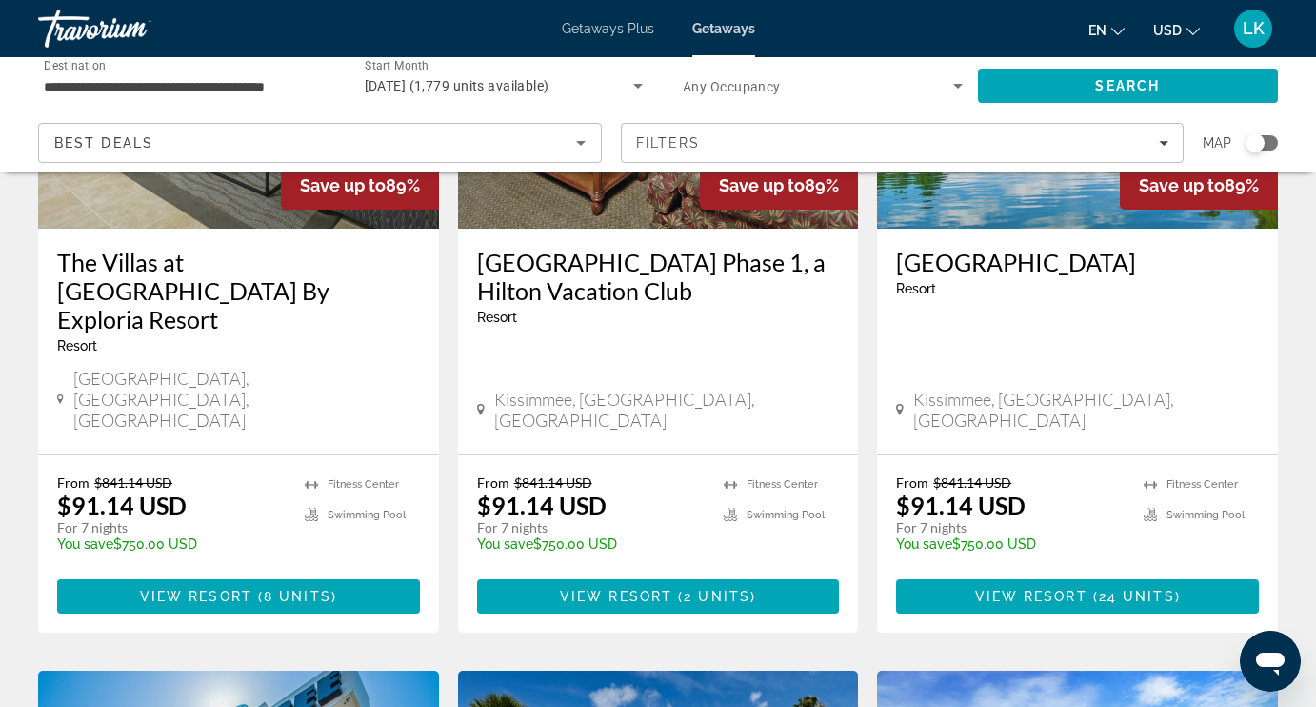
scroll to position [998, 0]
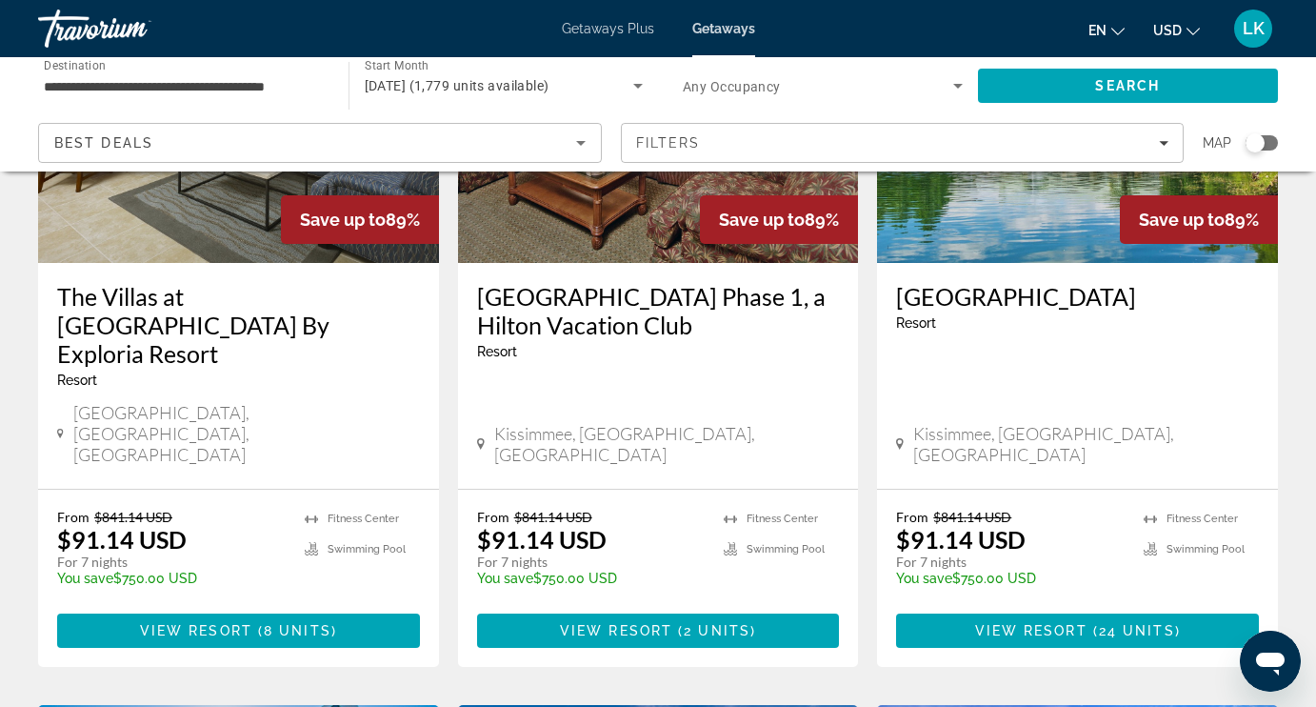
click at [988, 214] on img "Main content" at bounding box center [1077, 110] width 401 height 305
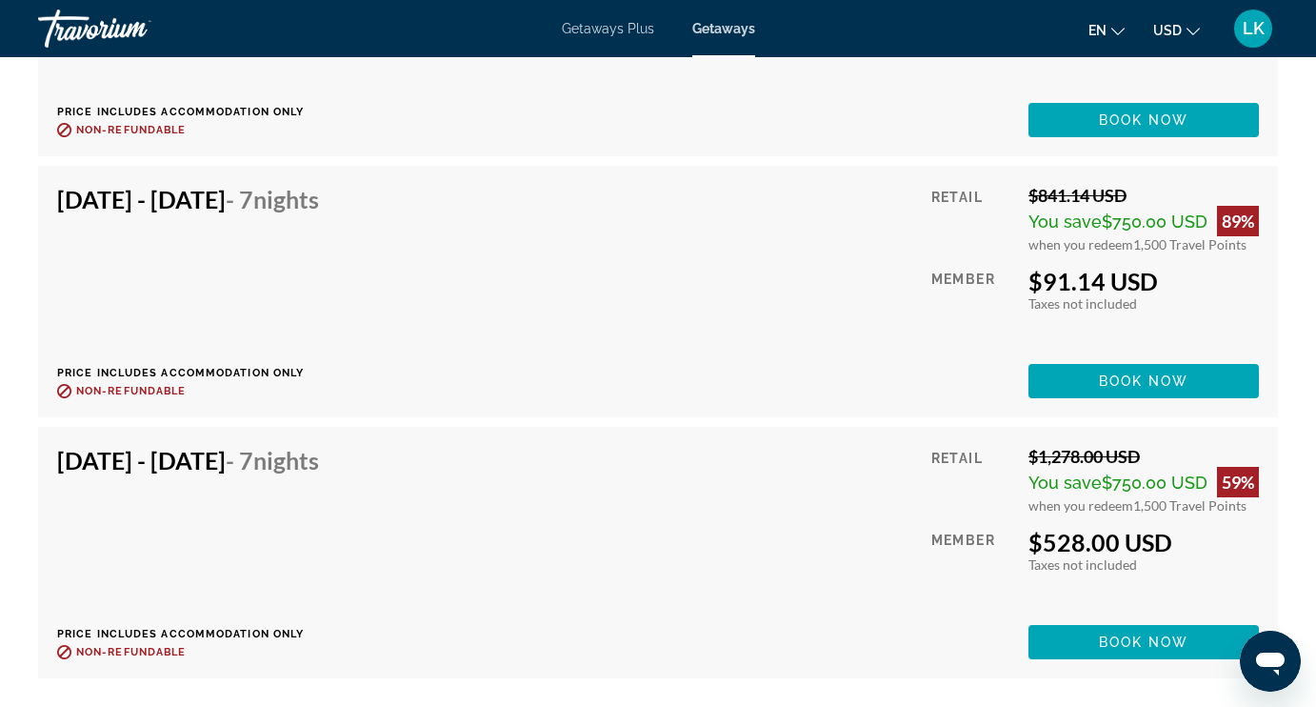
scroll to position [6074, 0]
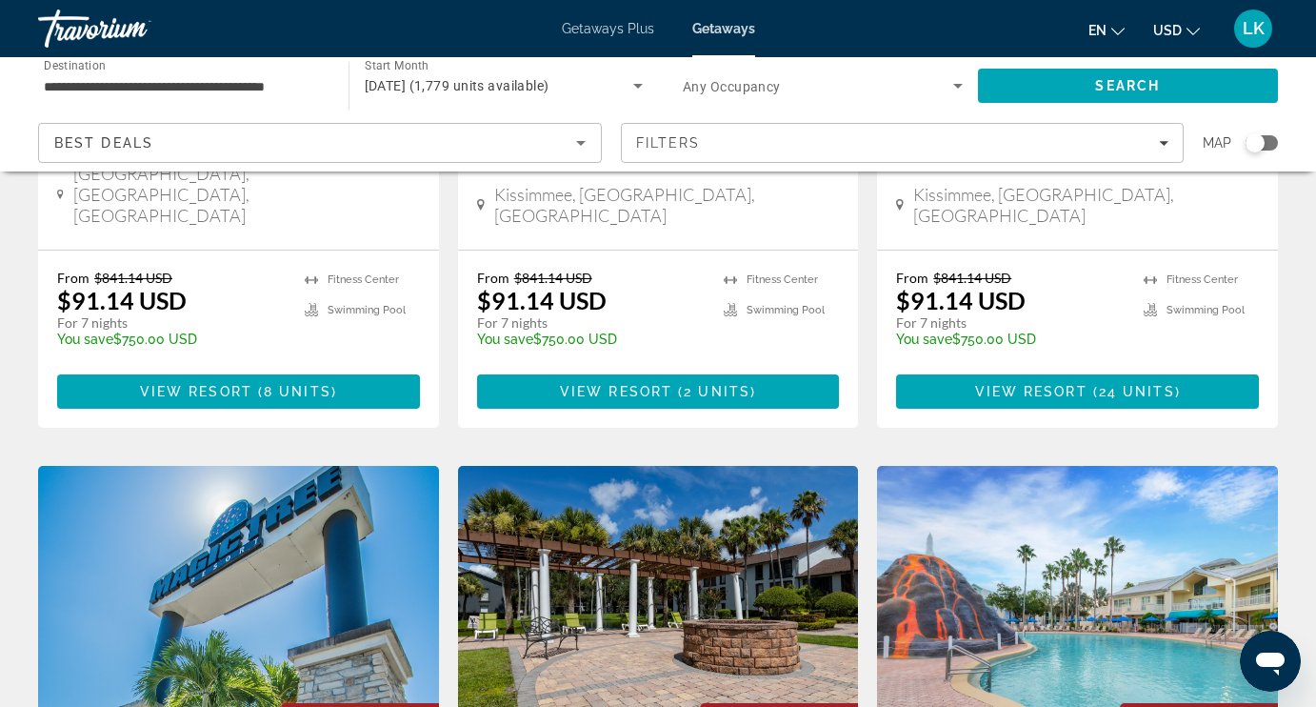
scroll to position [1247, 0]
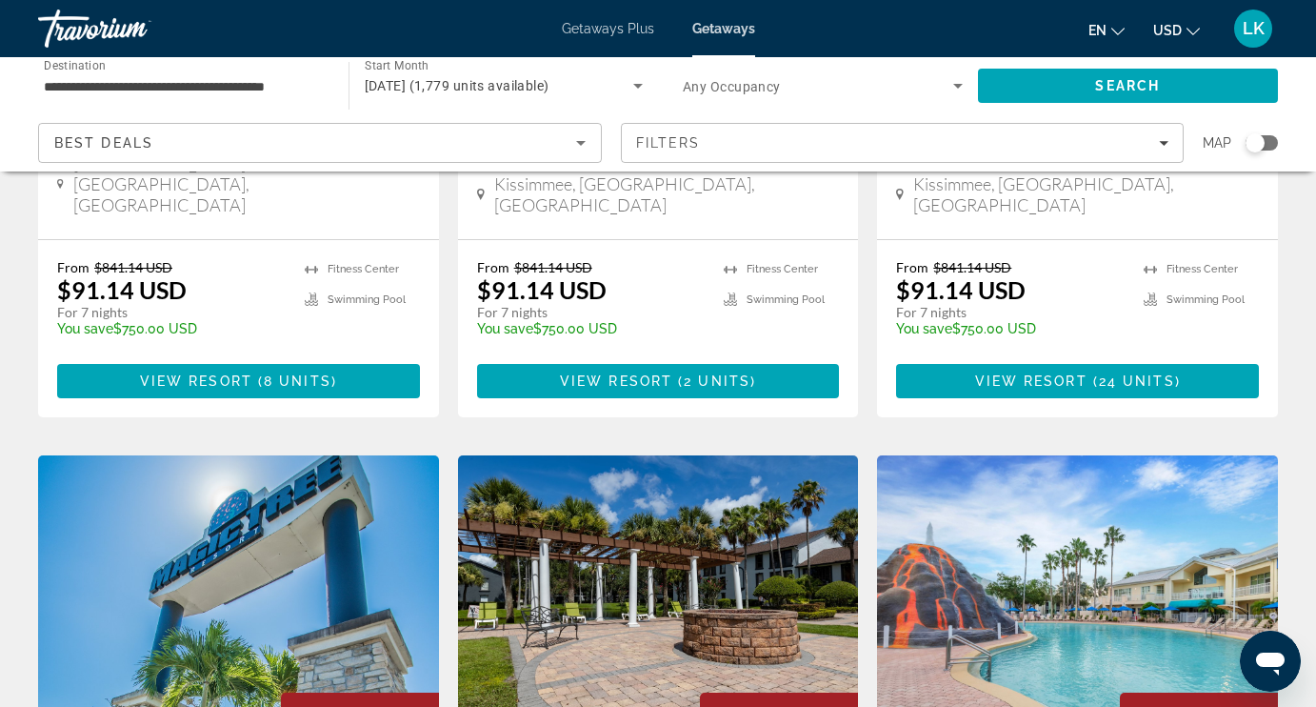
click at [257, 455] on img "Main content" at bounding box center [238, 607] width 401 height 305
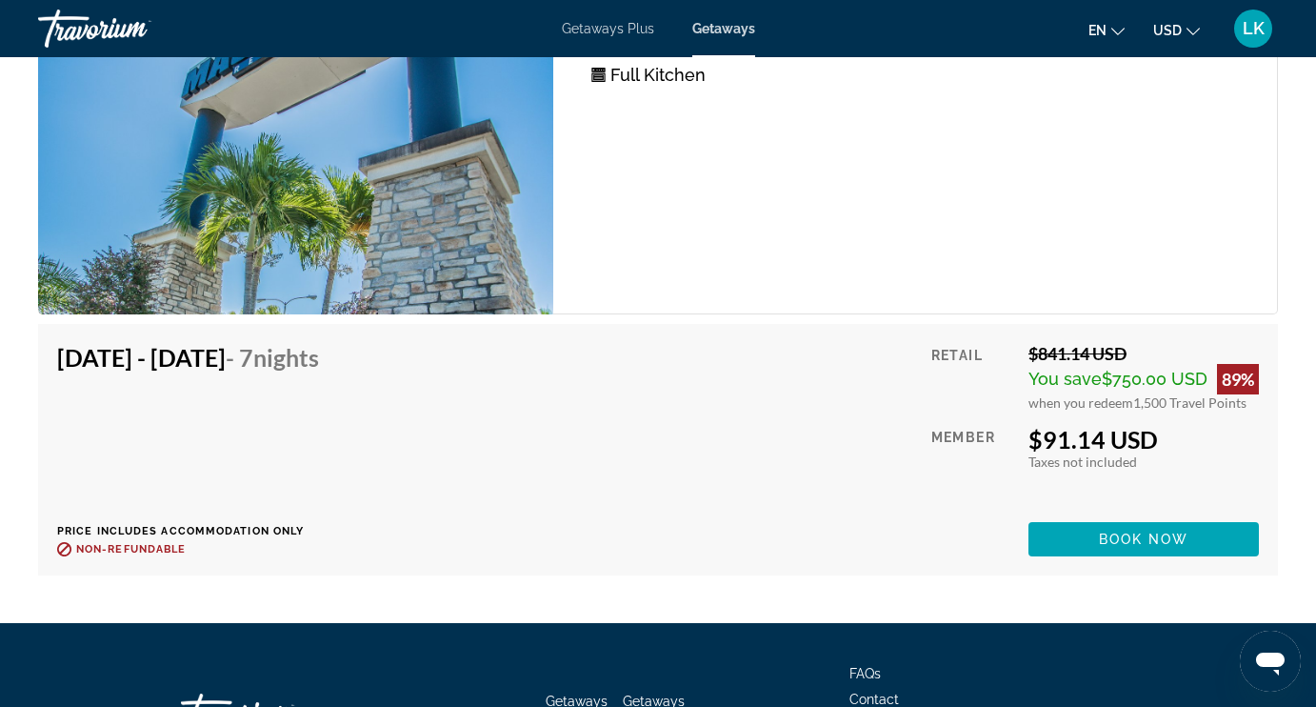
scroll to position [5872, 0]
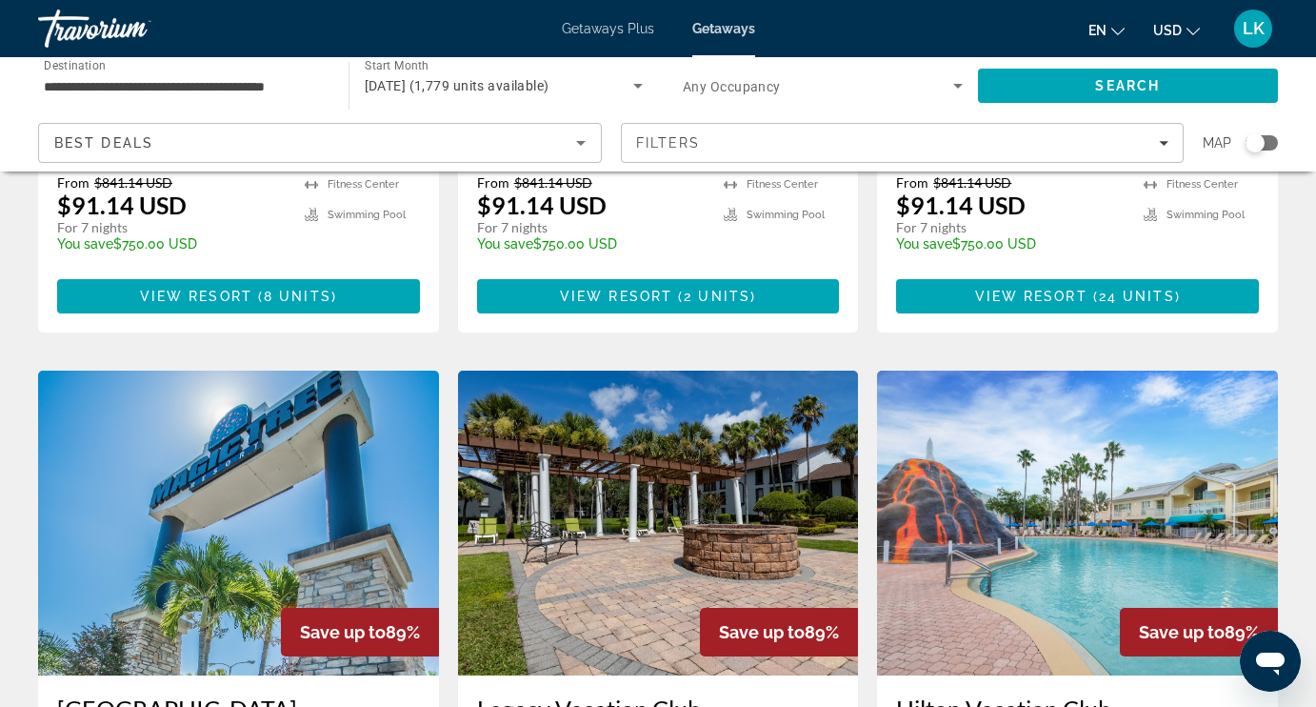
scroll to position [1348, 0]
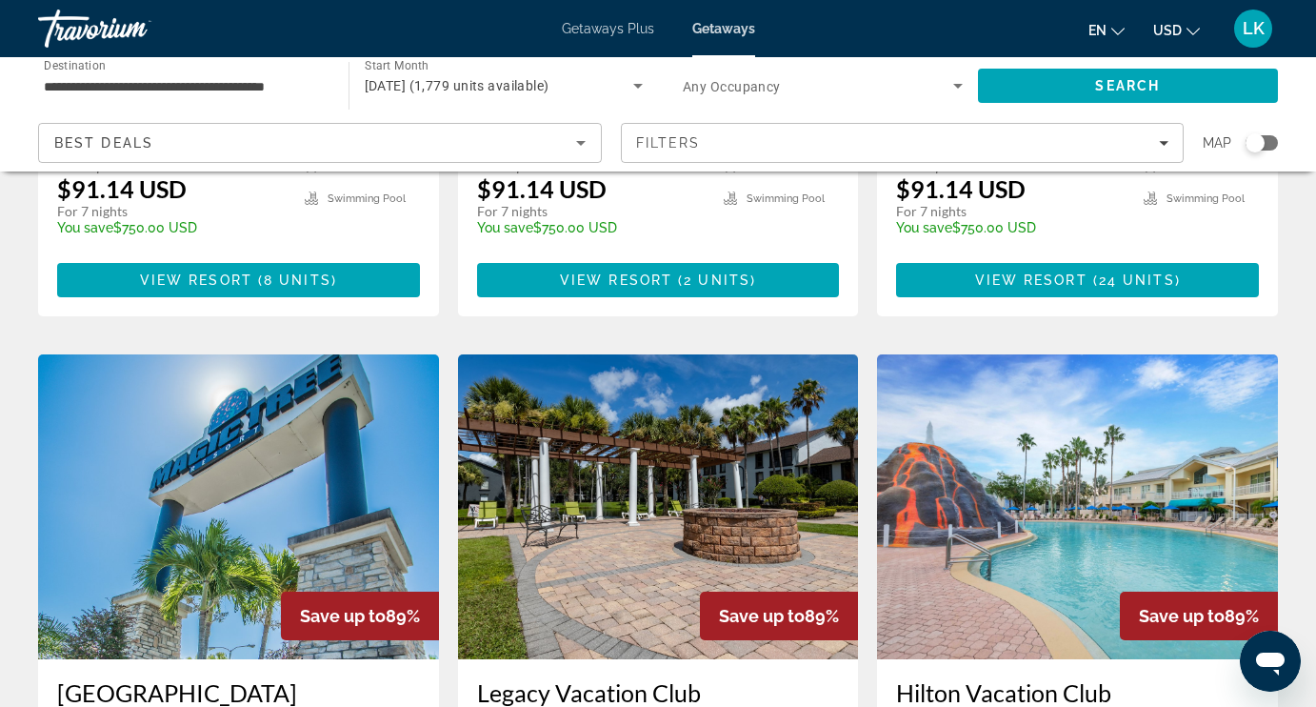
click at [586, 362] on img "Main content" at bounding box center [658, 506] width 401 height 305
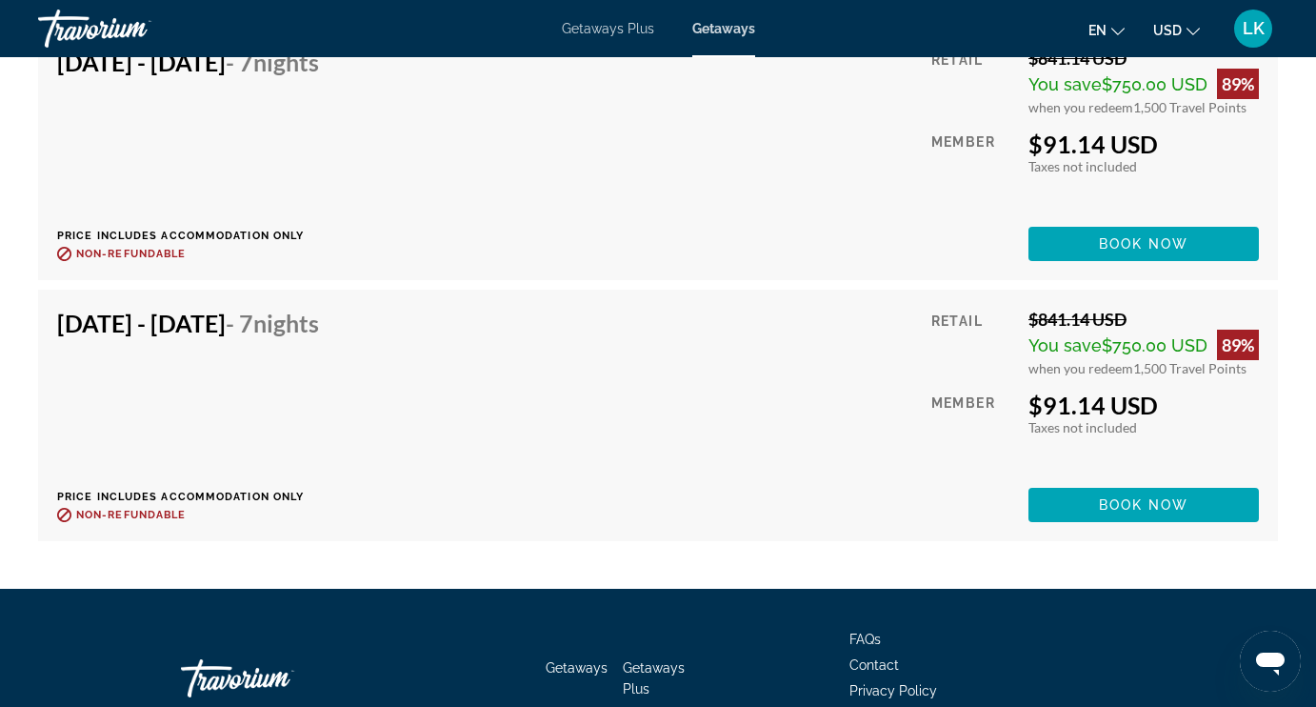
scroll to position [6017, 0]
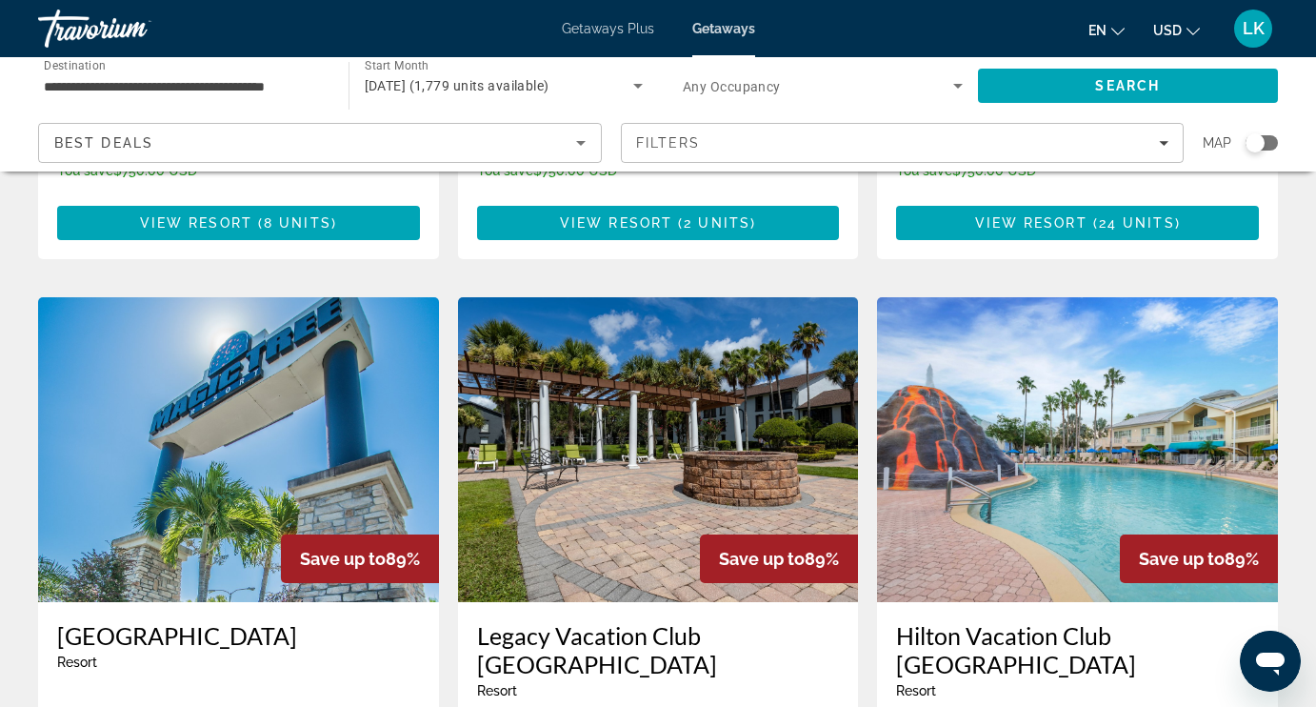
scroll to position [1419, 0]
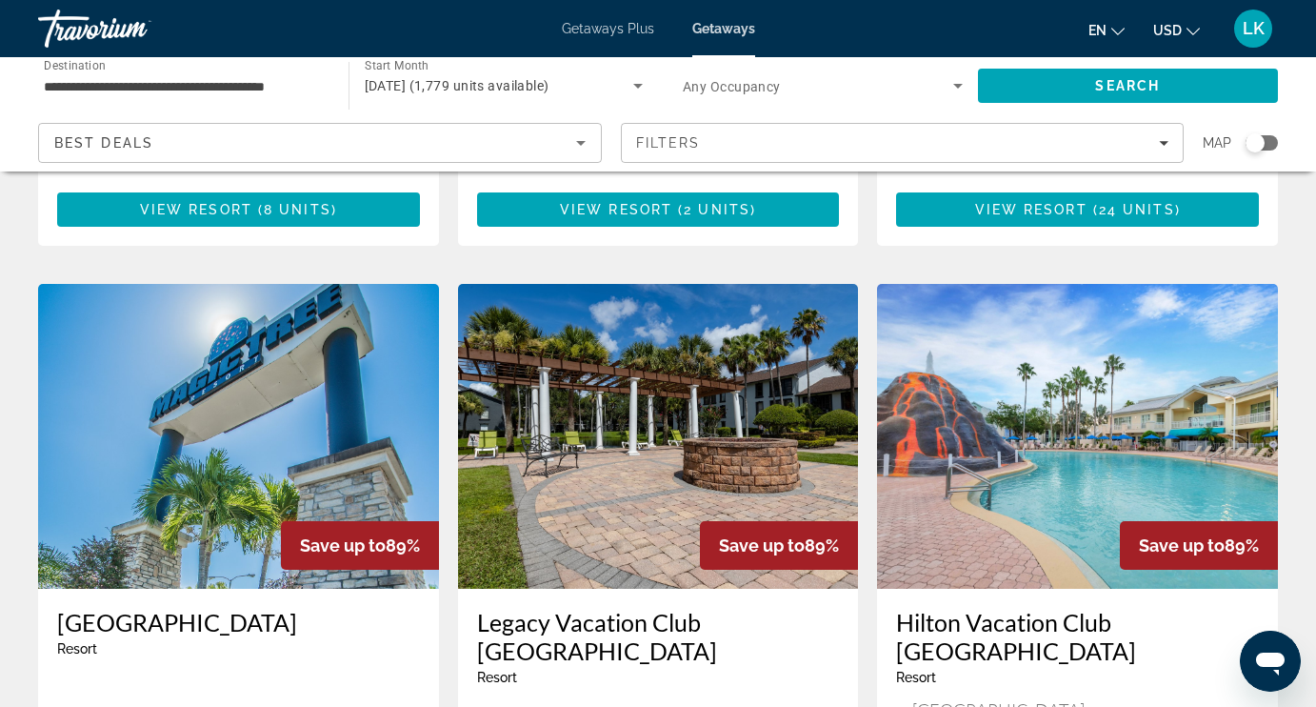
click at [991, 388] on img "Main content" at bounding box center [1077, 436] width 401 height 305
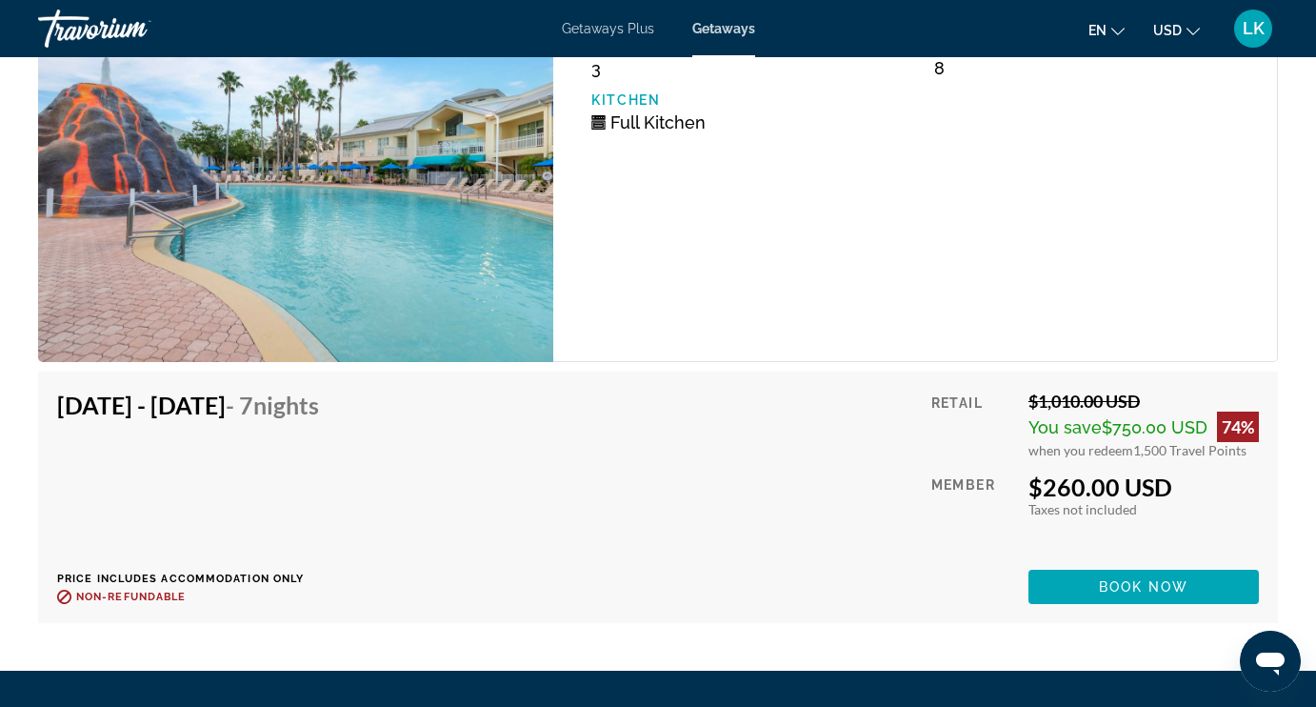
scroll to position [5687, 0]
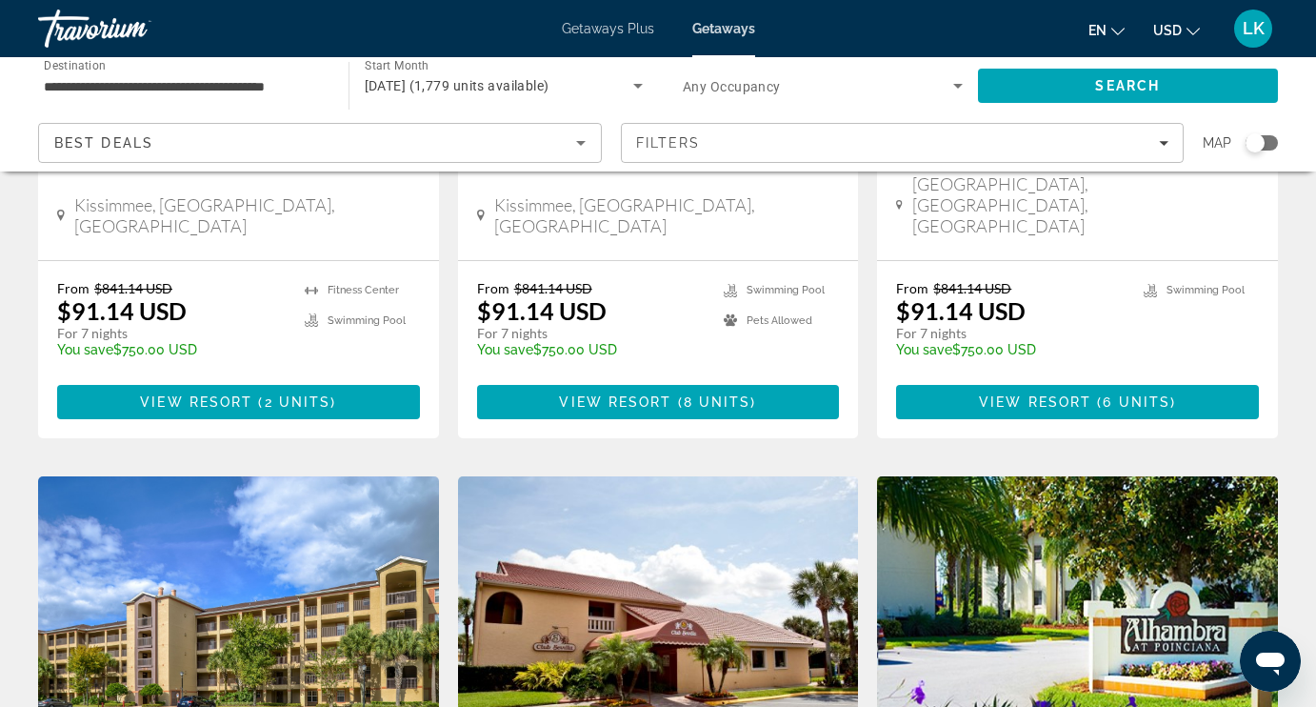
scroll to position [1969, 0]
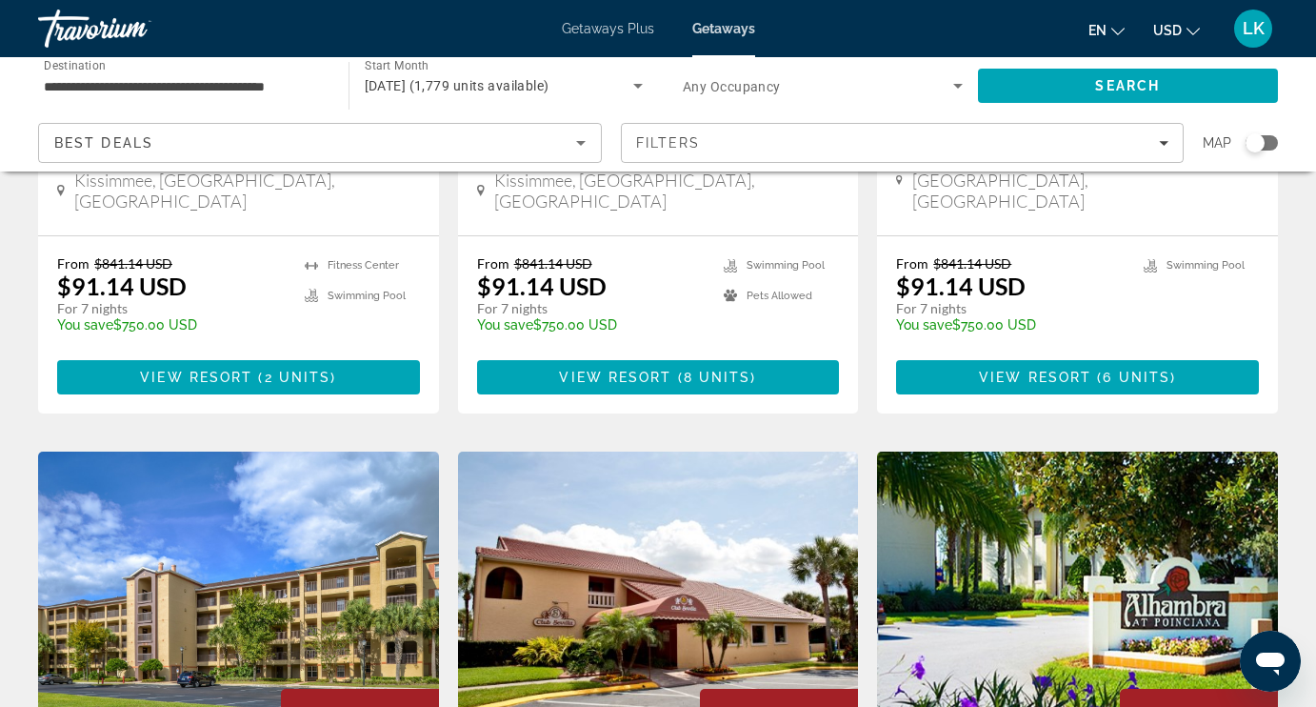
click at [327, 461] on img "Main content" at bounding box center [238, 603] width 401 height 305
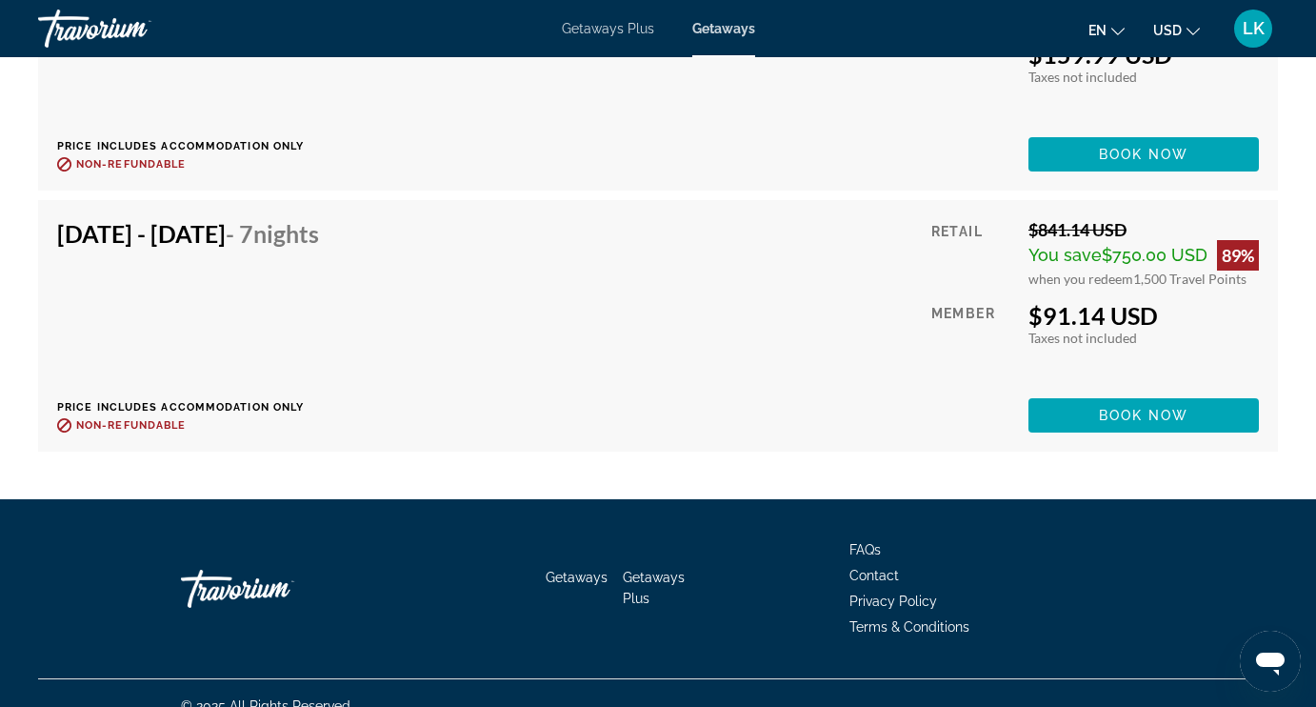
scroll to position [5396, 0]
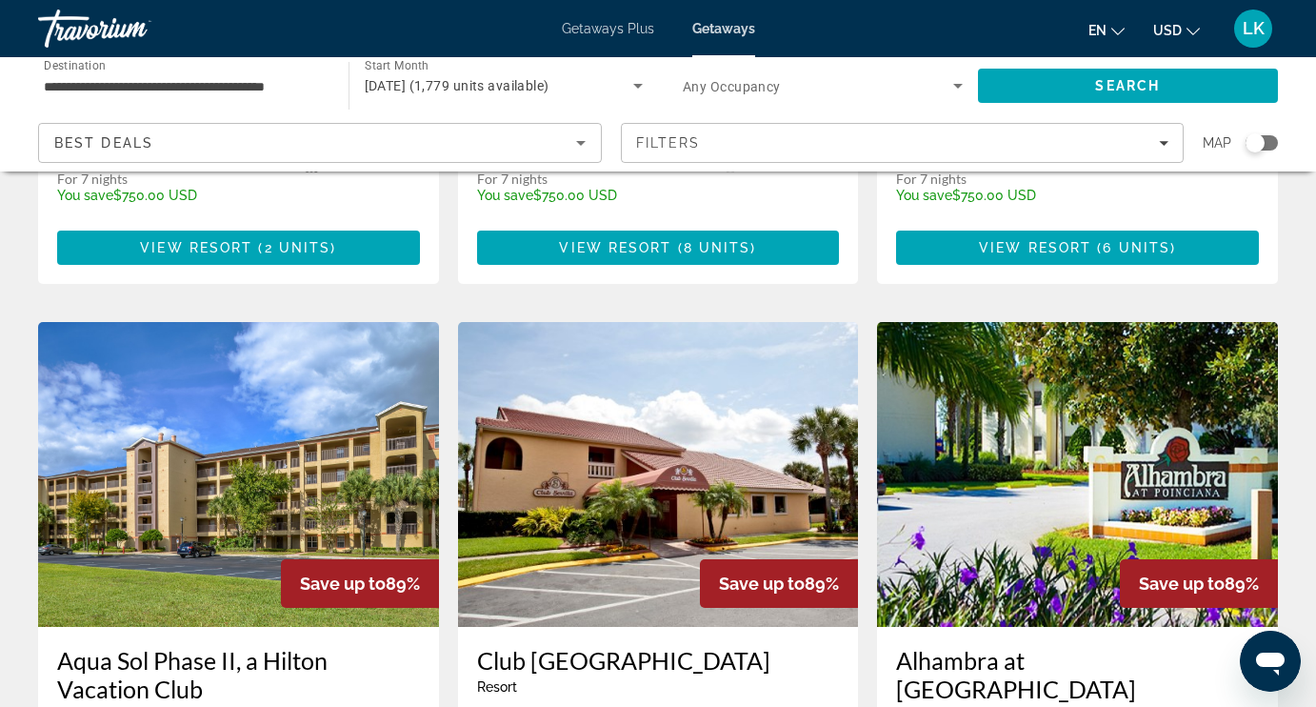
scroll to position [2101, 0]
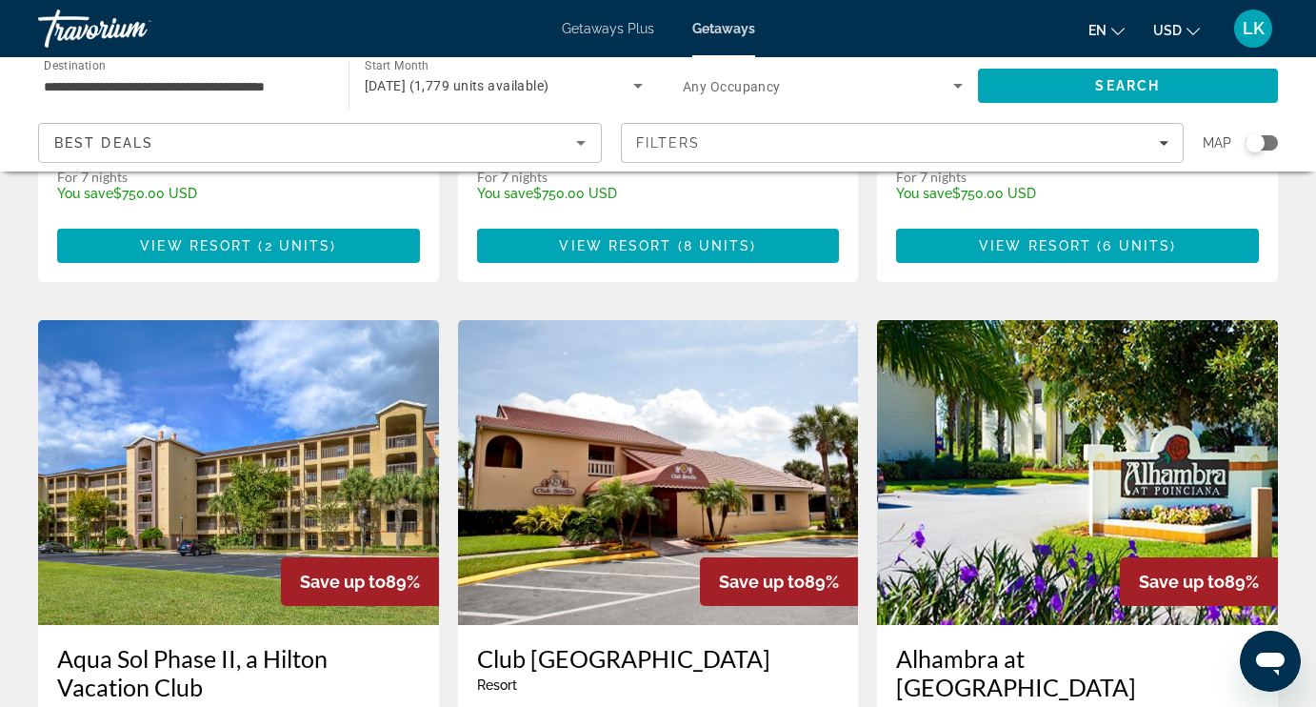
click at [528, 353] on img "Main content" at bounding box center [658, 472] width 401 height 305
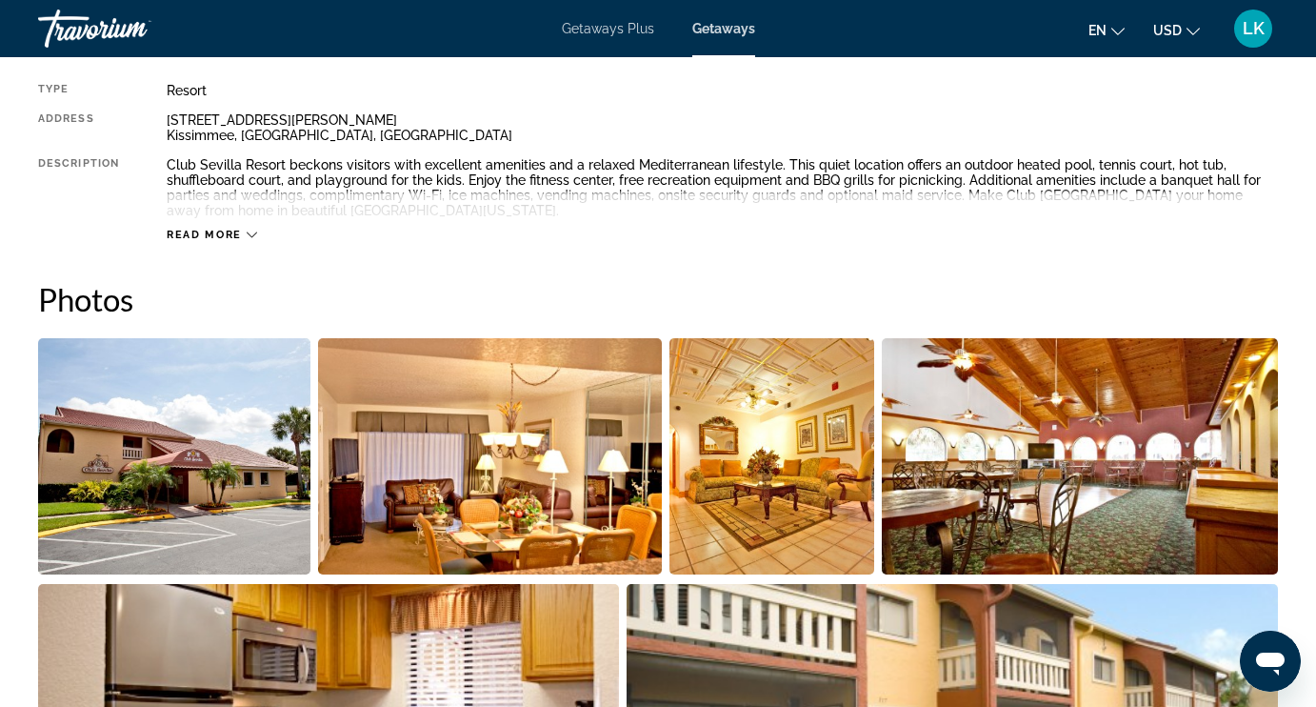
scroll to position [1023, 0]
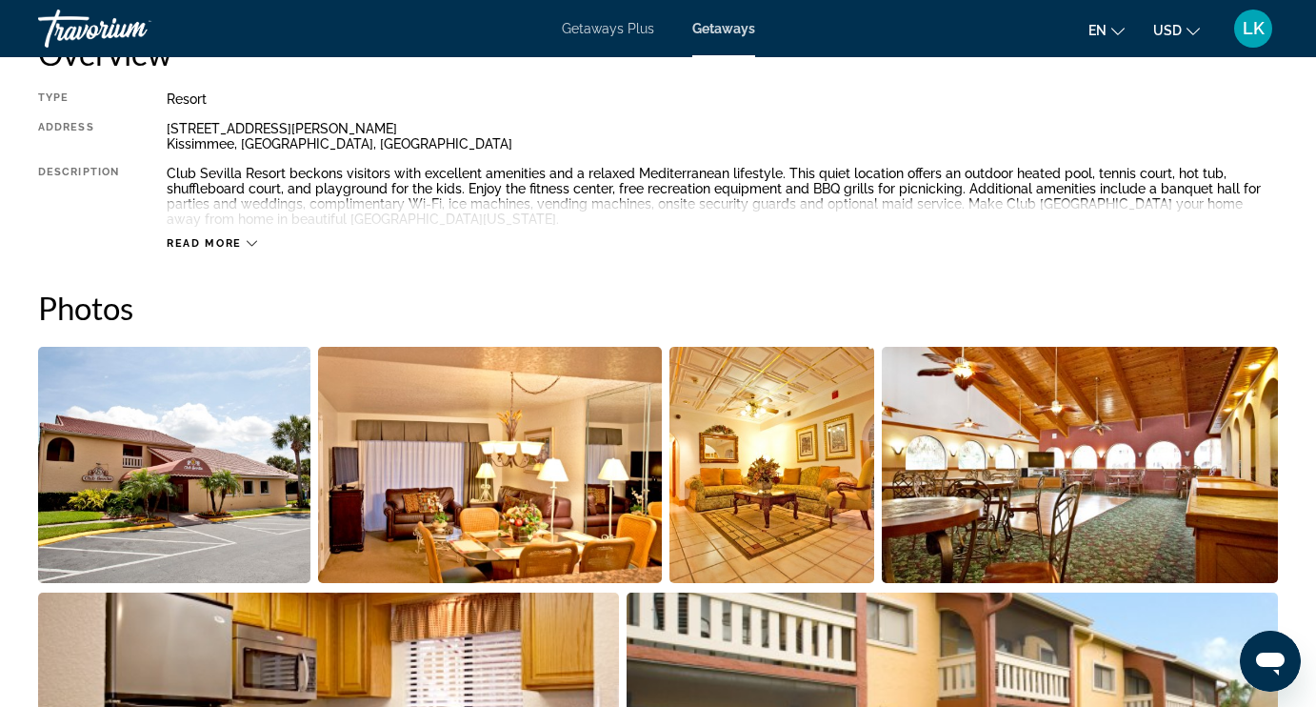
click at [265, 450] on img "Open full-screen image slider" at bounding box center [174, 465] width 272 height 236
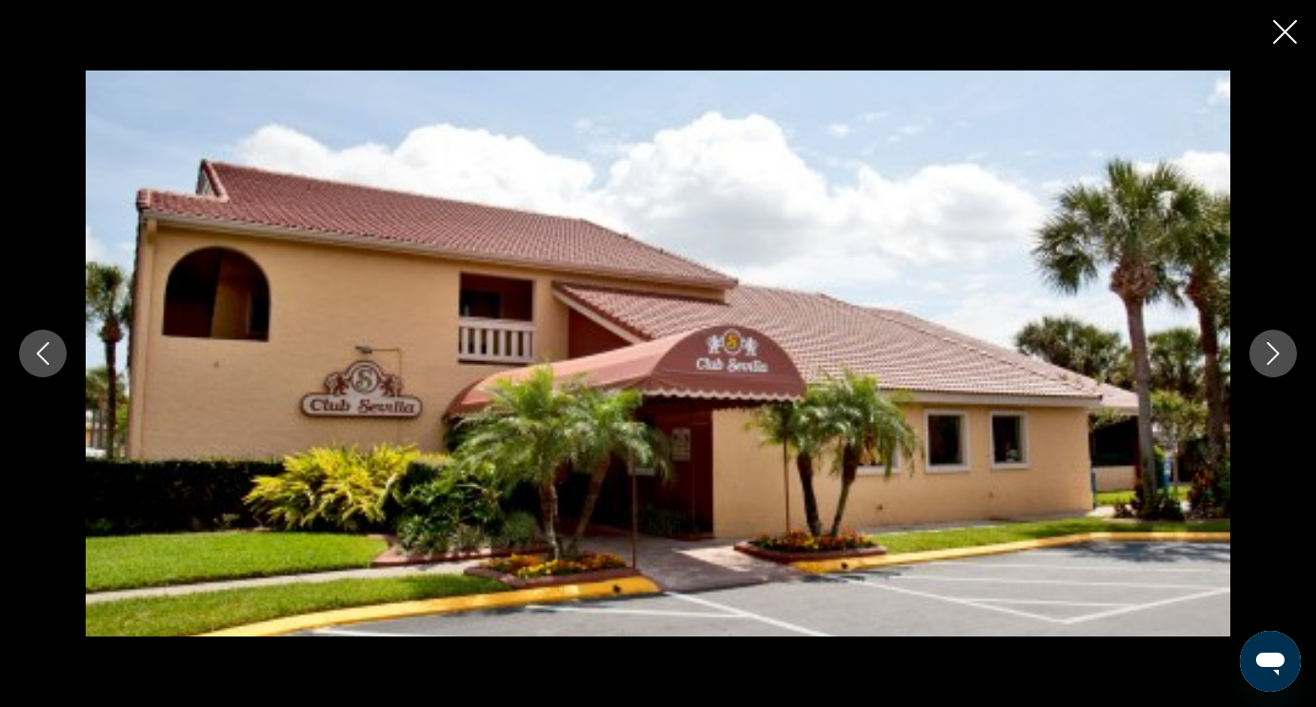
click at [1281, 357] on icon "Next image" at bounding box center [1273, 353] width 23 height 23
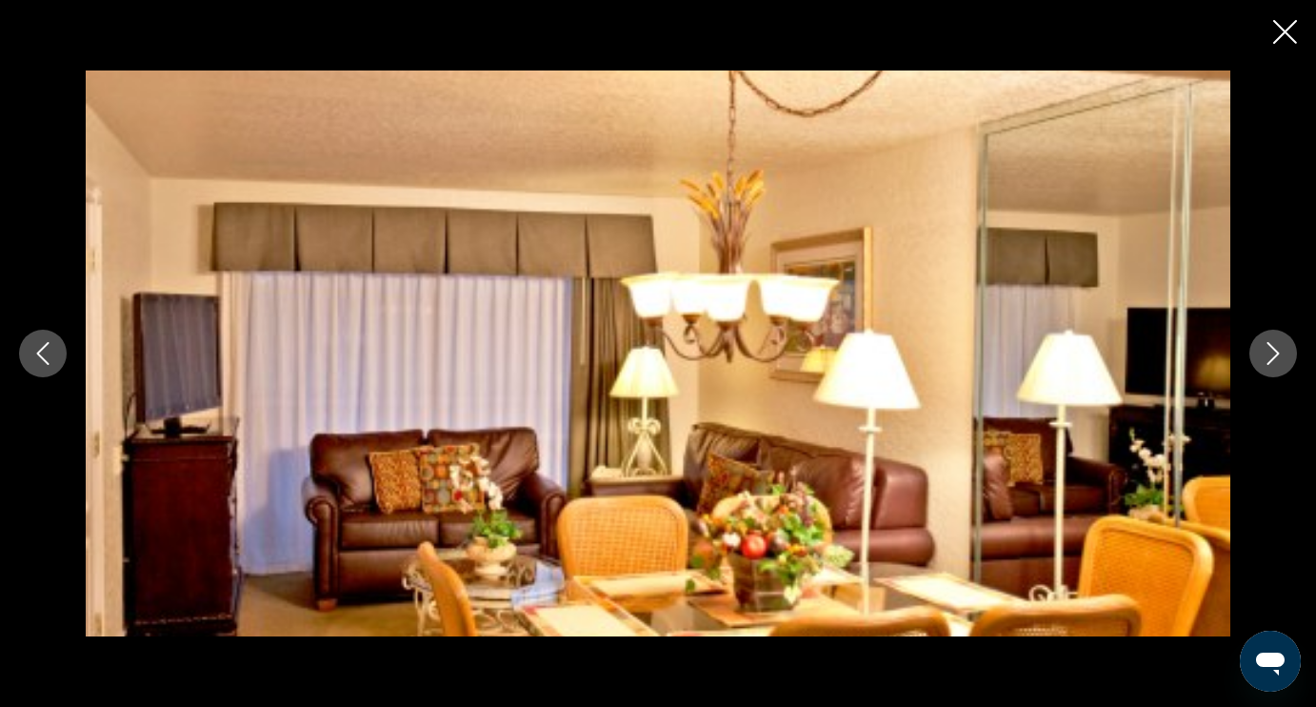
click at [1281, 357] on icon "Next image" at bounding box center [1273, 353] width 23 height 23
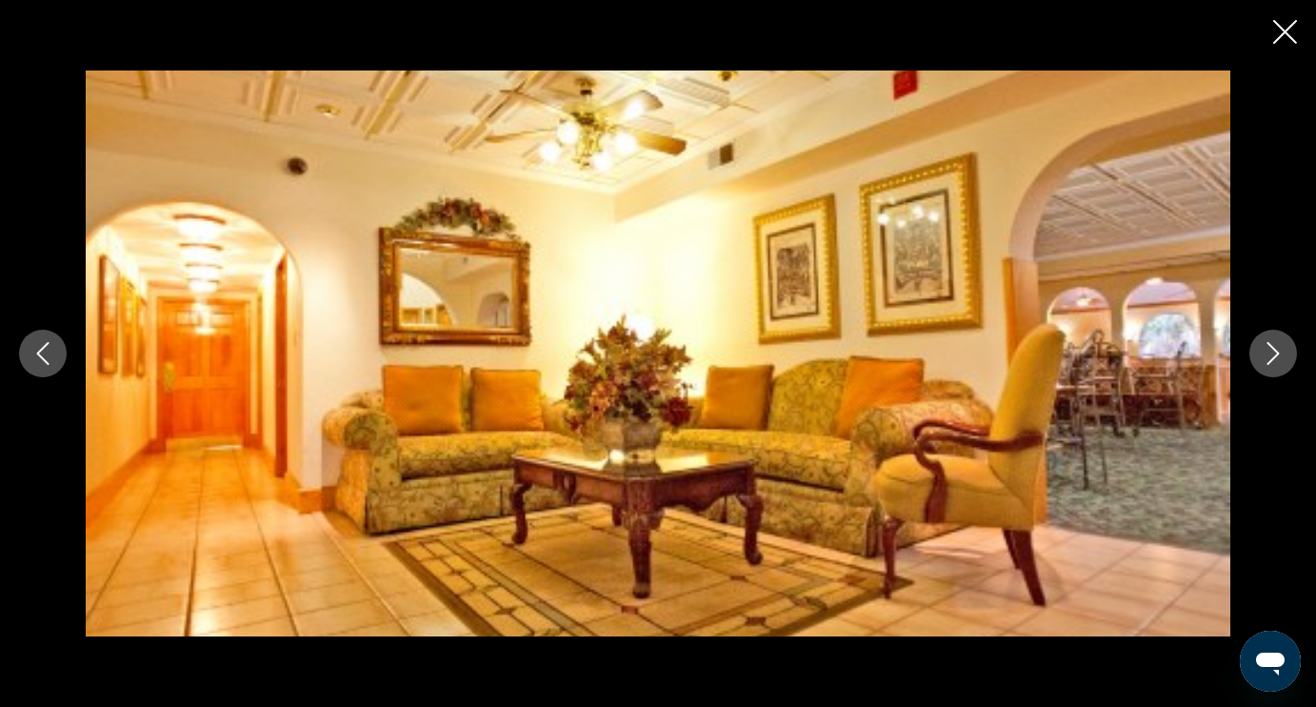
click at [1281, 358] on icon "Next image" at bounding box center [1273, 353] width 23 height 23
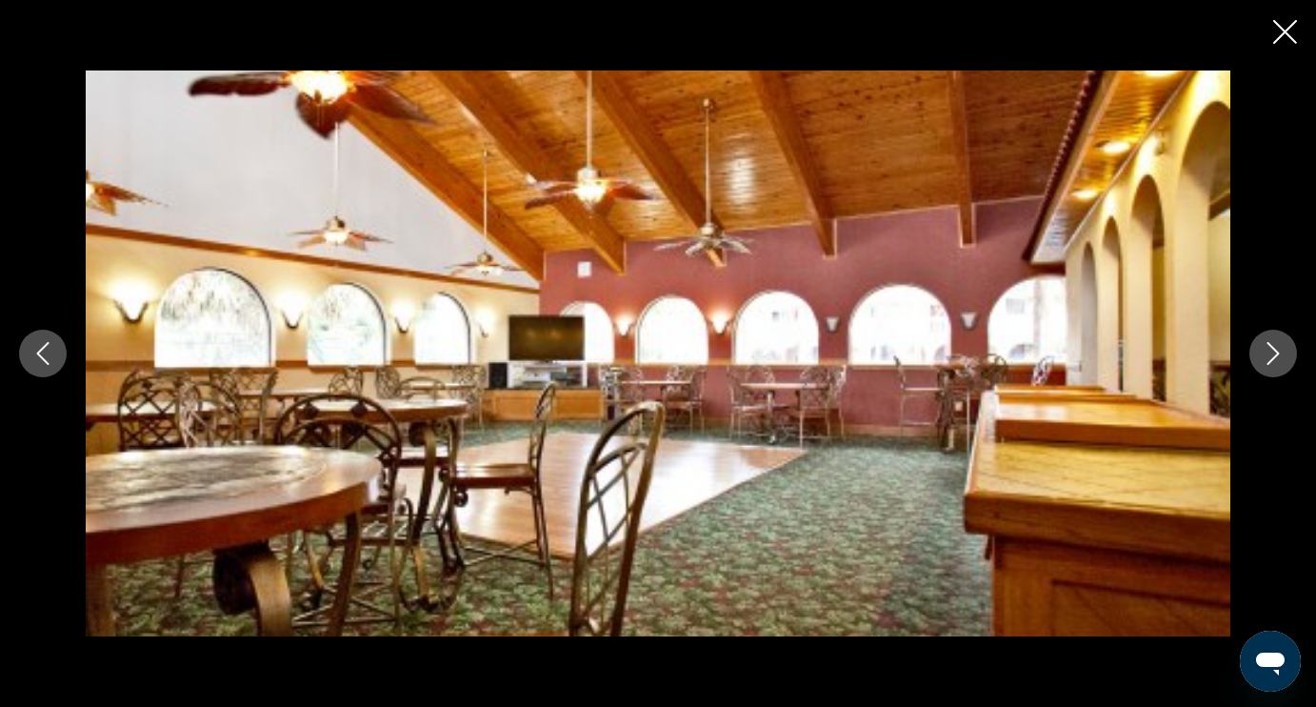
click at [1280, 359] on icon "Next image" at bounding box center [1273, 353] width 23 height 23
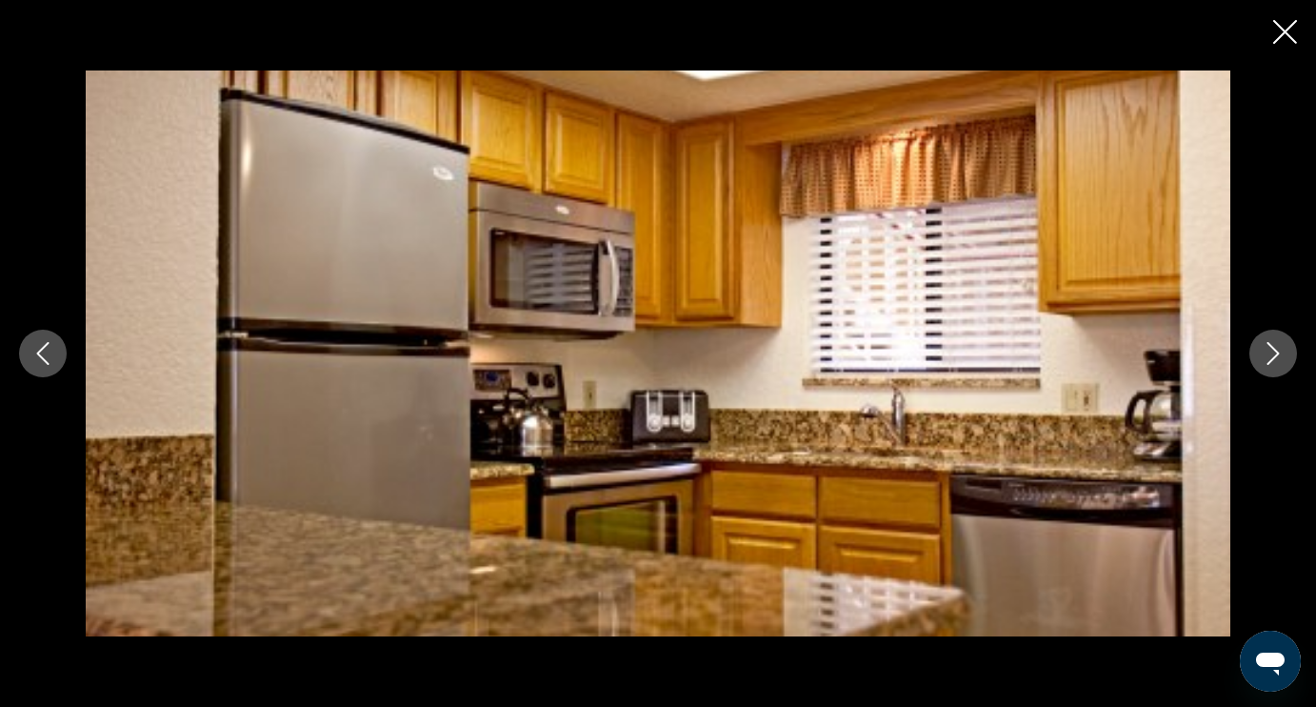
click at [1280, 360] on icon "Next image" at bounding box center [1273, 353] width 23 height 23
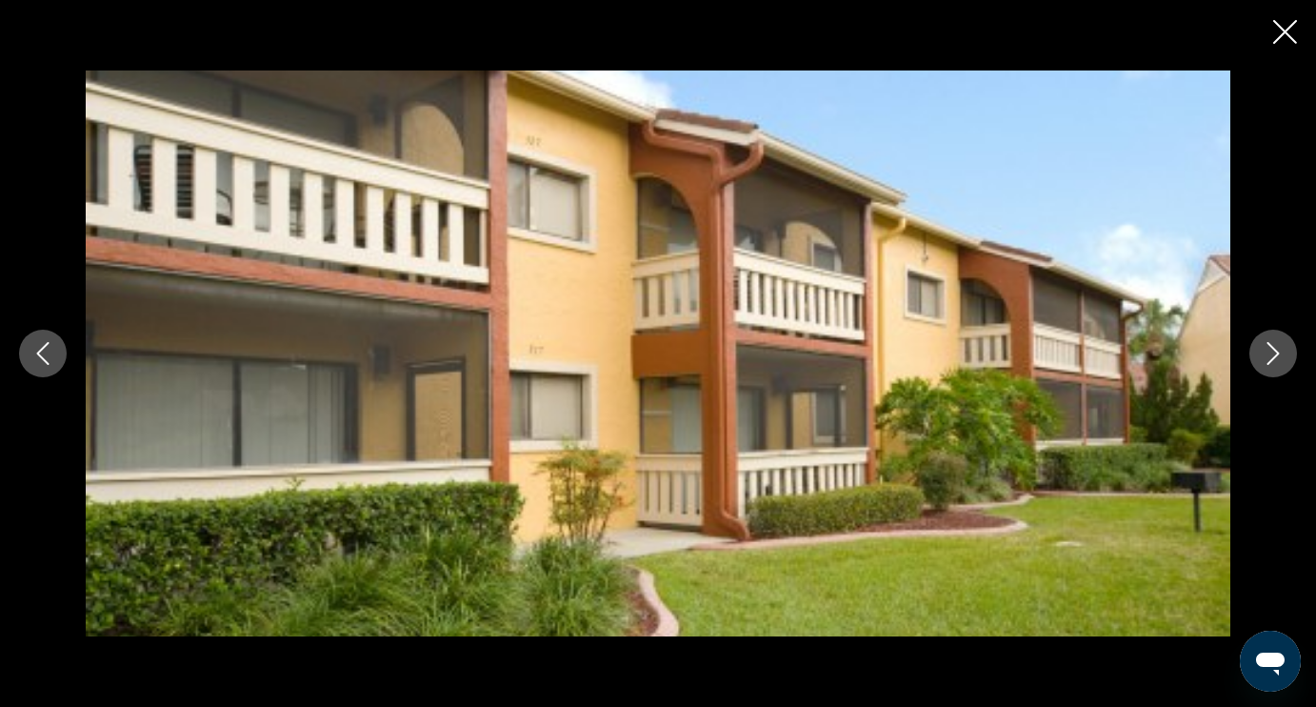
click at [1280, 360] on icon "Next image" at bounding box center [1273, 353] width 23 height 23
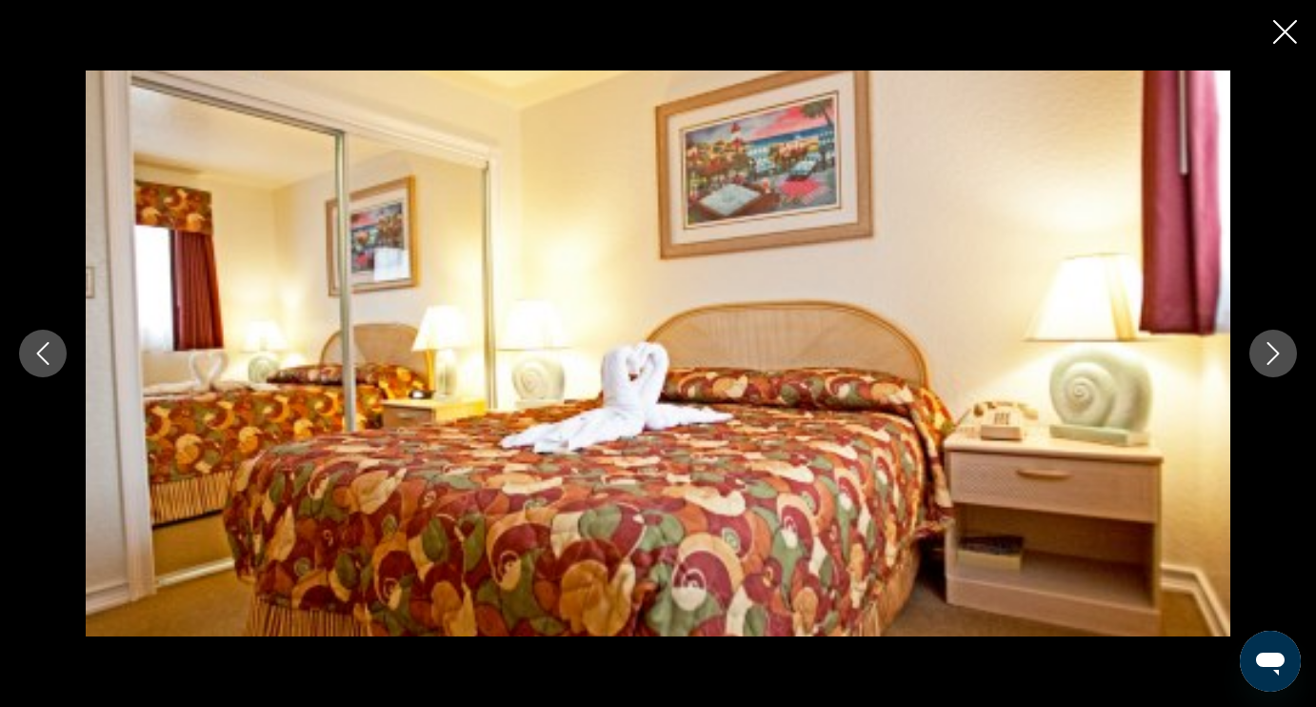
click at [1279, 362] on icon "Next image" at bounding box center [1273, 353] width 23 height 23
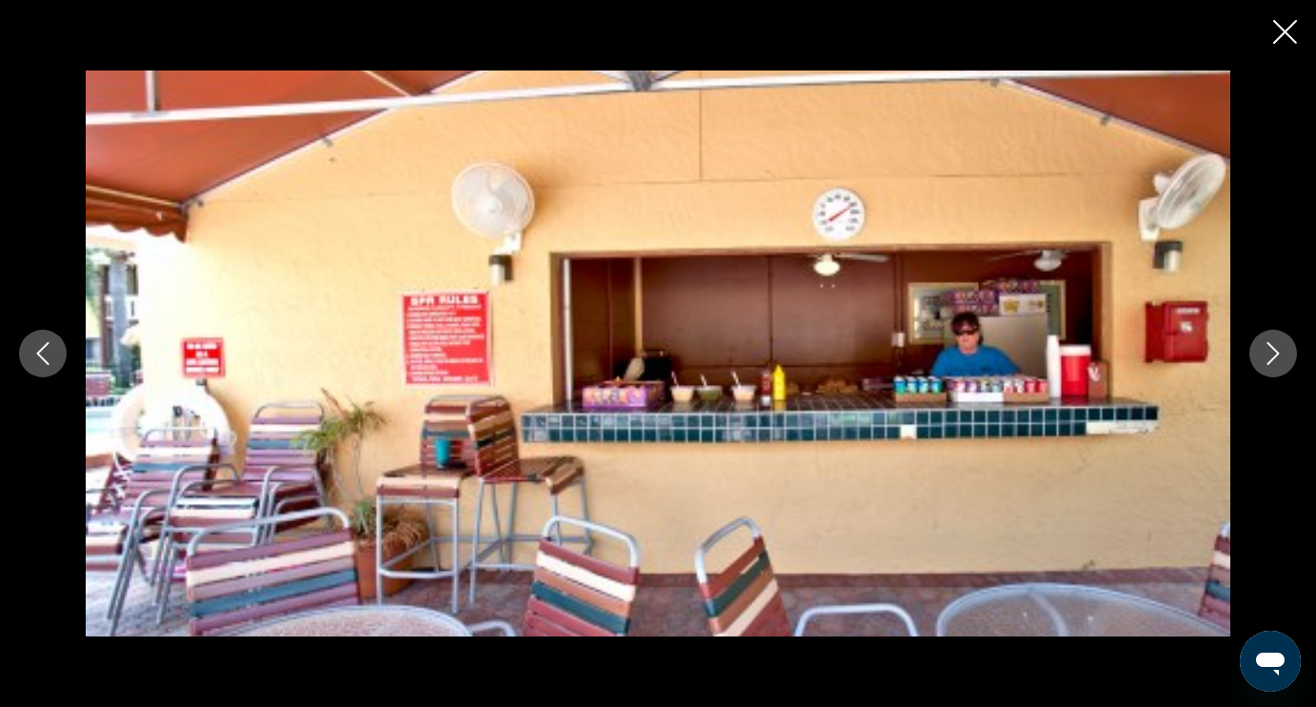
click at [1278, 361] on icon "Next image" at bounding box center [1273, 353] width 23 height 23
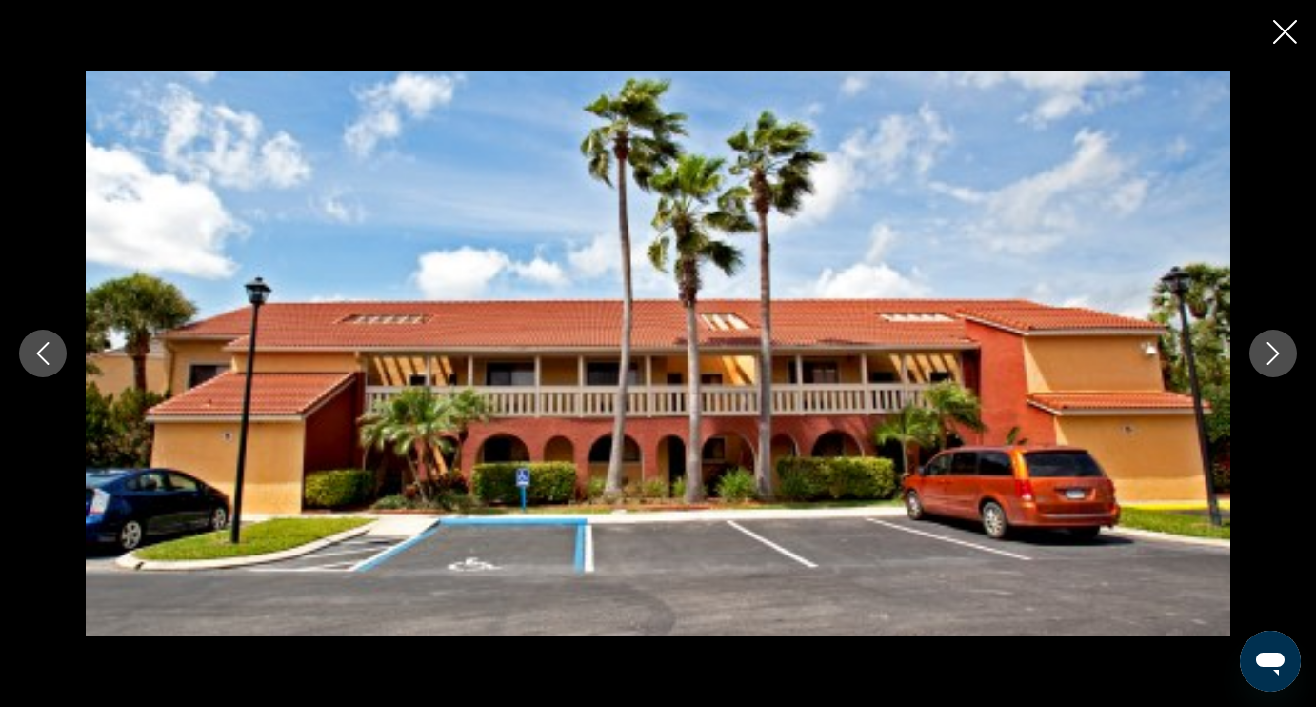
click at [1278, 364] on icon "Next image" at bounding box center [1273, 353] width 23 height 23
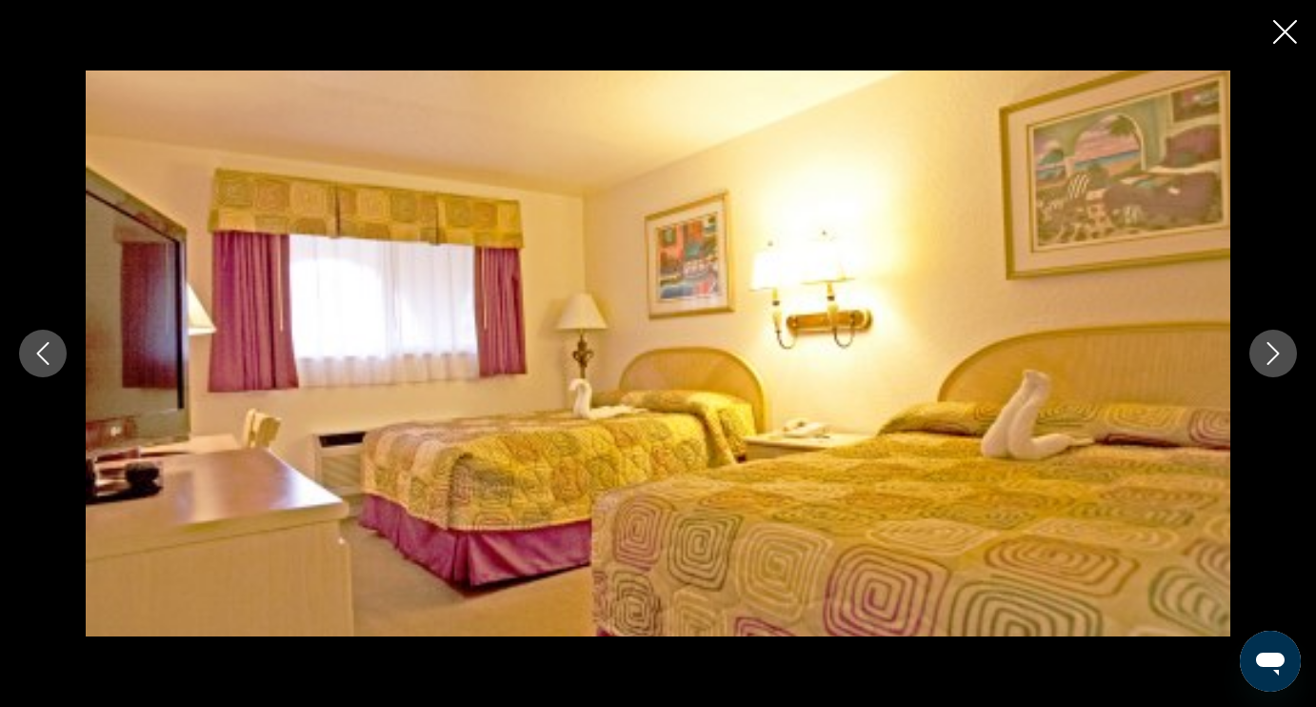
click at [1278, 365] on button "Next image" at bounding box center [1273, 353] width 48 height 48
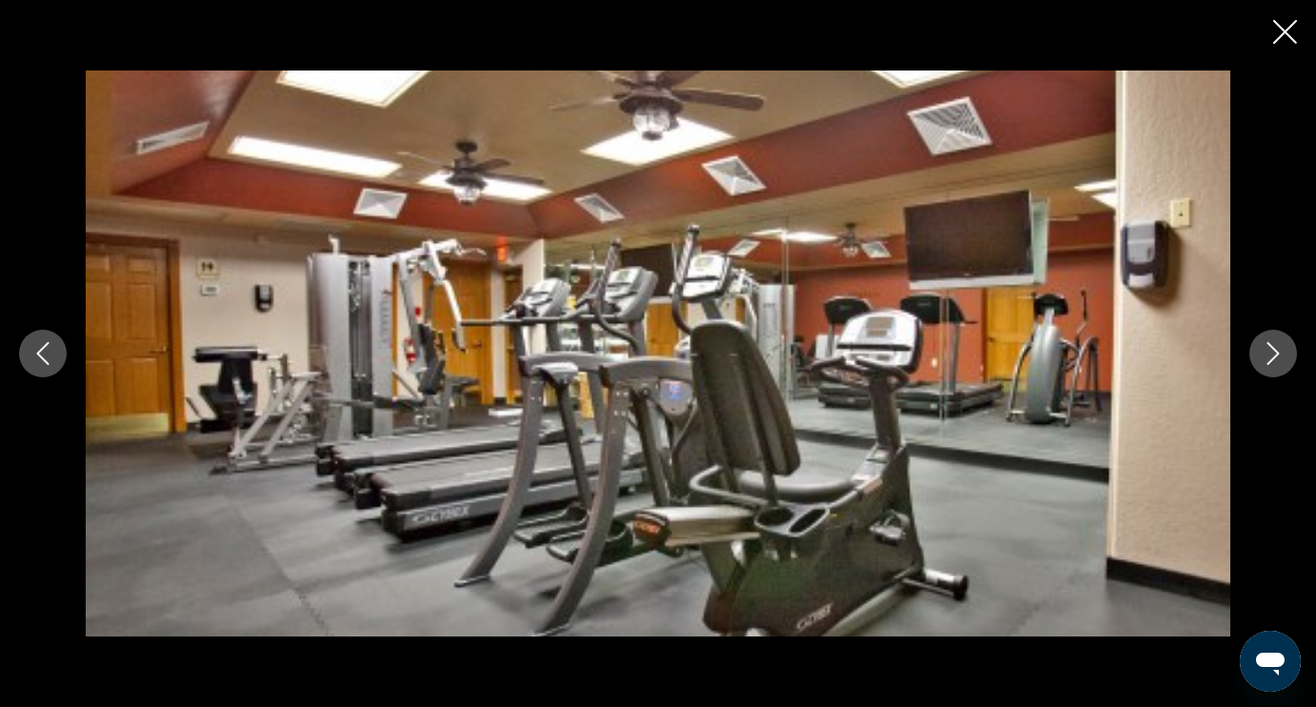
click at [1278, 365] on button "Next image" at bounding box center [1273, 353] width 48 height 48
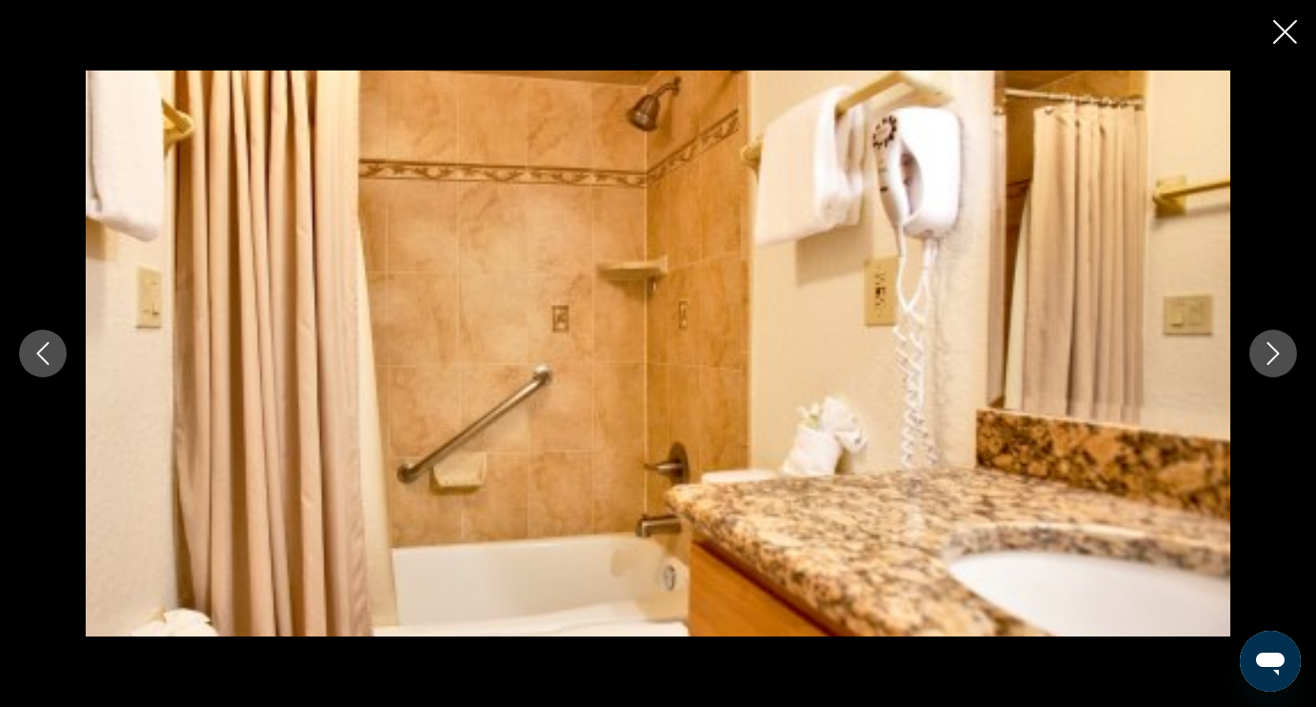
click at [1278, 366] on button "Next image" at bounding box center [1273, 353] width 48 height 48
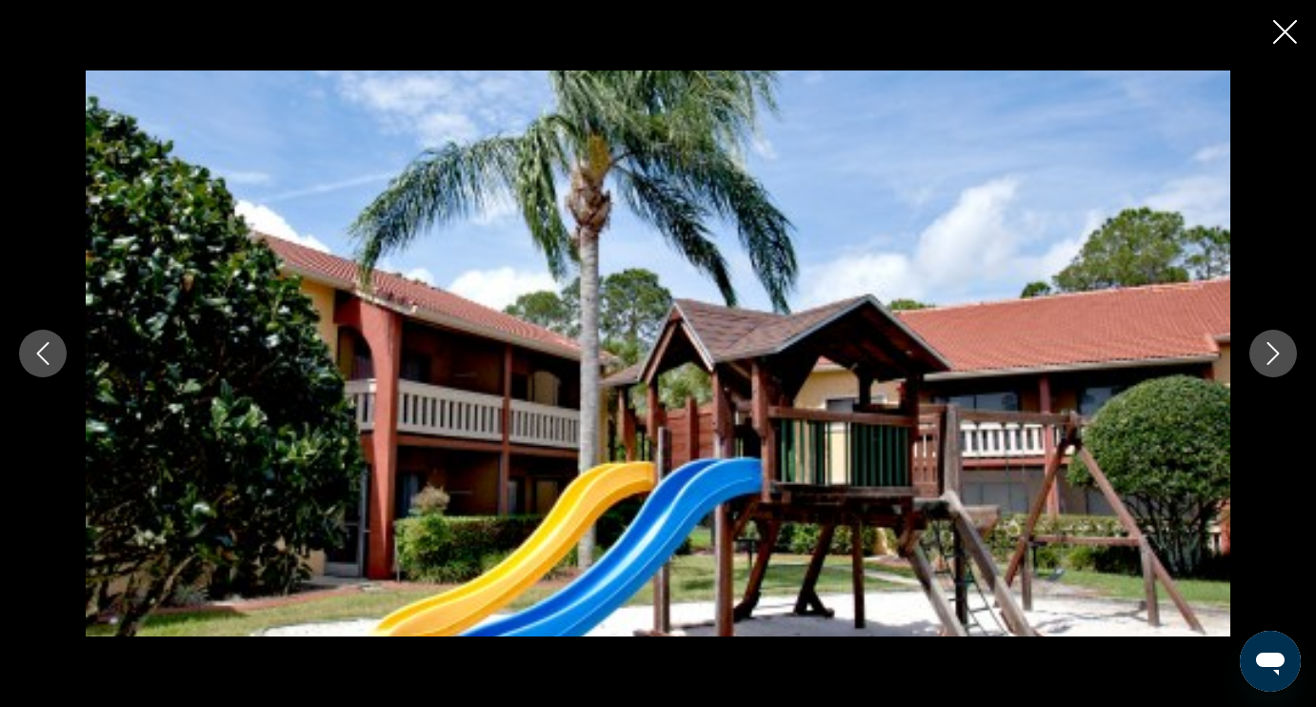
click at [1280, 361] on icon "Next image" at bounding box center [1273, 353] width 23 height 23
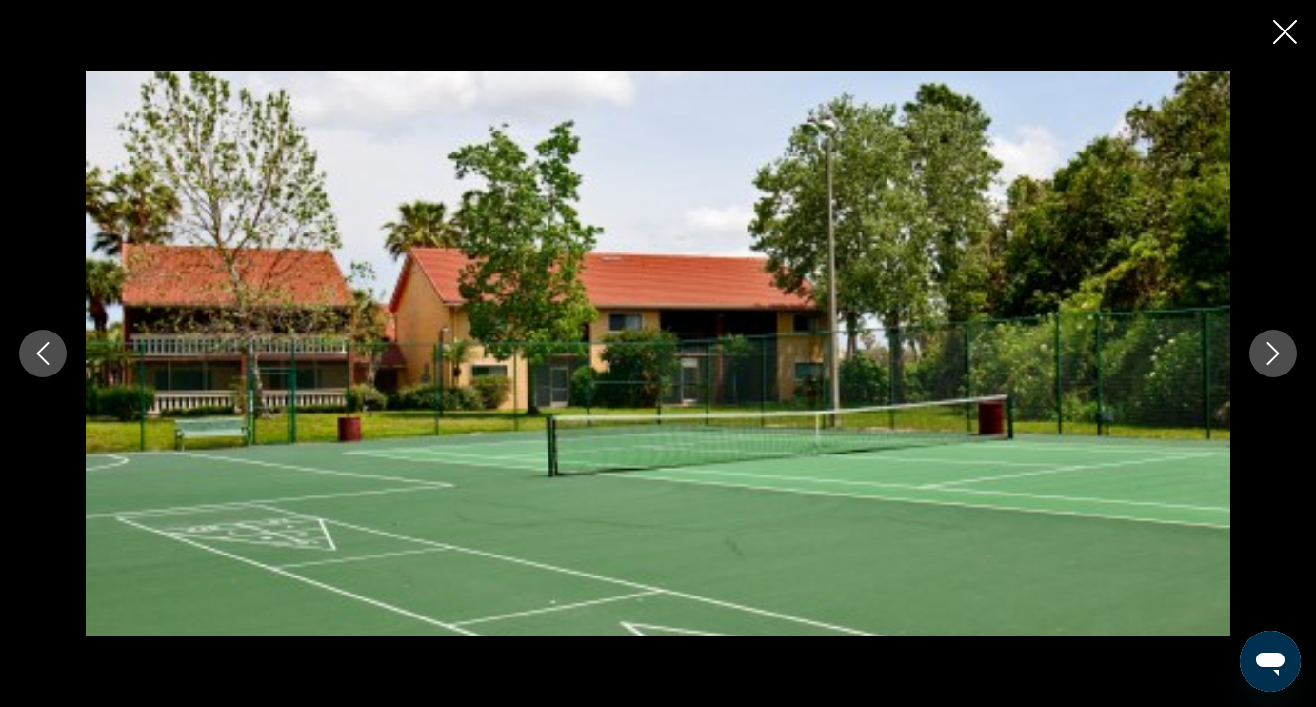
click at [1280, 362] on icon "Next image" at bounding box center [1273, 353] width 23 height 23
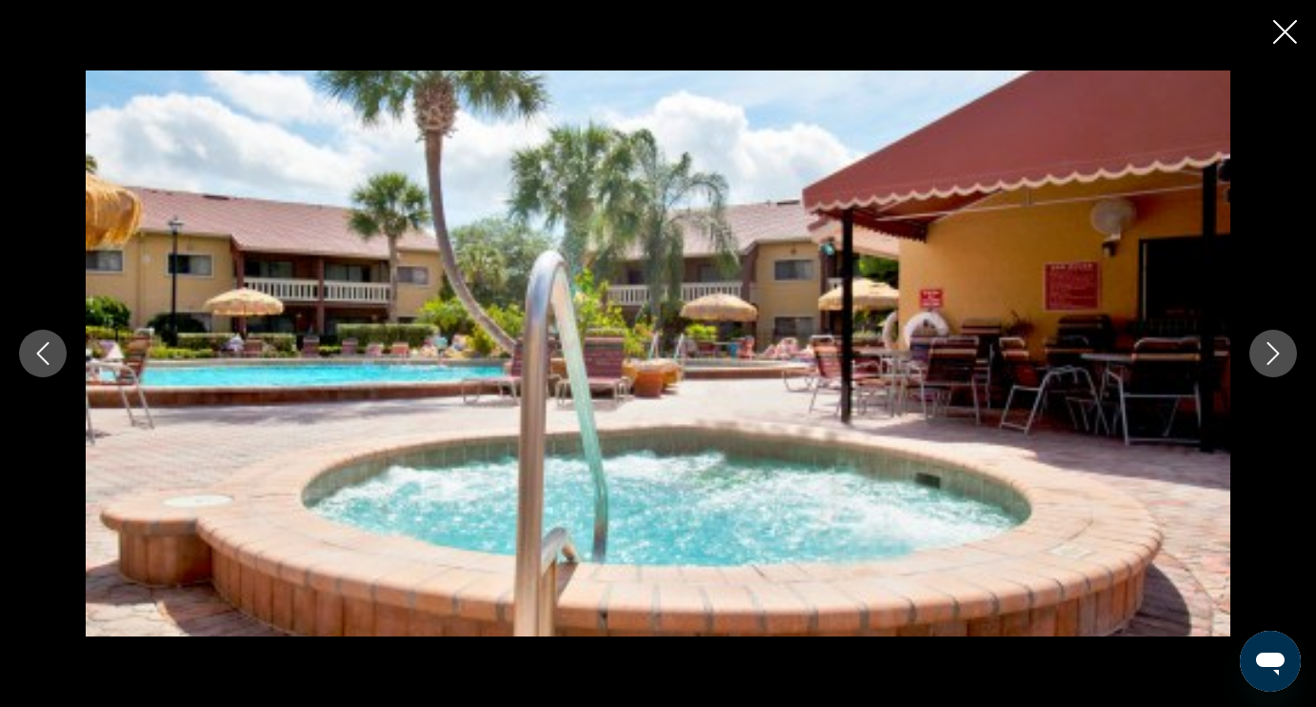
click at [1280, 362] on icon "Next image" at bounding box center [1273, 353] width 23 height 23
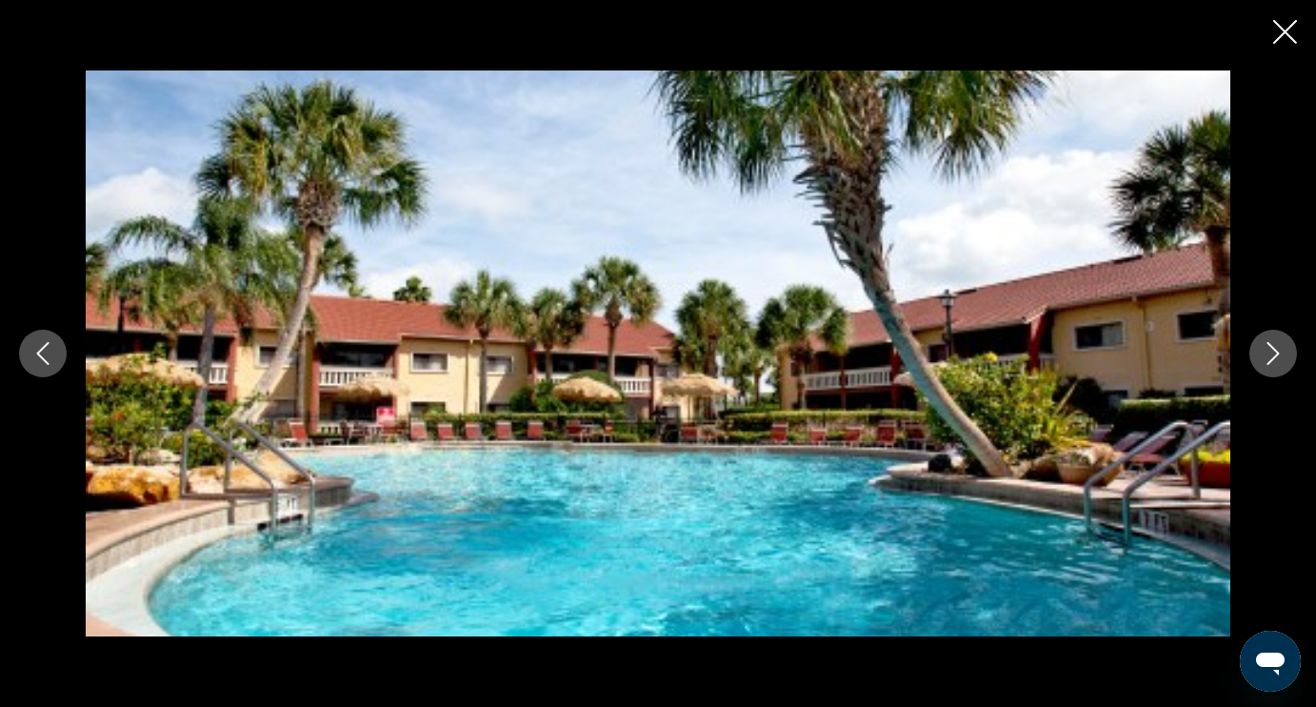
click at [1280, 362] on icon "Next image" at bounding box center [1273, 353] width 23 height 23
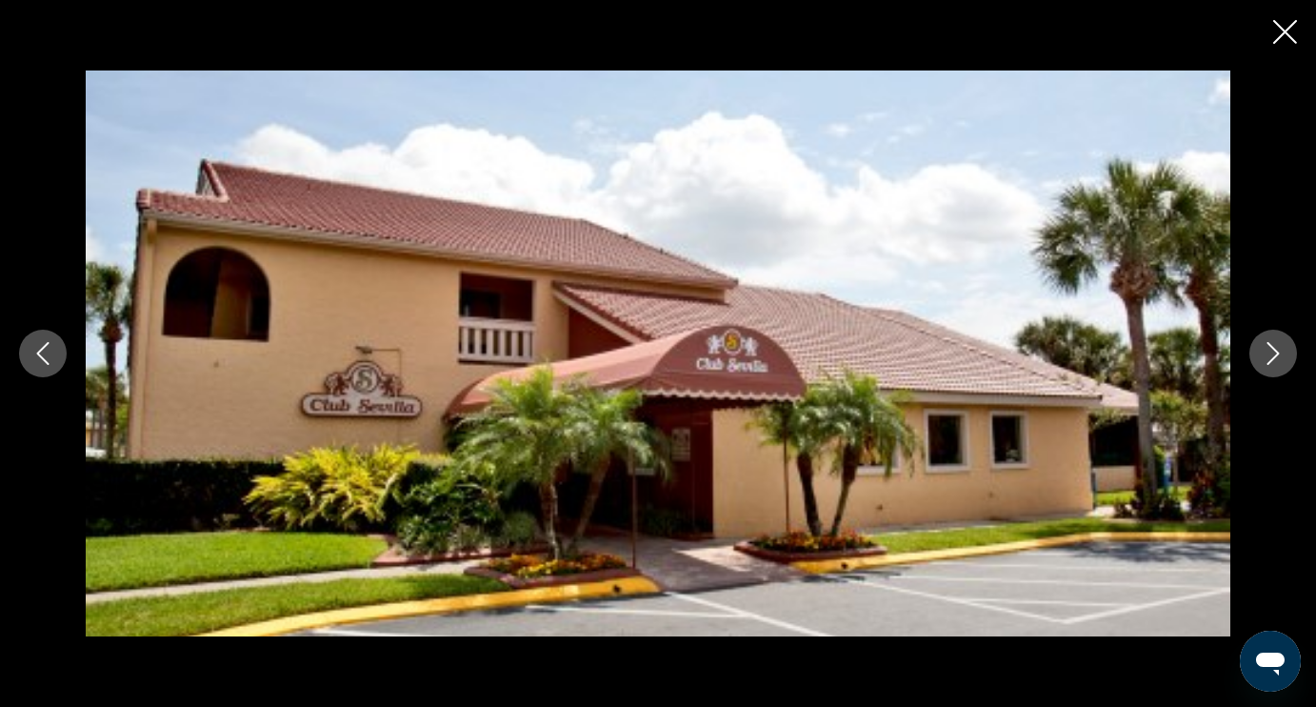
click at [1280, 362] on icon "Next image" at bounding box center [1273, 353] width 23 height 23
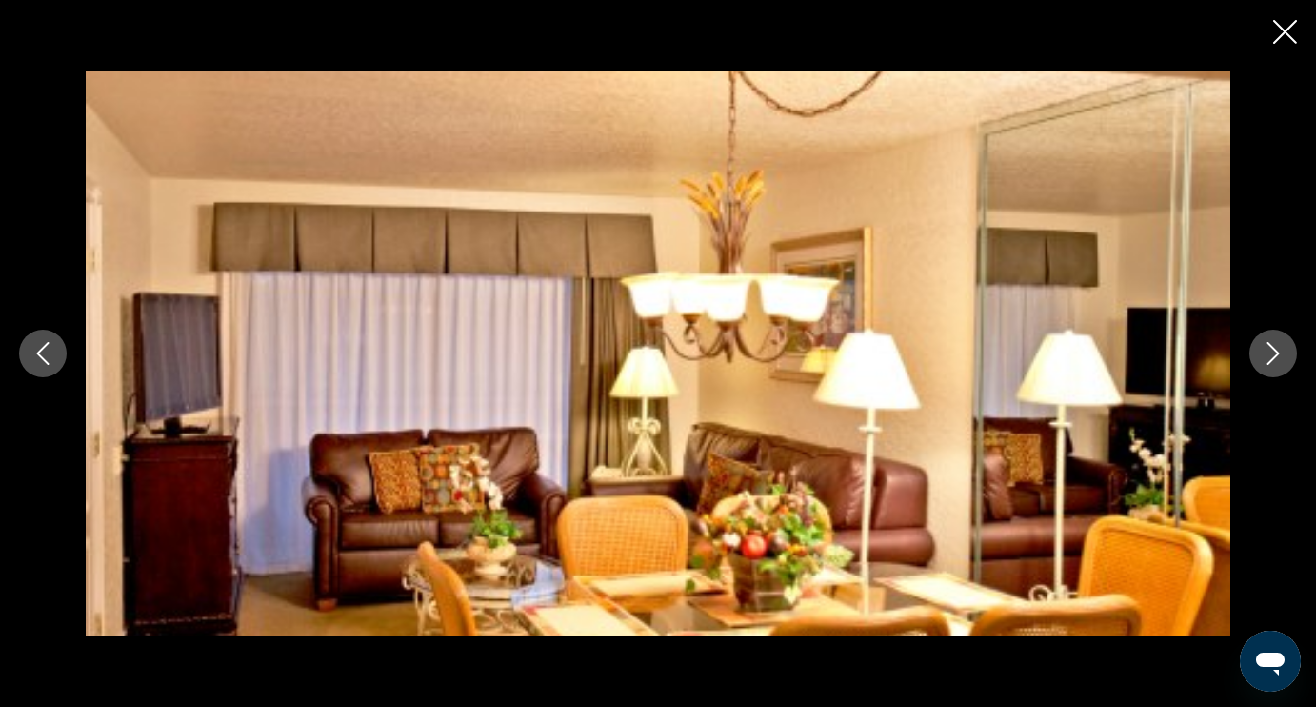
click at [1280, 362] on icon "Next image" at bounding box center [1273, 353] width 23 height 23
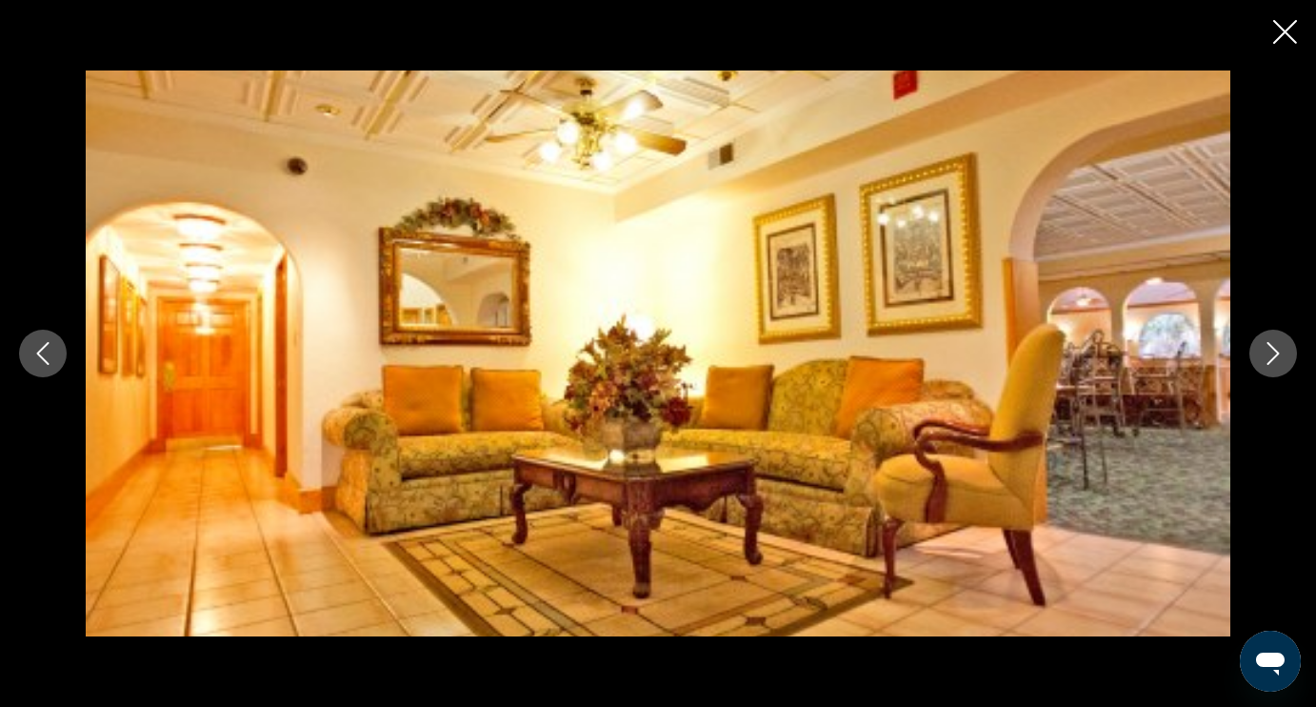
click at [1280, 362] on icon "Next image" at bounding box center [1273, 353] width 23 height 23
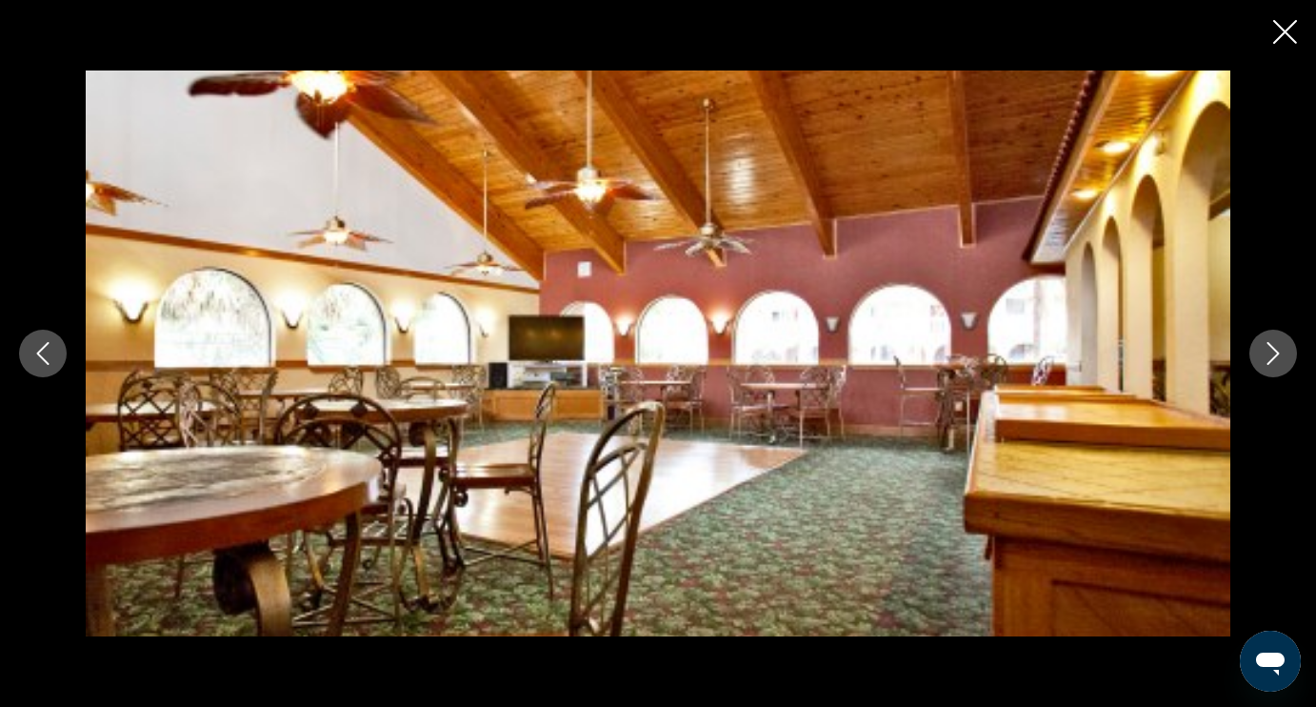
click at [1280, 362] on icon "Next image" at bounding box center [1273, 353] width 23 height 23
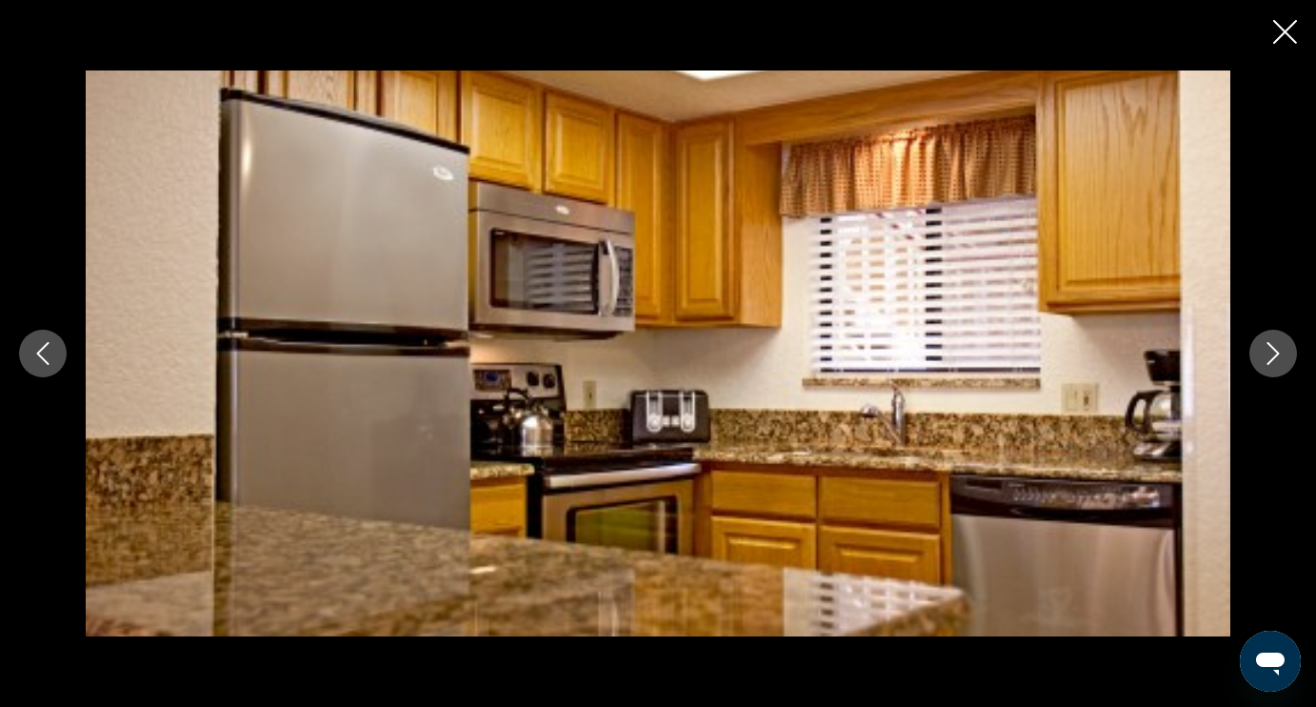
click at [1280, 362] on icon "Next image" at bounding box center [1273, 353] width 23 height 23
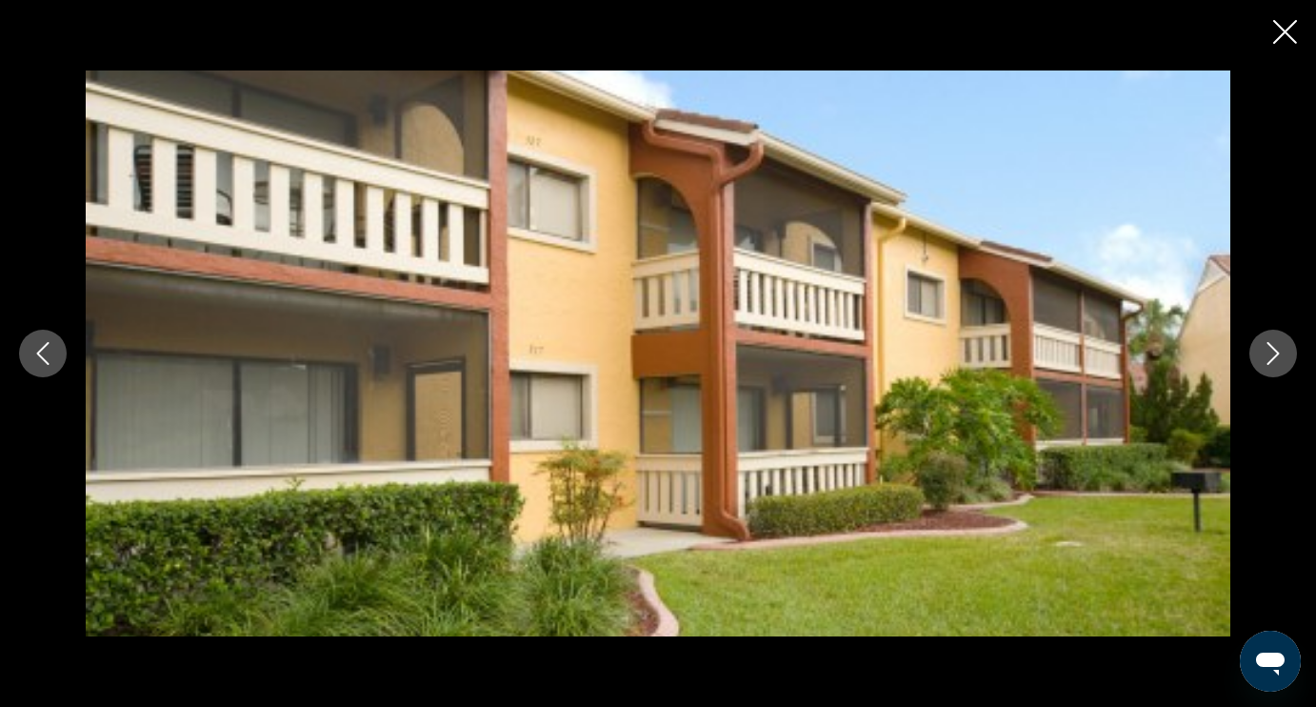
click at [1280, 363] on icon "Next image" at bounding box center [1273, 353] width 23 height 23
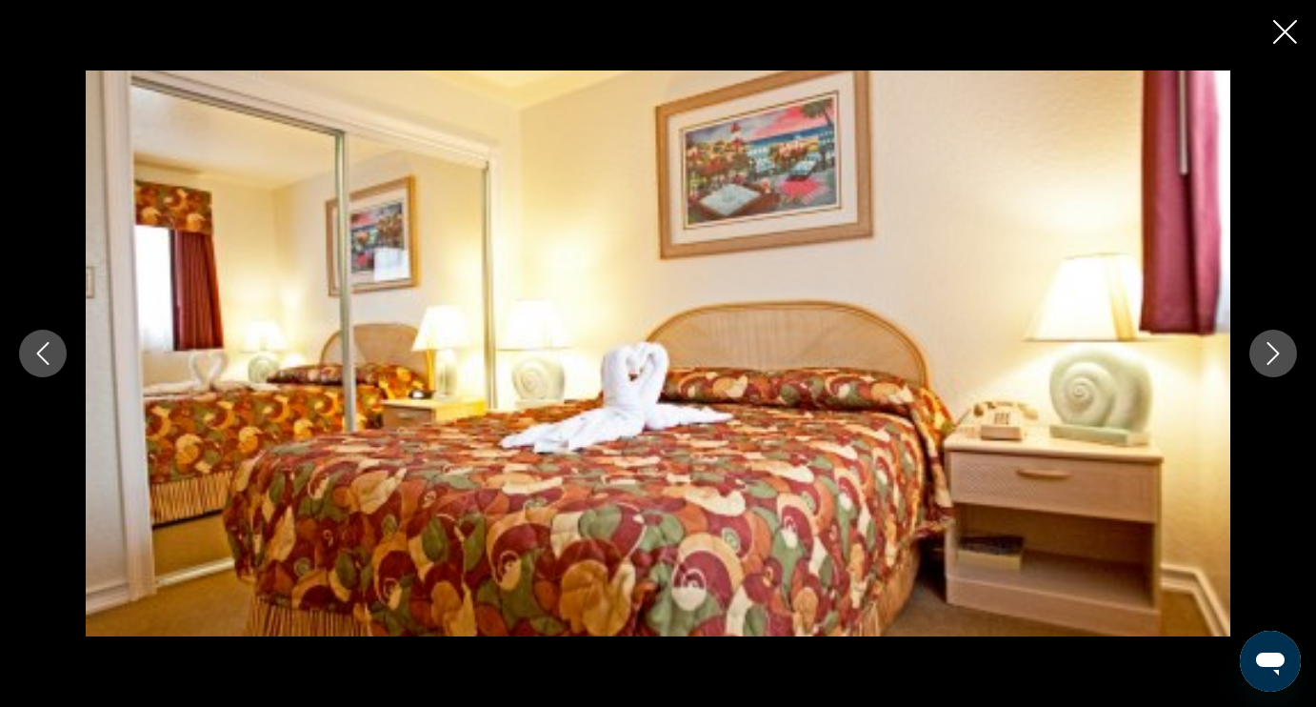
click at [1280, 363] on icon "Next image" at bounding box center [1273, 353] width 23 height 23
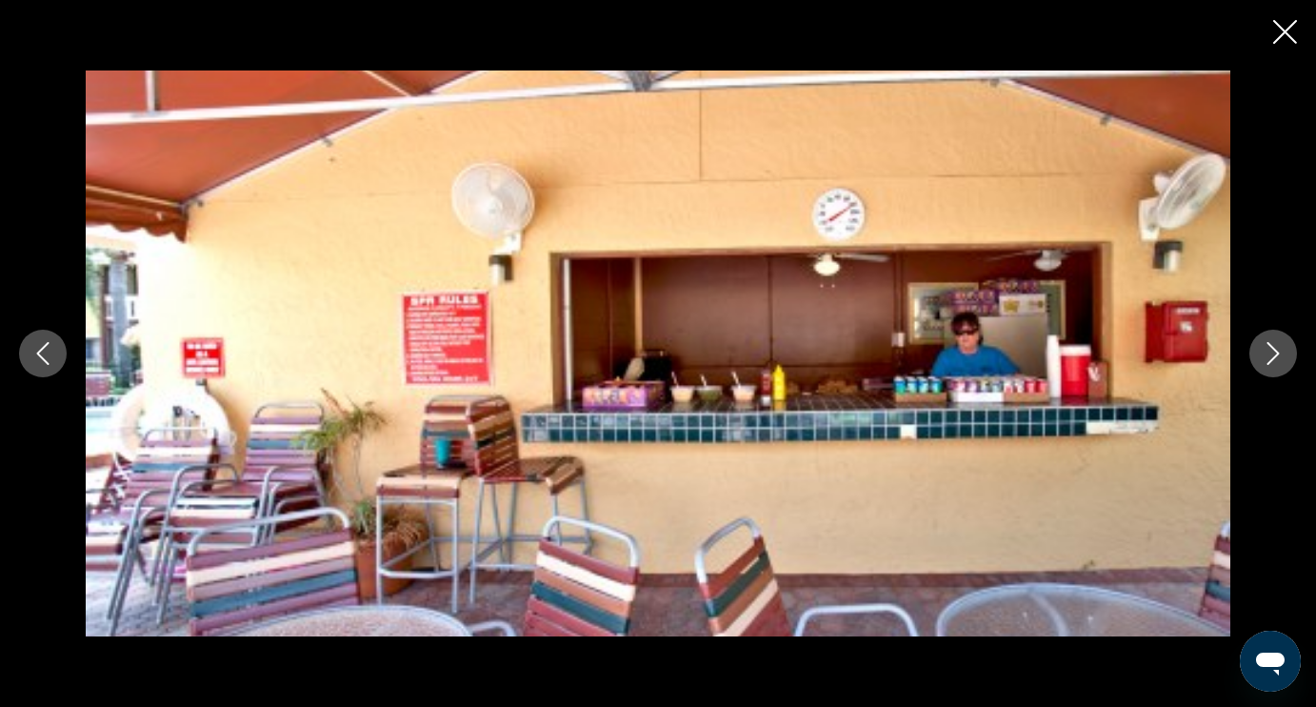
click at [1265, 354] on icon "Next image" at bounding box center [1273, 353] width 23 height 23
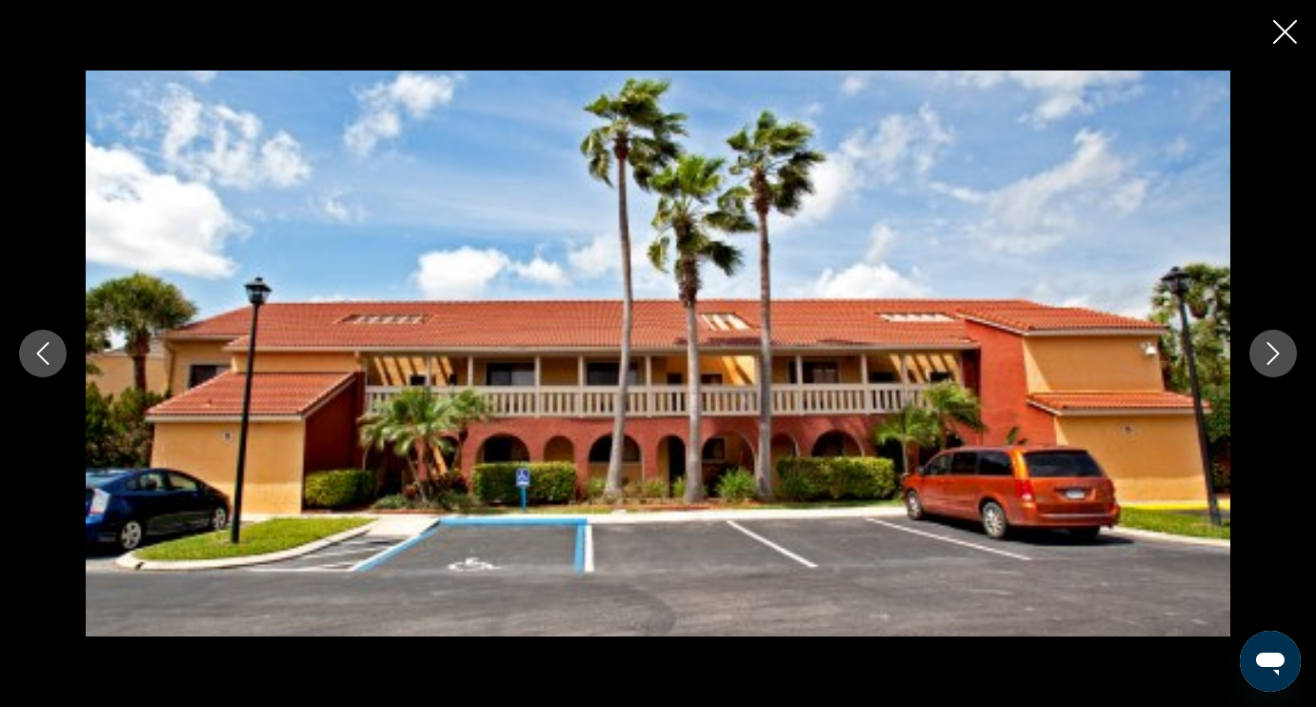
click at [1265, 353] on icon "Next image" at bounding box center [1273, 353] width 23 height 23
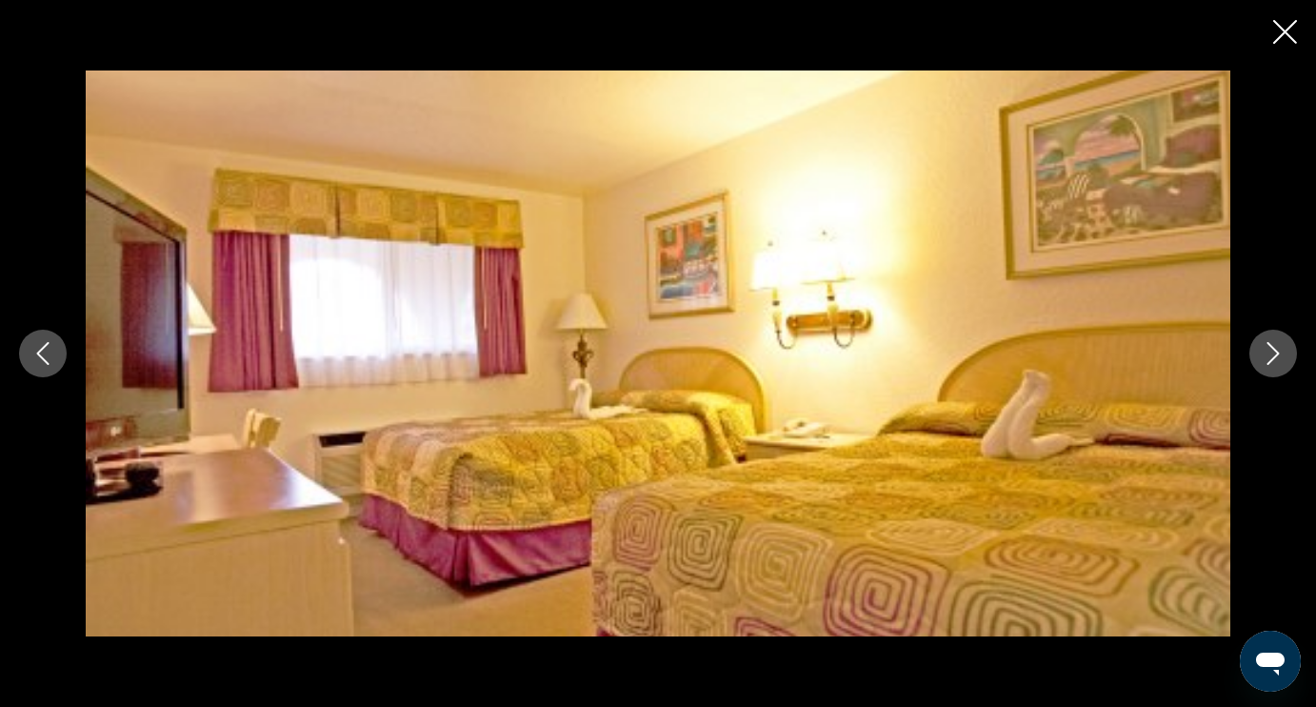
click at [1265, 353] on icon "Next image" at bounding box center [1273, 353] width 23 height 23
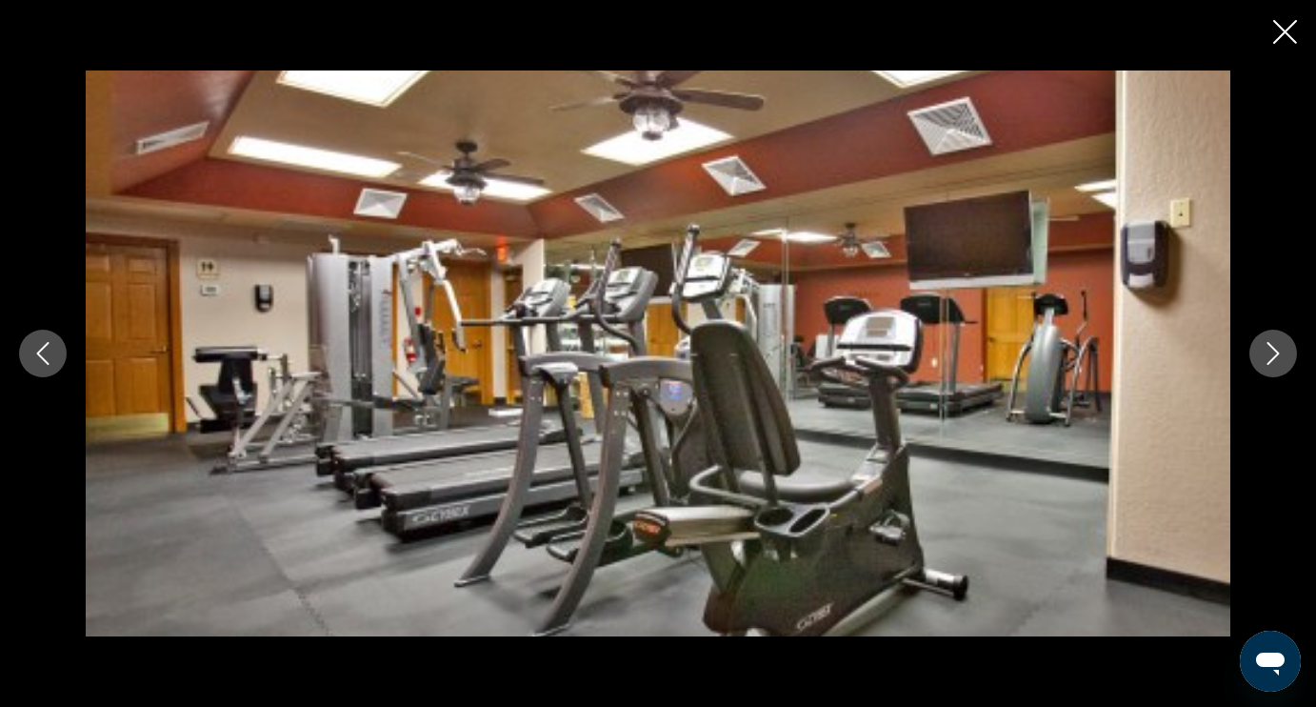
click at [1265, 353] on icon "Next image" at bounding box center [1273, 353] width 23 height 23
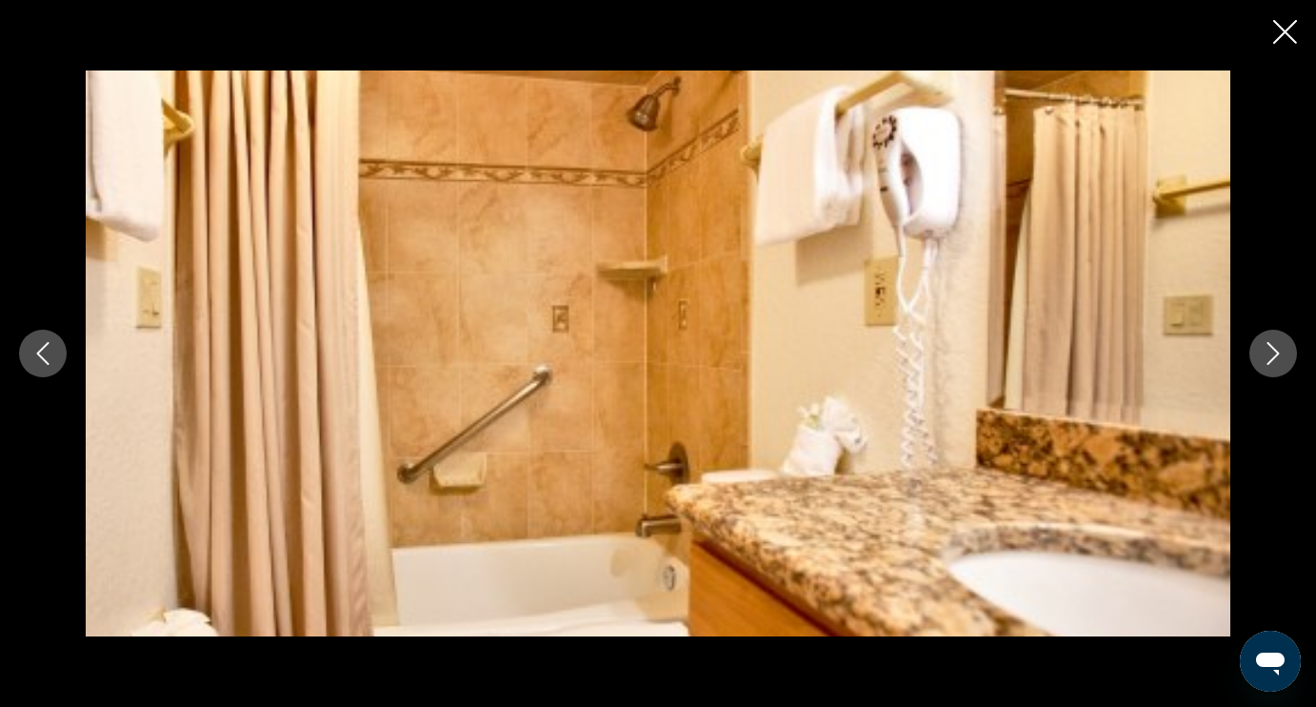
click at [1265, 355] on icon "Next image" at bounding box center [1273, 353] width 23 height 23
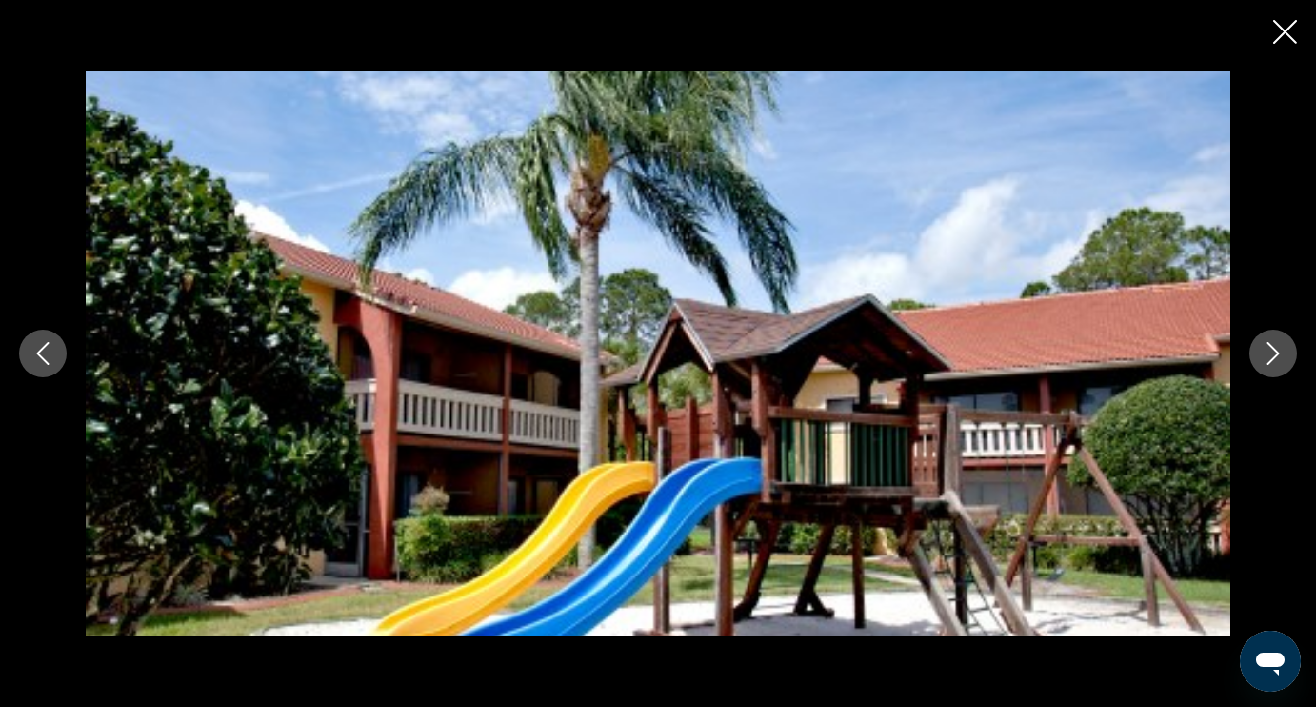
click at [1265, 355] on icon "Next image" at bounding box center [1273, 353] width 23 height 23
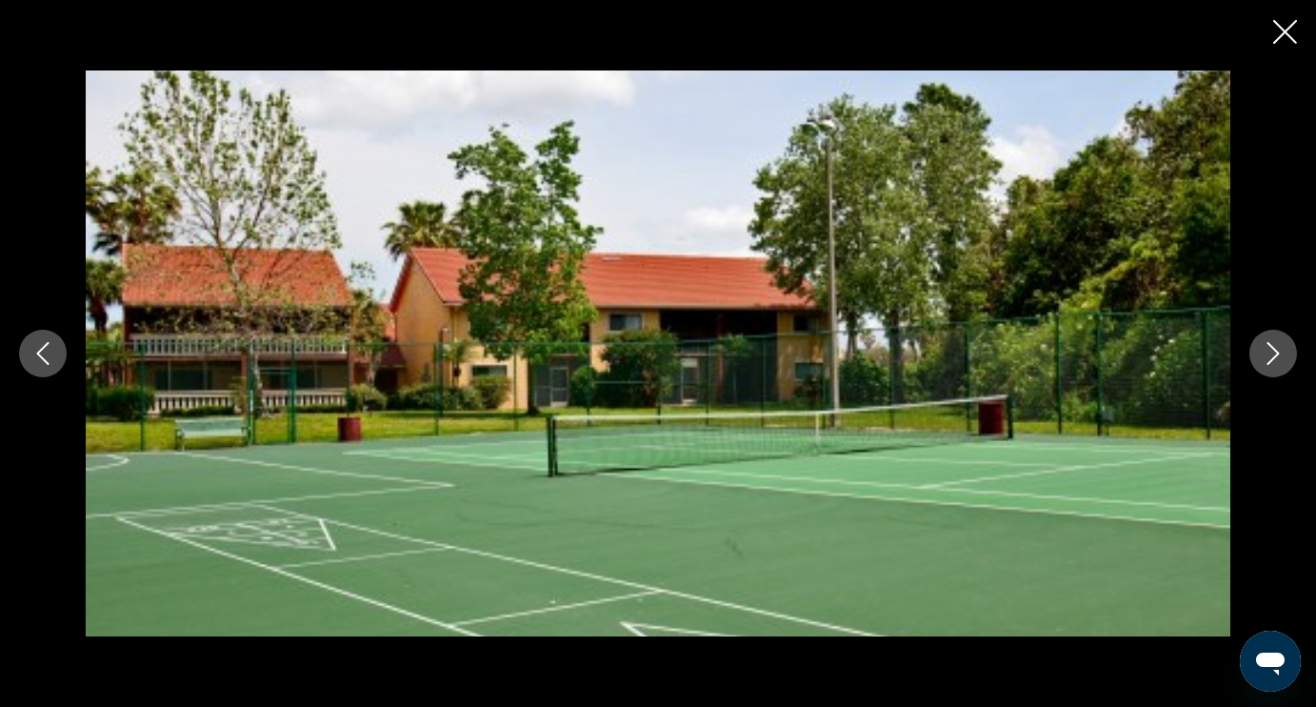
click at [1265, 355] on icon "Next image" at bounding box center [1273, 353] width 23 height 23
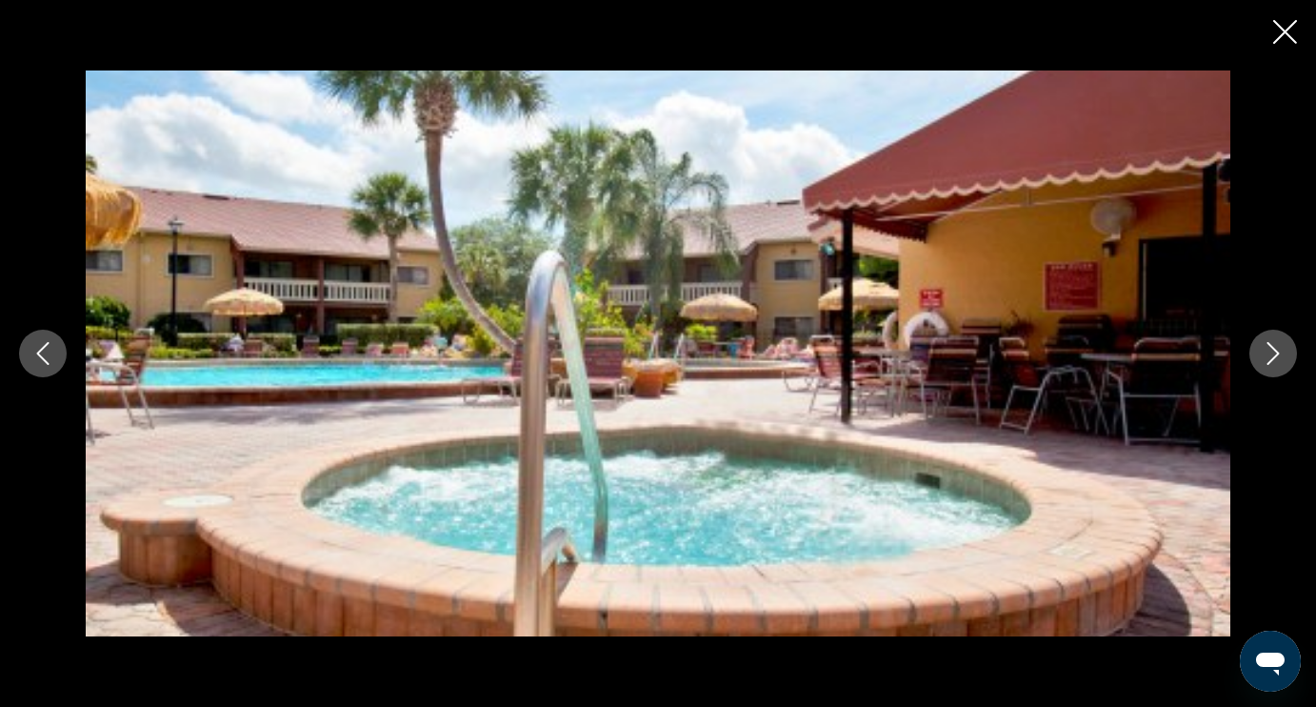
click at [1265, 355] on icon "Next image" at bounding box center [1273, 353] width 23 height 23
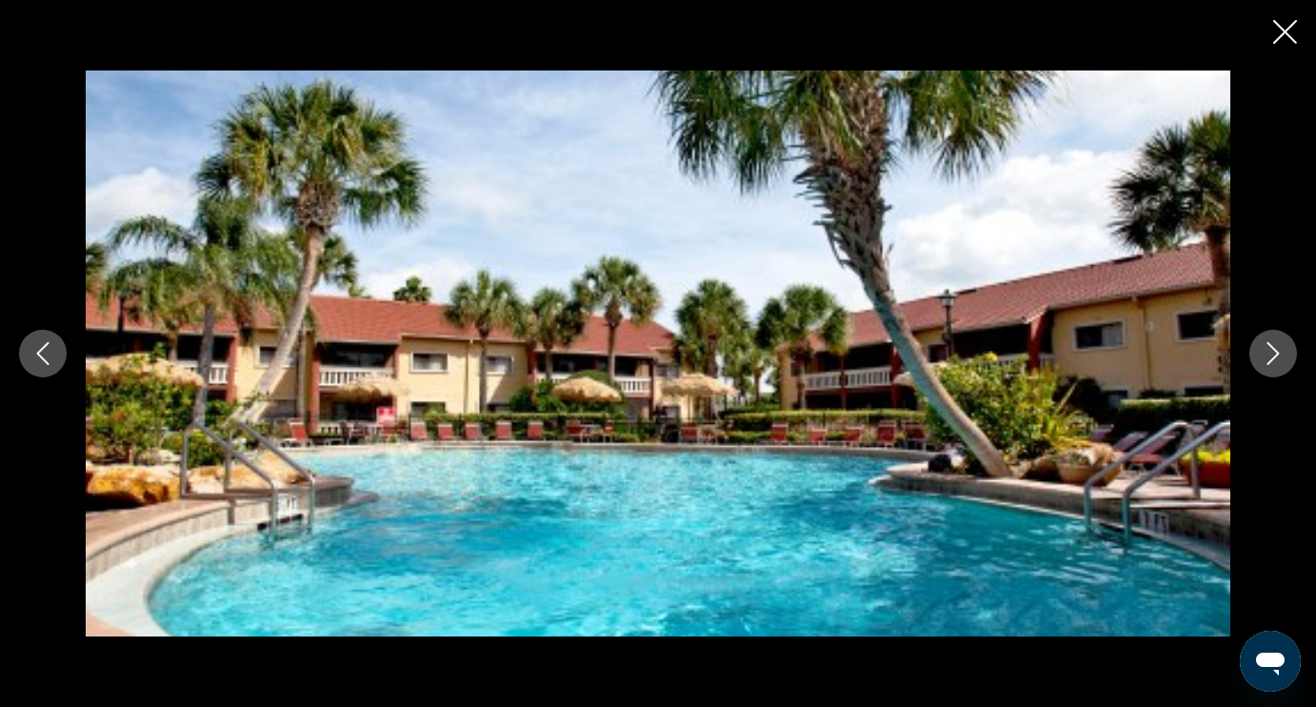
click at [1288, 30] on icon "Close slideshow" at bounding box center [1285, 32] width 24 height 24
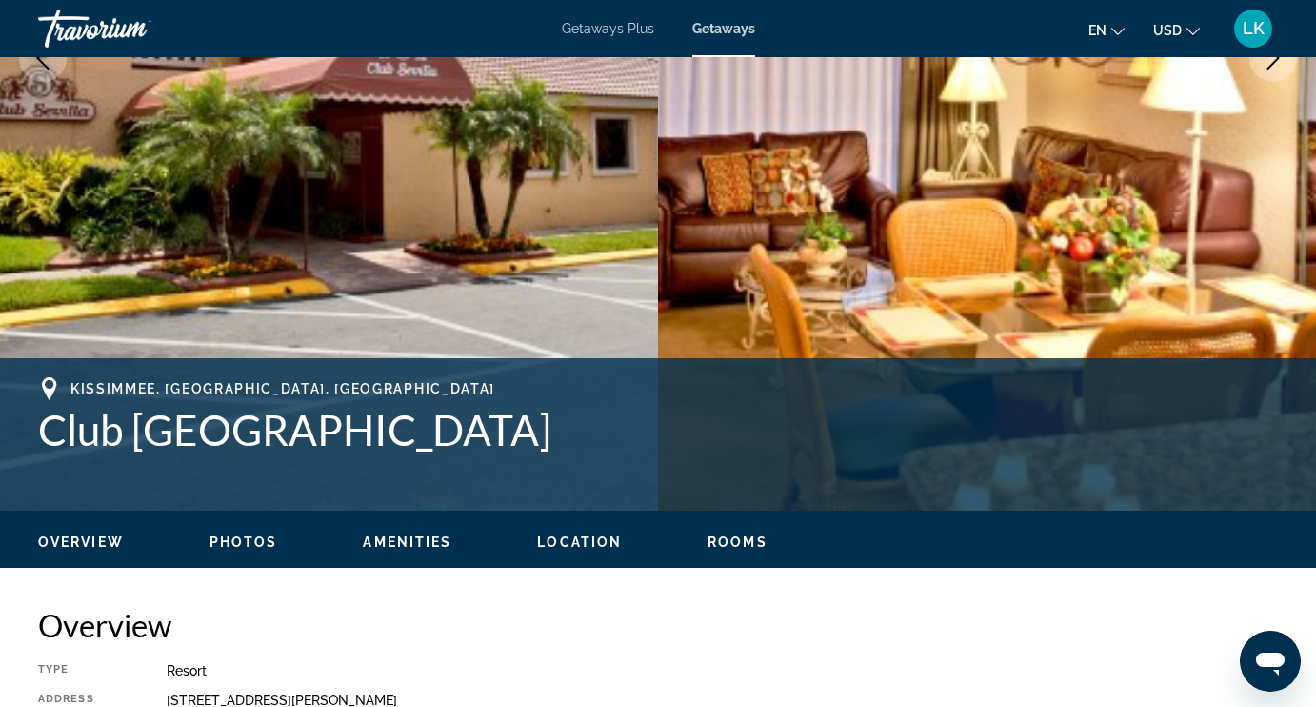
scroll to position [450, 0]
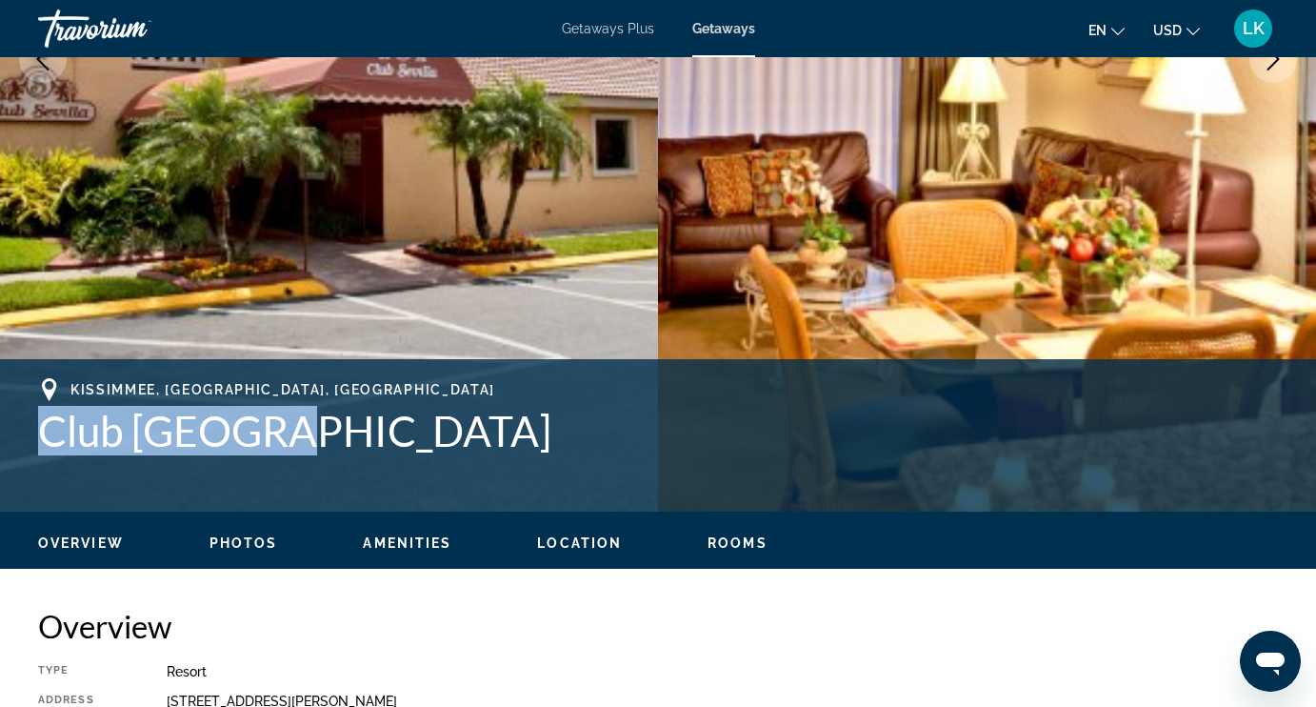
drag, startPoint x: 43, startPoint y: 428, endPoint x: 253, endPoint y: 425, distance: 210.5
click at [253, 426] on h1 "Club [GEOGRAPHIC_DATA]" at bounding box center [658, 431] width 1240 height 50
copy h1 "Club [GEOGRAPHIC_DATA]"
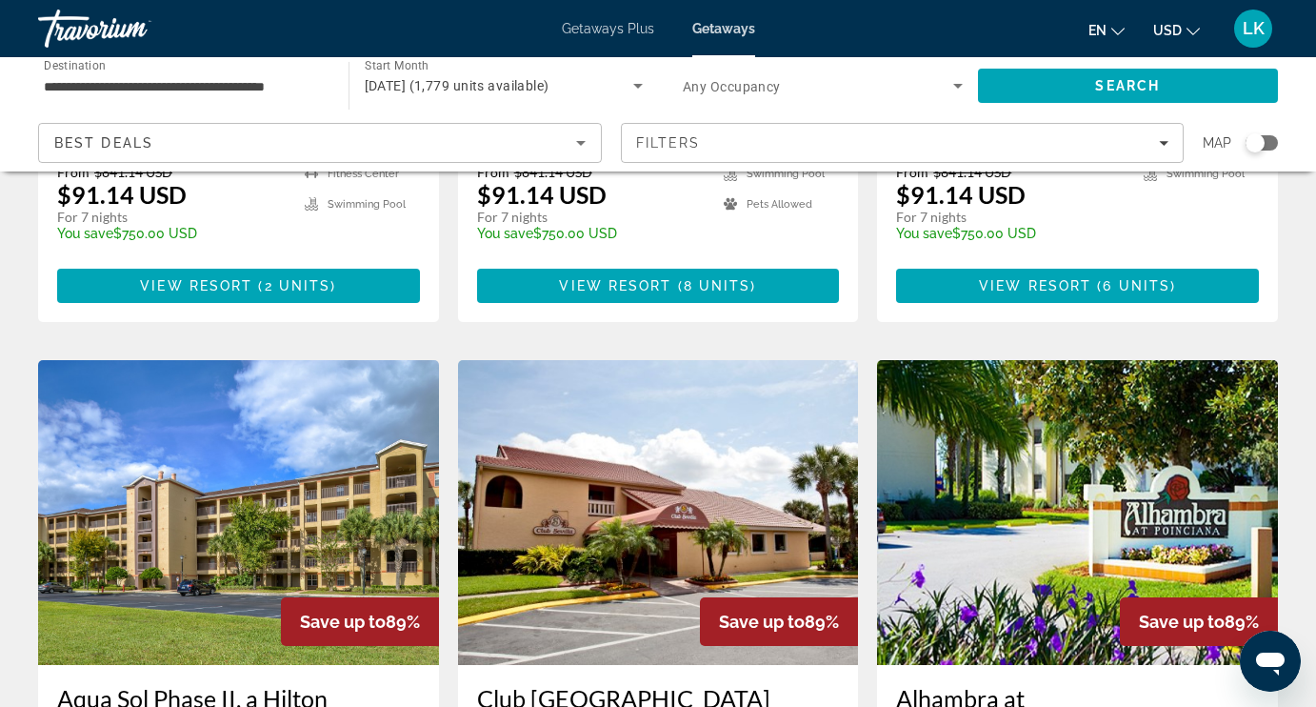
scroll to position [2061, 0]
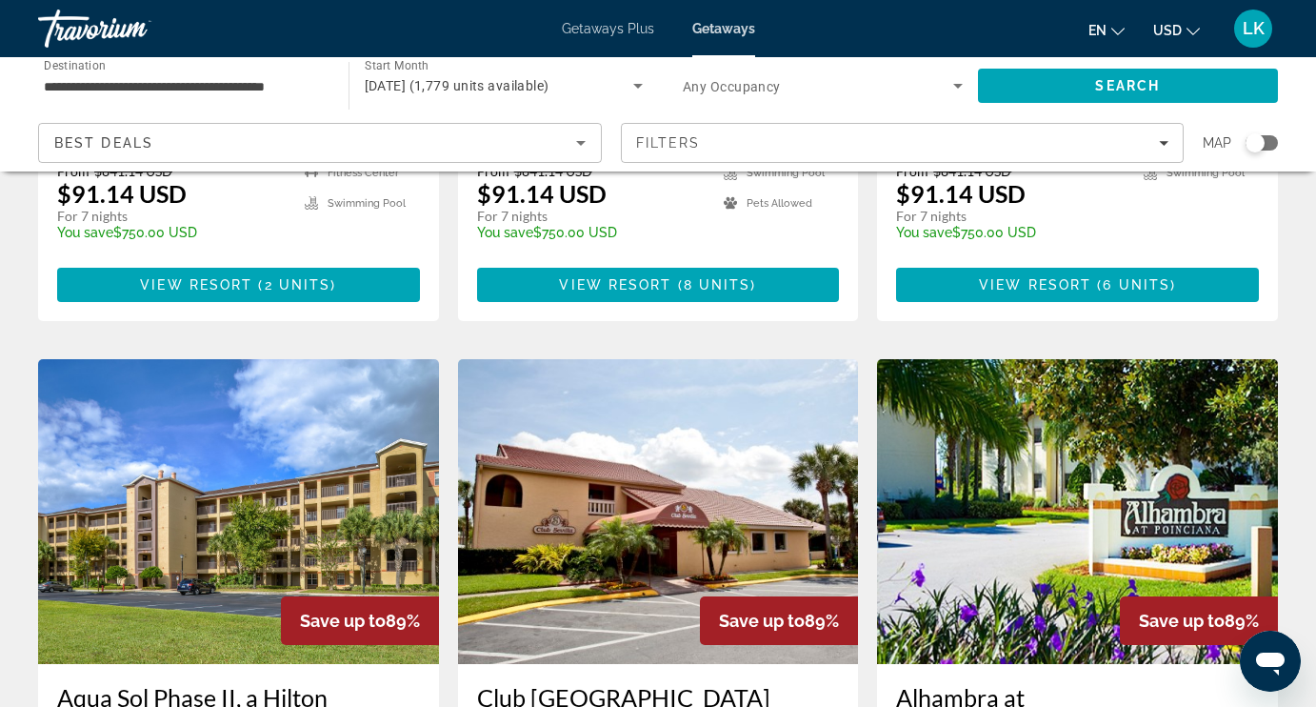
click at [966, 359] on img "Main content" at bounding box center [1077, 511] width 401 height 305
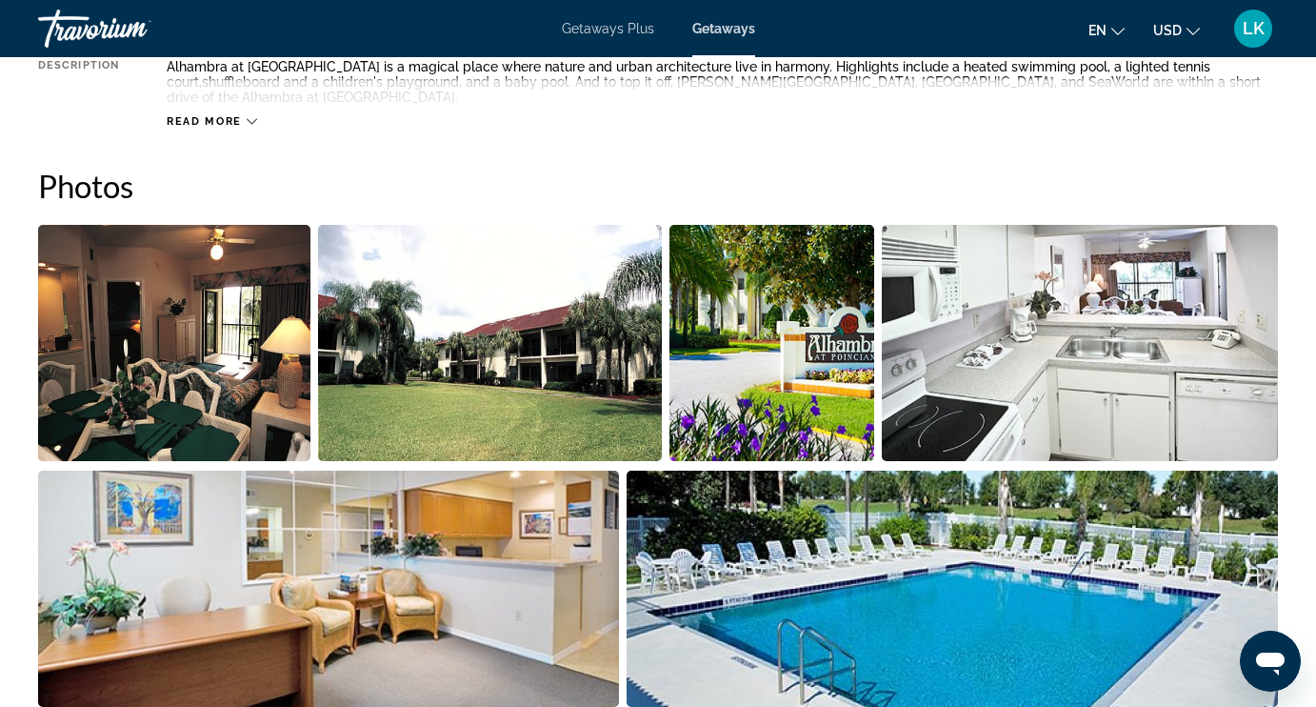
scroll to position [1105, 0]
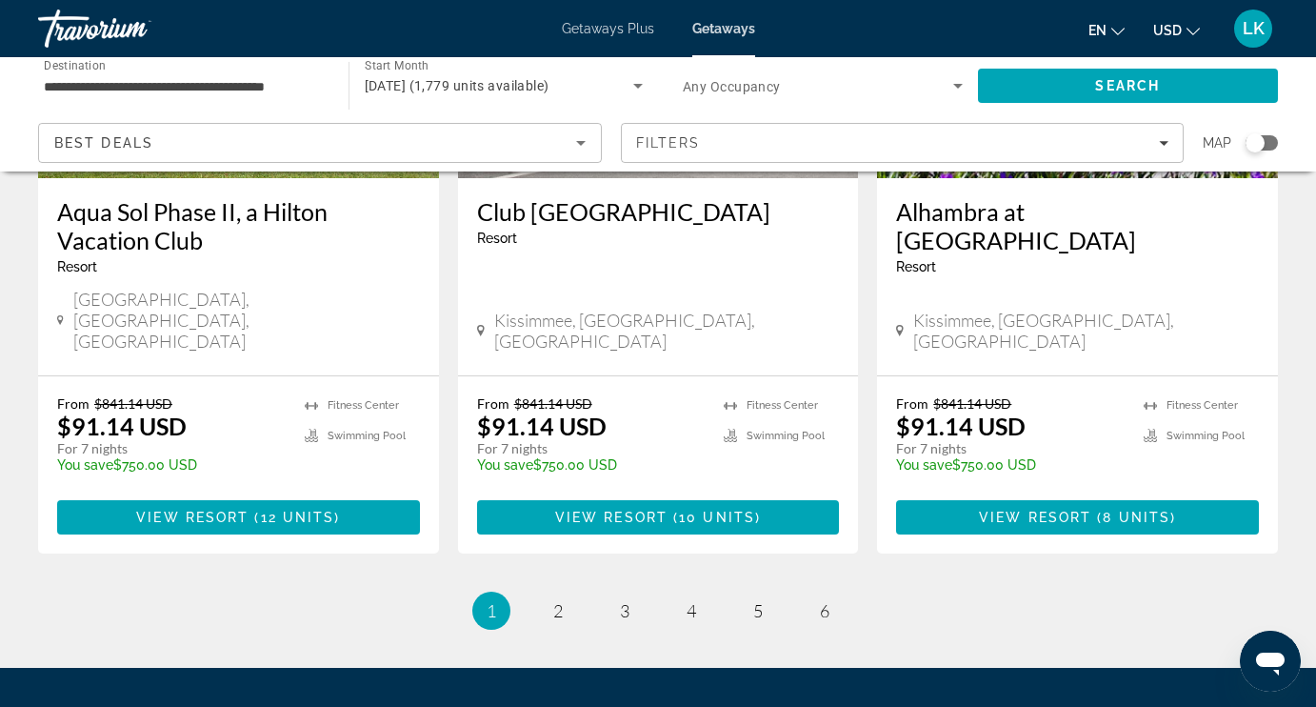
scroll to position [2546, 0]
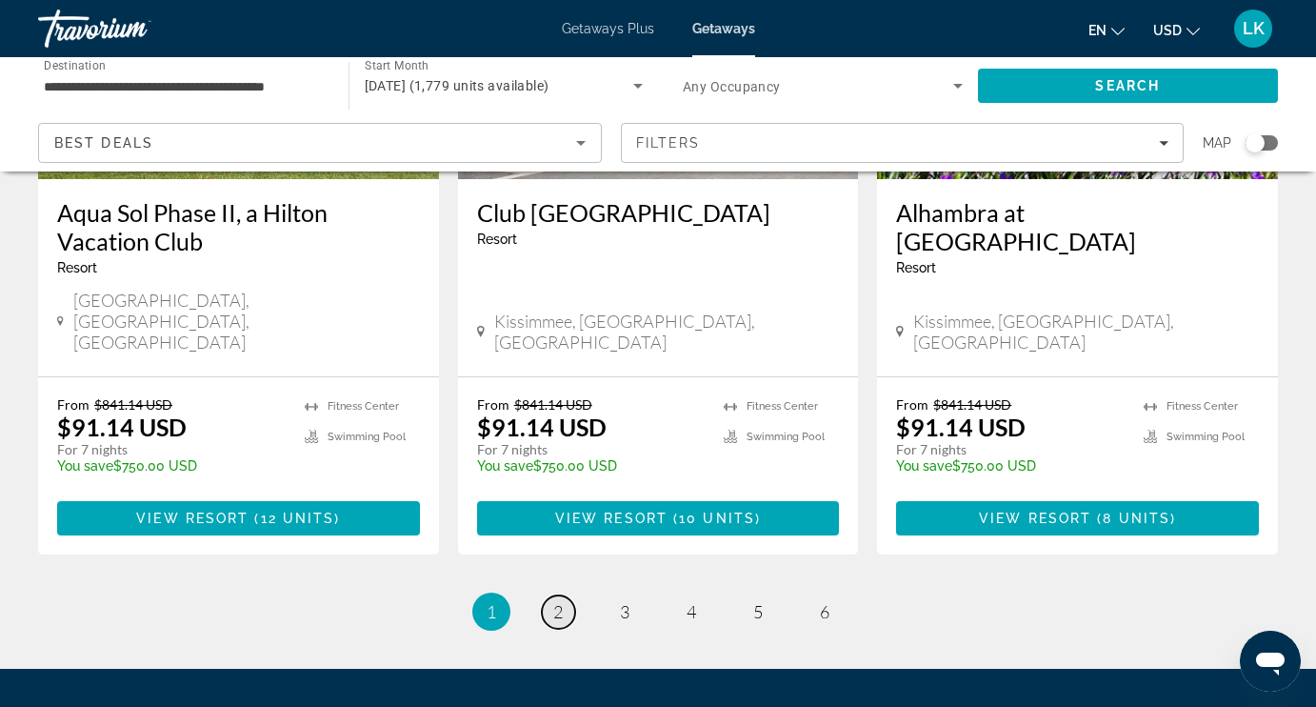
click at [555, 601] on span "2" at bounding box center [558, 611] width 10 height 21
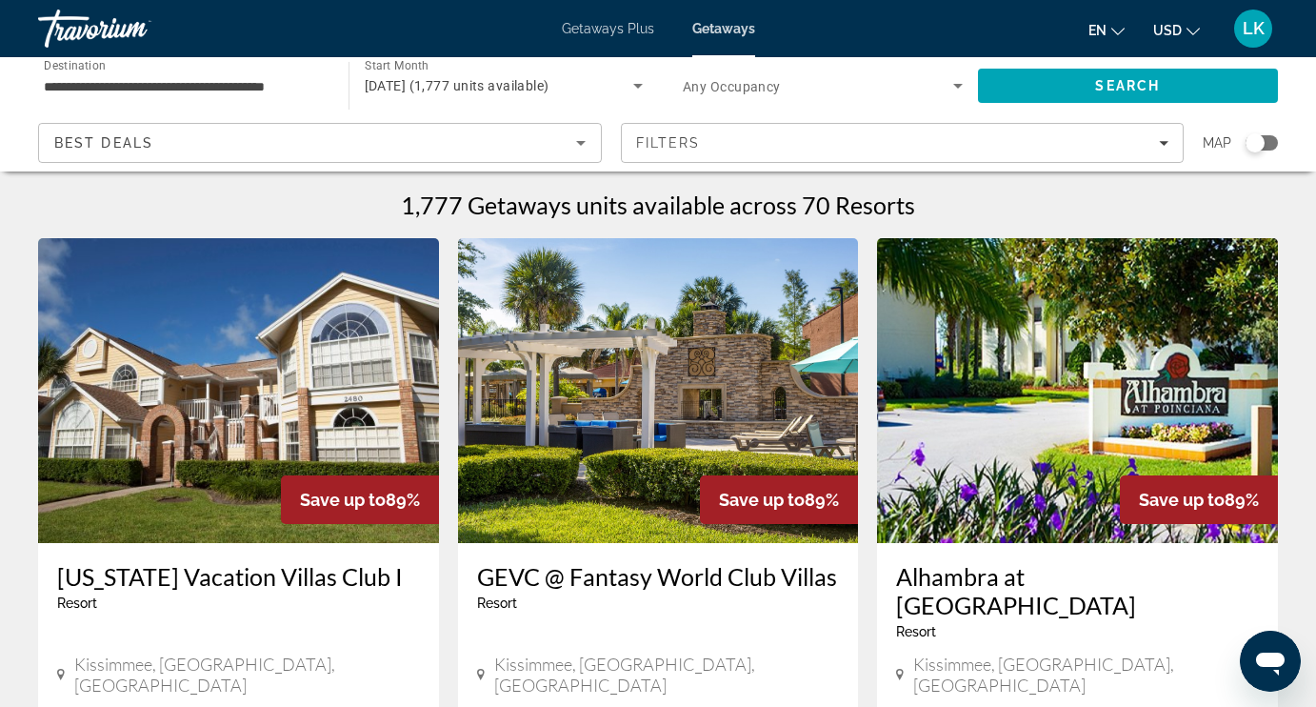
click at [296, 445] on img "Main content" at bounding box center [238, 390] width 401 height 305
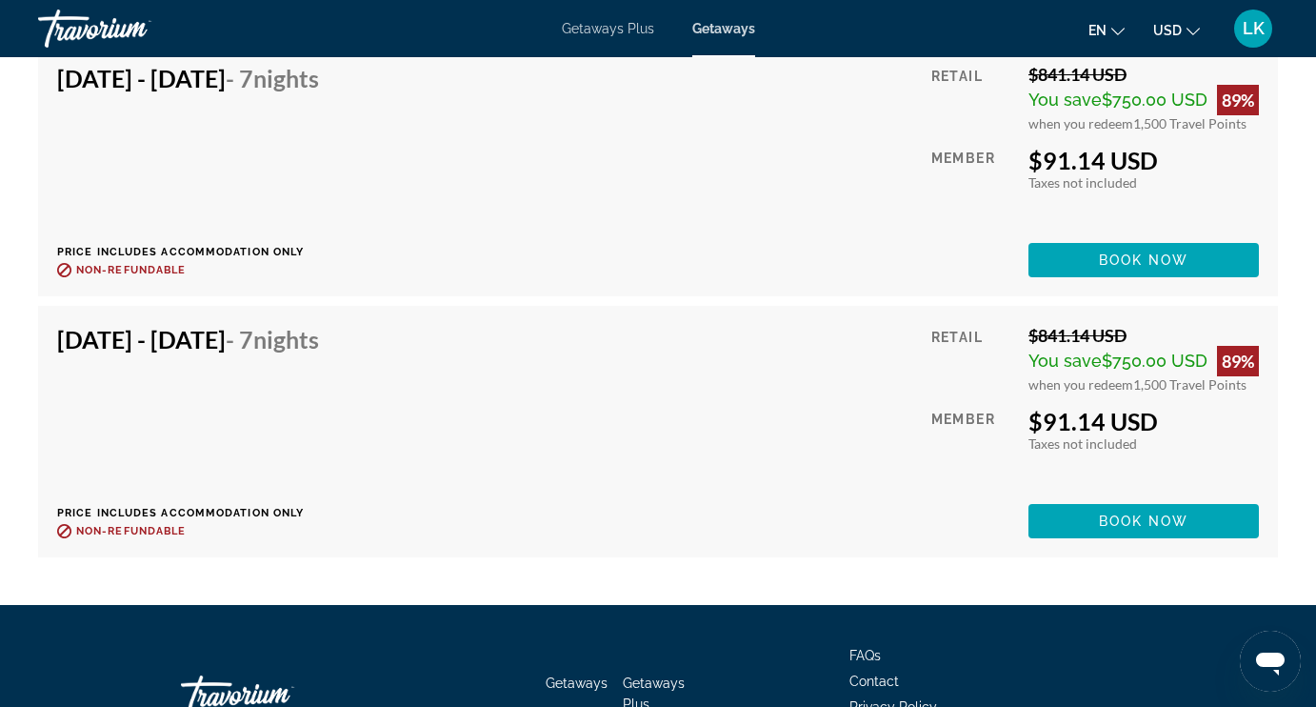
scroll to position [4548, 0]
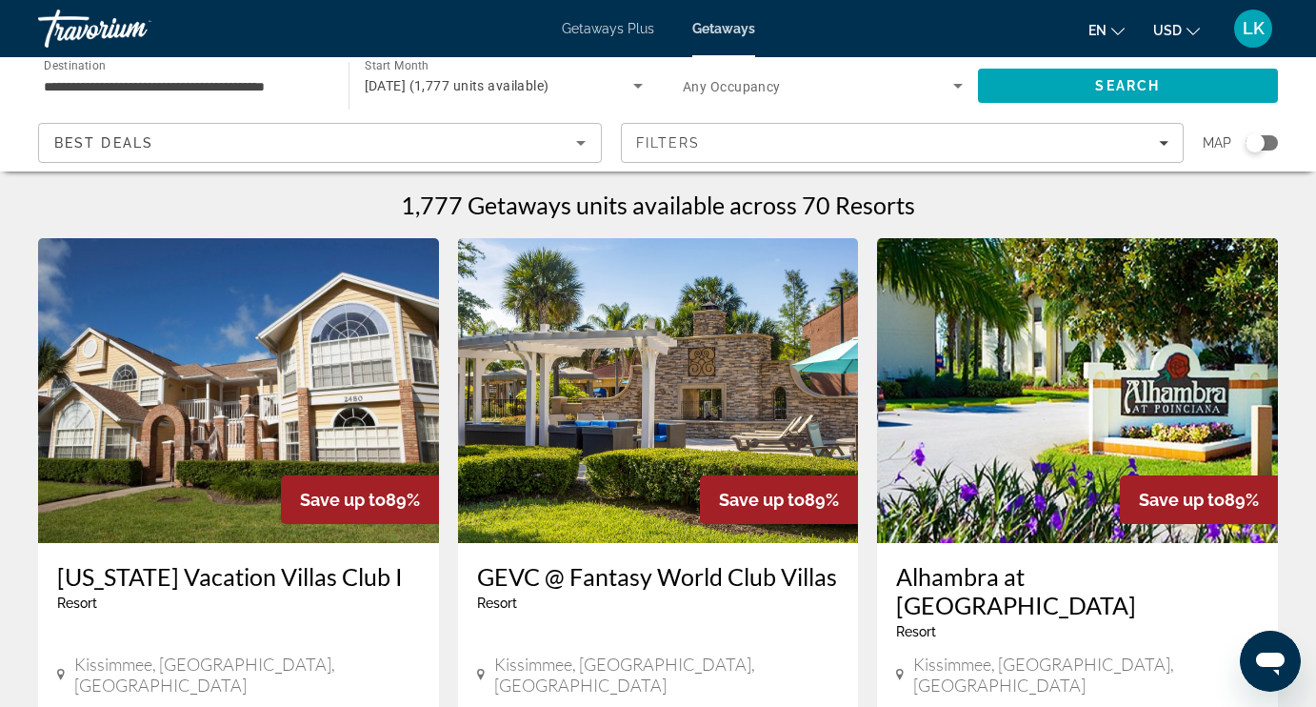
click at [548, 364] on img "Main content" at bounding box center [658, 390] width 401 height 305
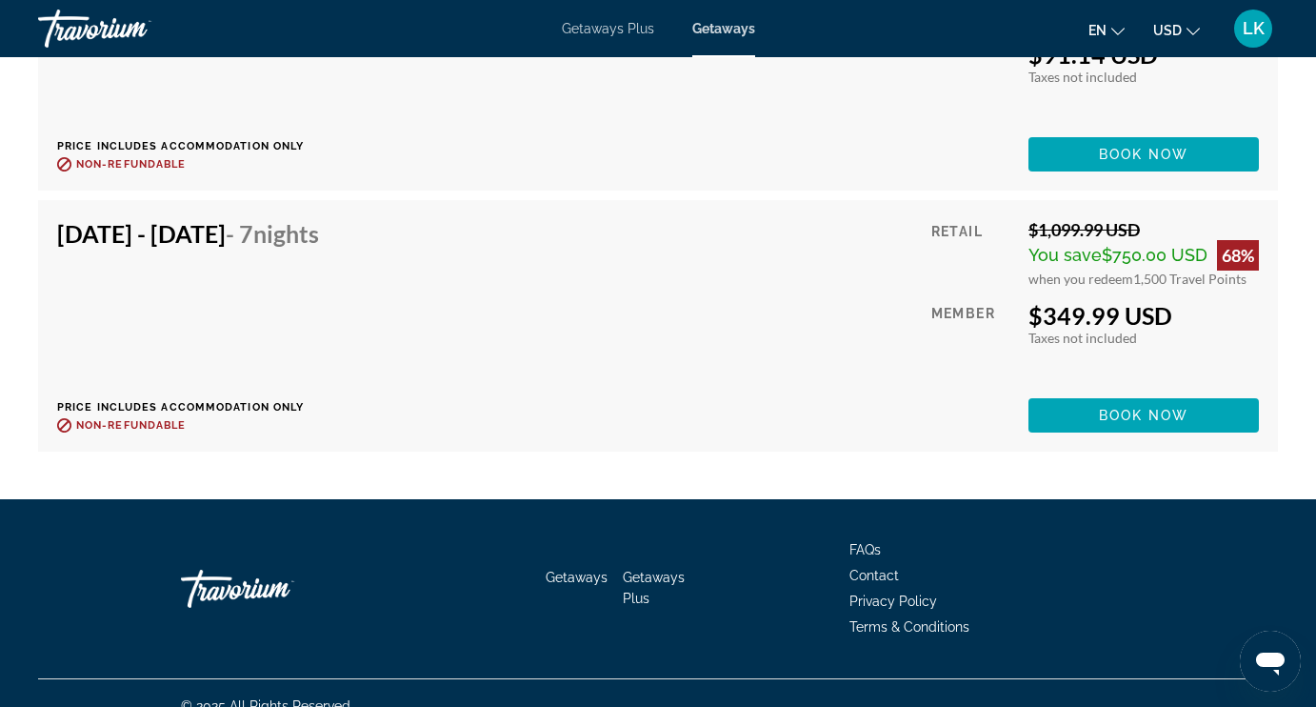
scroll to position [4482, 0]
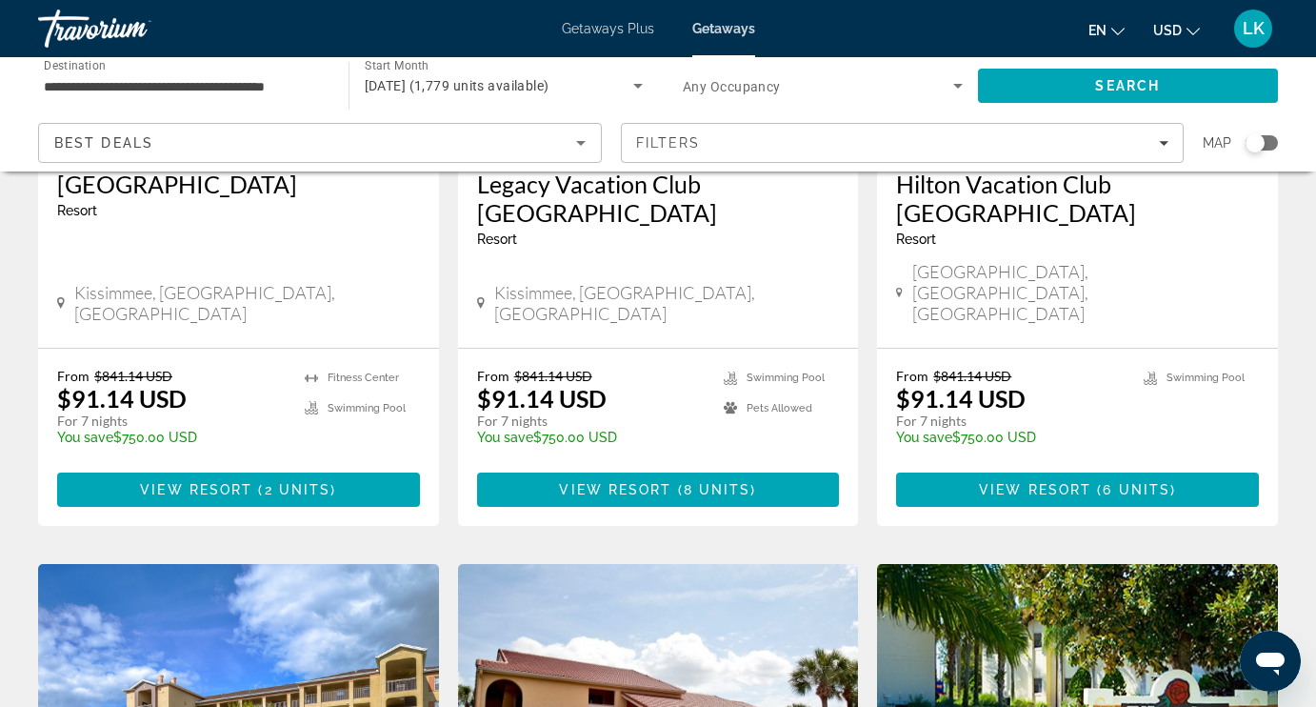
scroll to position [1861, 0]
